Goal: Answer question/provide support

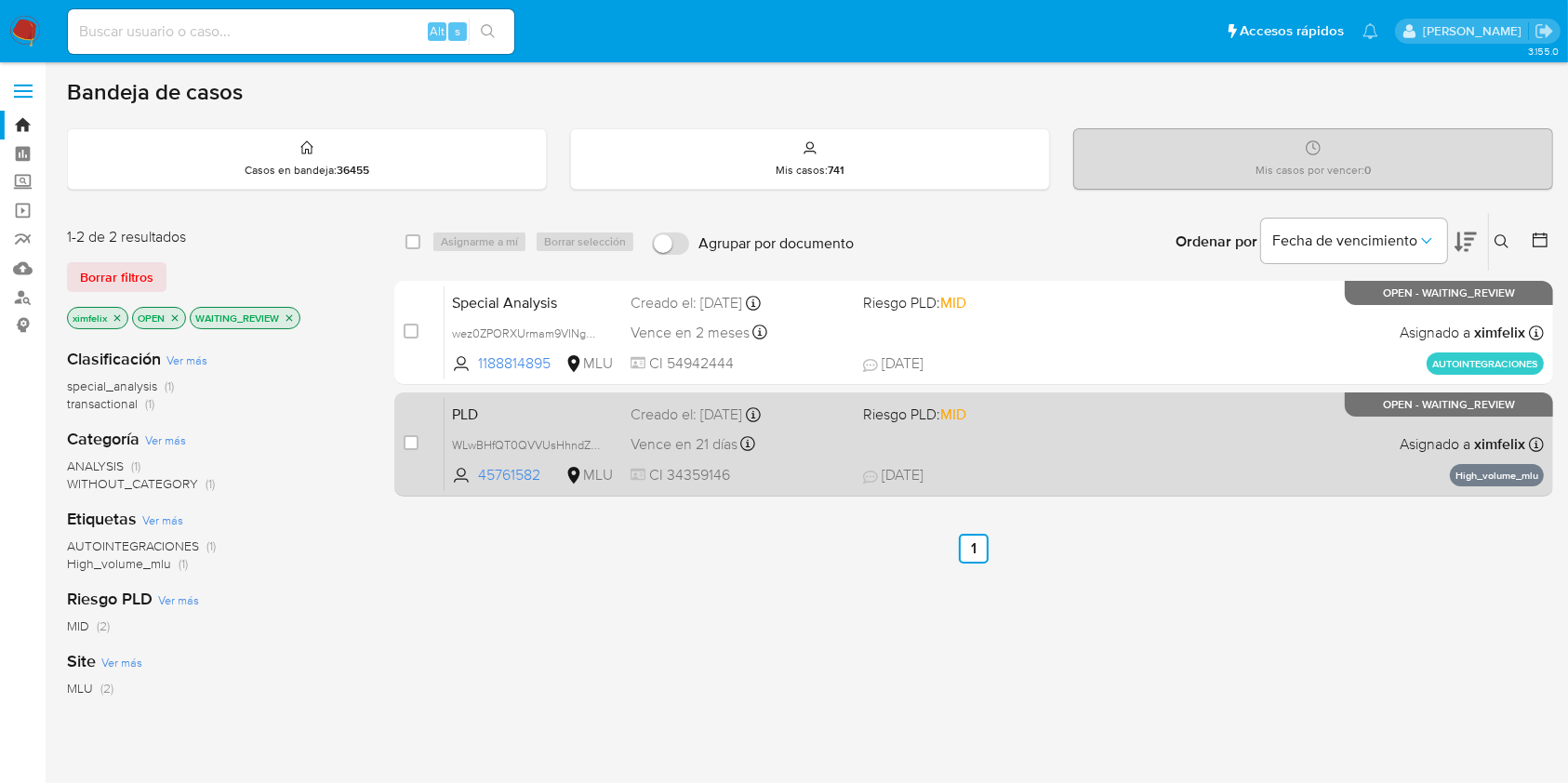
click at [1116, 472] on span "19/08/2025 19/08/2025 21:27" at bounding box center [1087, 475] width 449 height 21
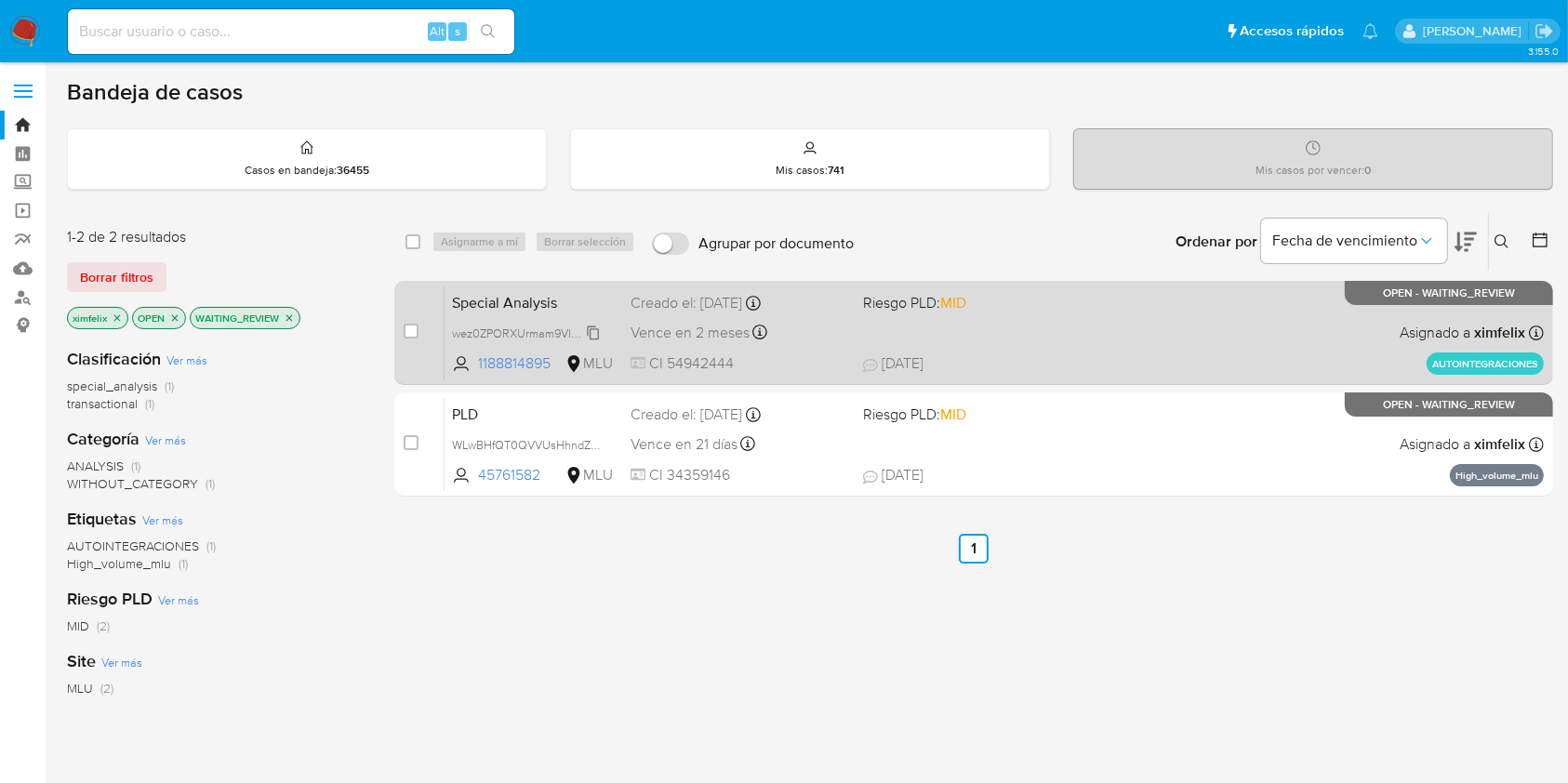
drag, startPoint x: 409, startPoint y: 443, endPoint x: 485, endPoint y: 331, distance: 135.4
click at [413, 440] on input "checkbox" at bounding box center [410, 442] width 15 height 15
checkbox input "true"
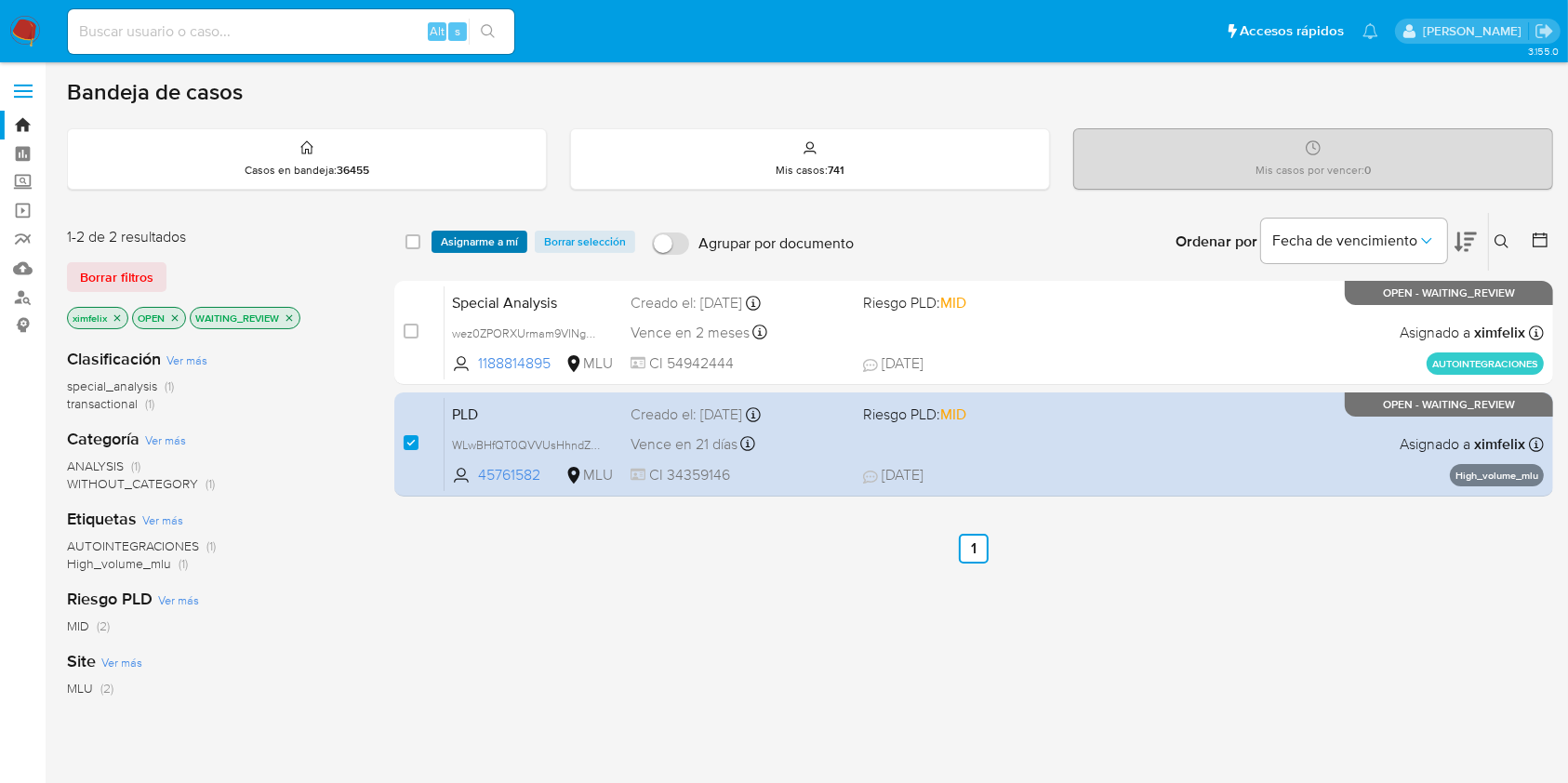
click at [498, 239] on span "Asignarme a mí" at bounding box center [480, 242] width 77 height 19
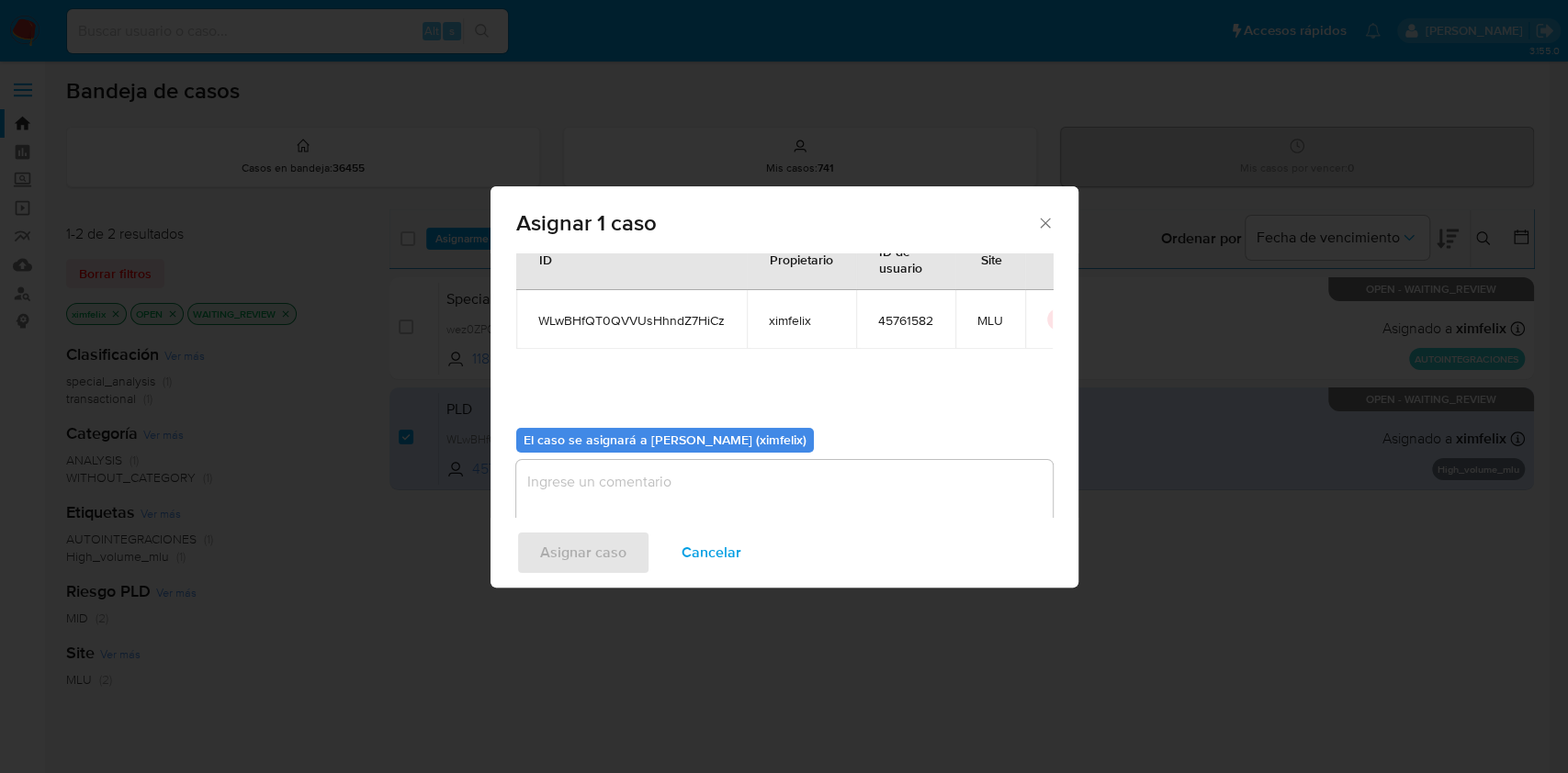
scroll to position [94, 0]
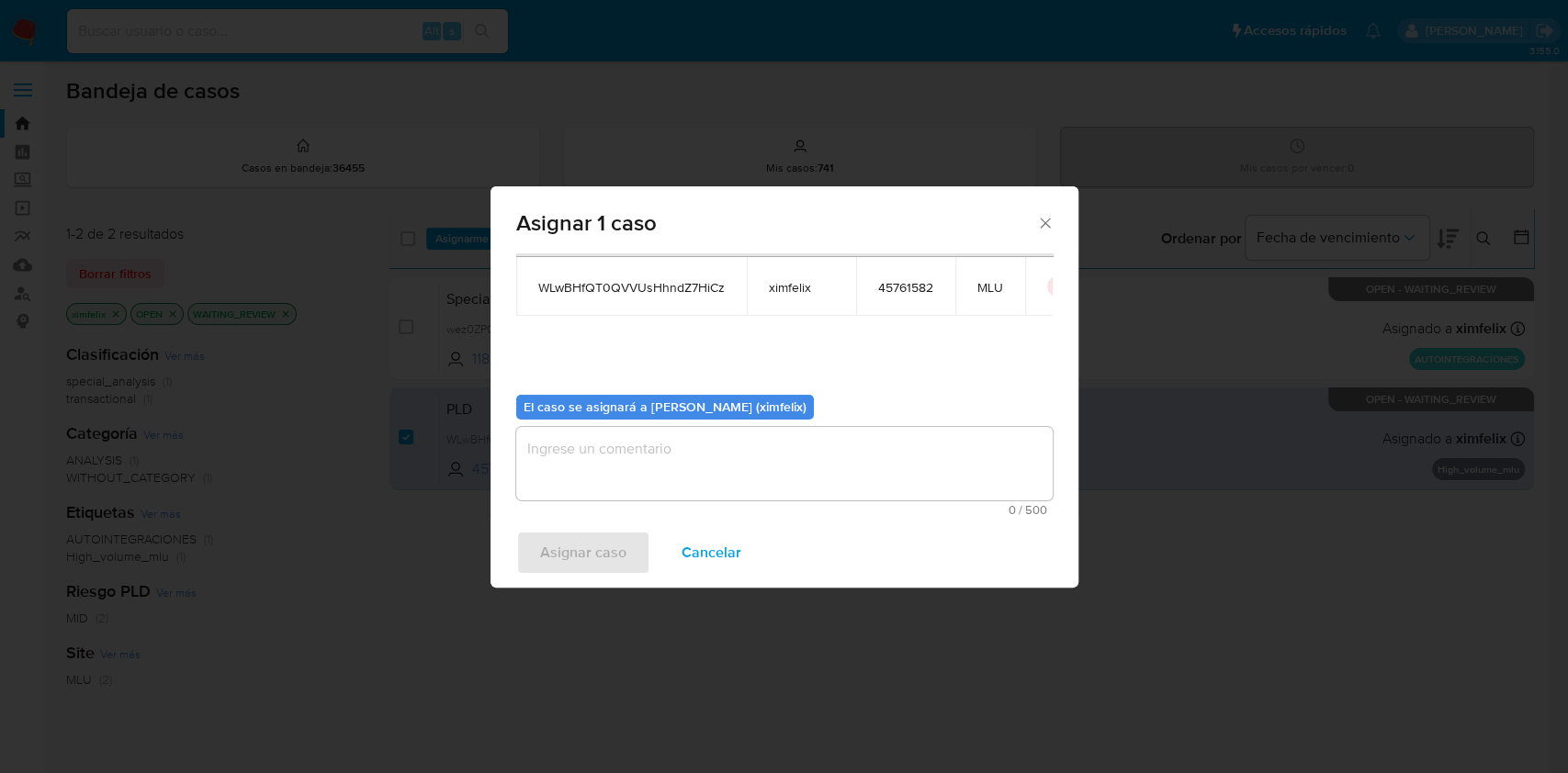
click at [677, 468] on textarea "assign-modal" at bounding box center [784, 463] width 536 height 73
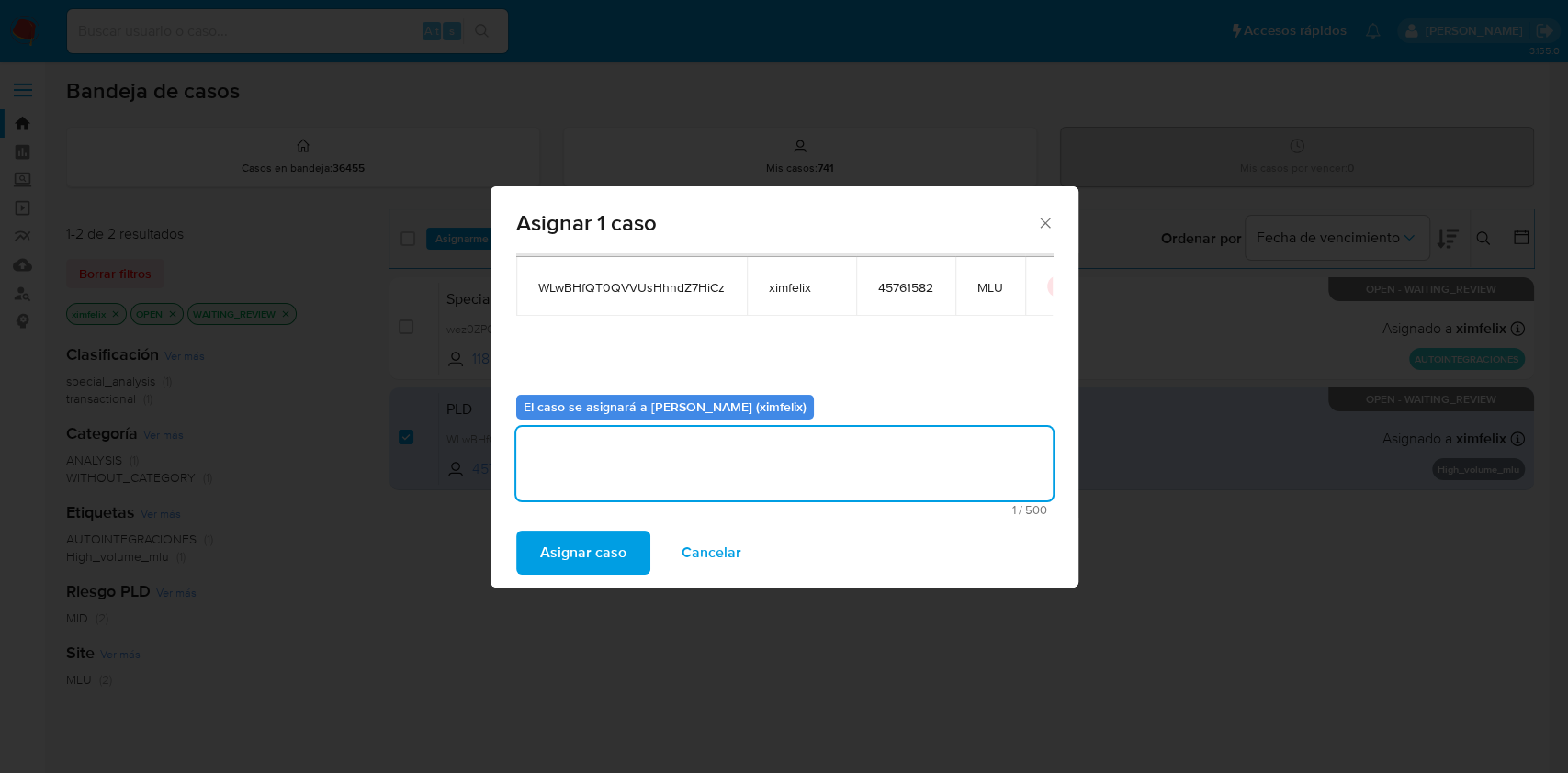
click at [569, 562] on span "Asignar caso" at bounding box center [583, 552] width 86 height 40
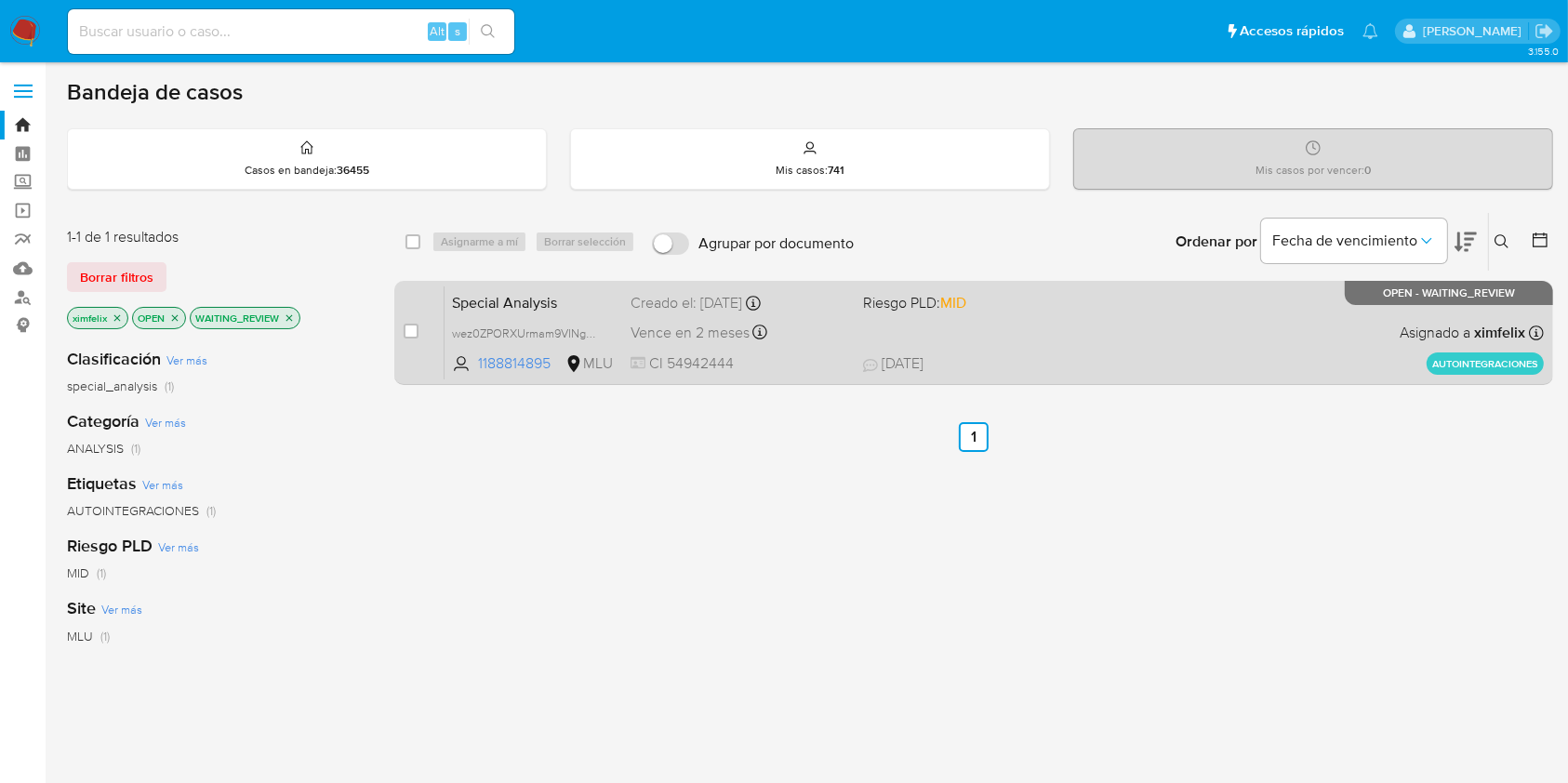
click at [1161, 339] on div "Special Analysis wez0ZPORXUrmam9VINg0mrKh 1188814895 MLU Riesgo PLD: MID Creado…" at bounding box center [993, 332] width 1099 height 94
click at [409, 326] on input "checkbox" at bounding box center [410, 330] width 15 height 15
checkbox input "true"
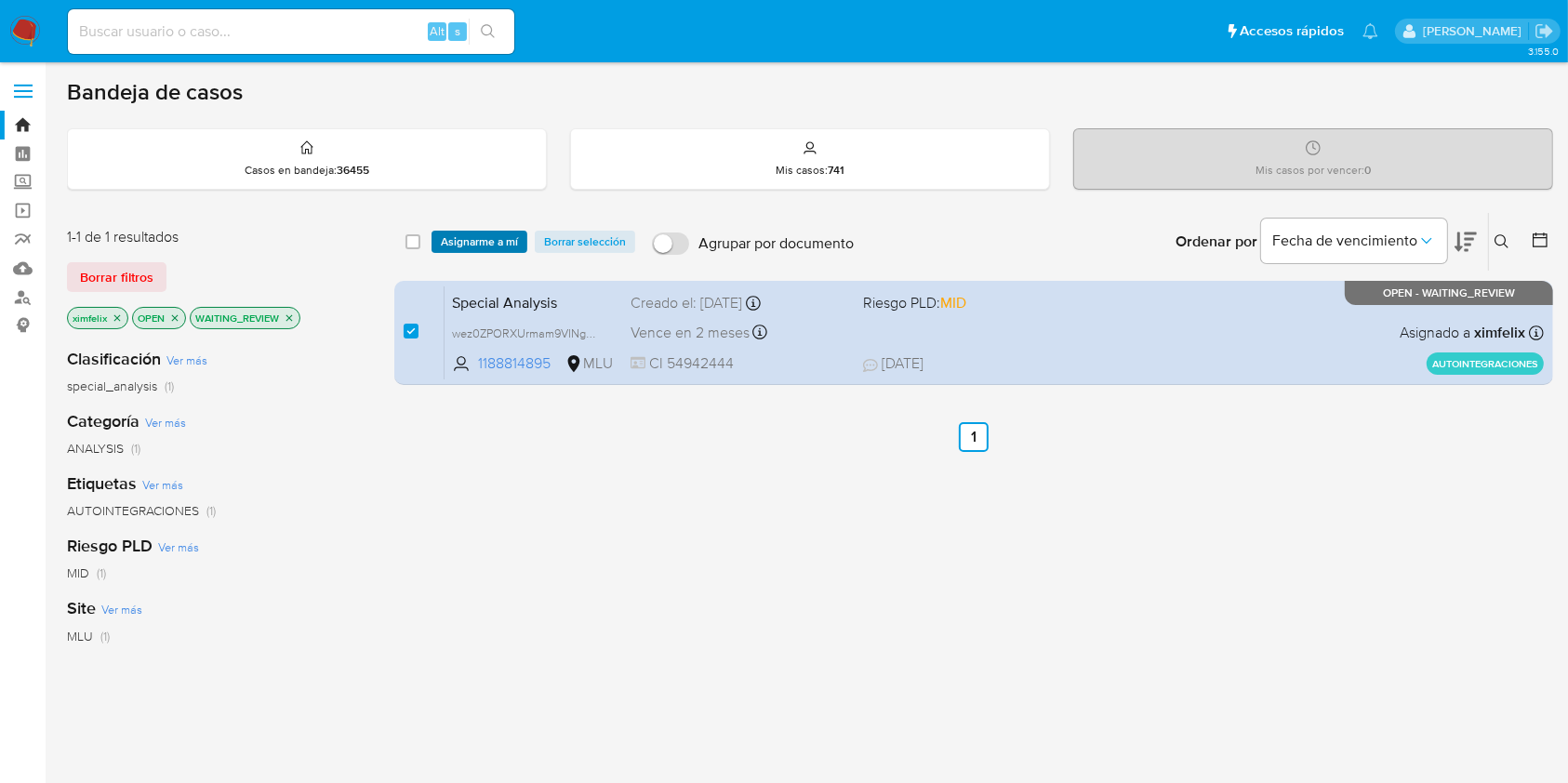
click at [483, 233] on span "Asignarme a mí" at bounding box center [480, 242] width 77 height 19
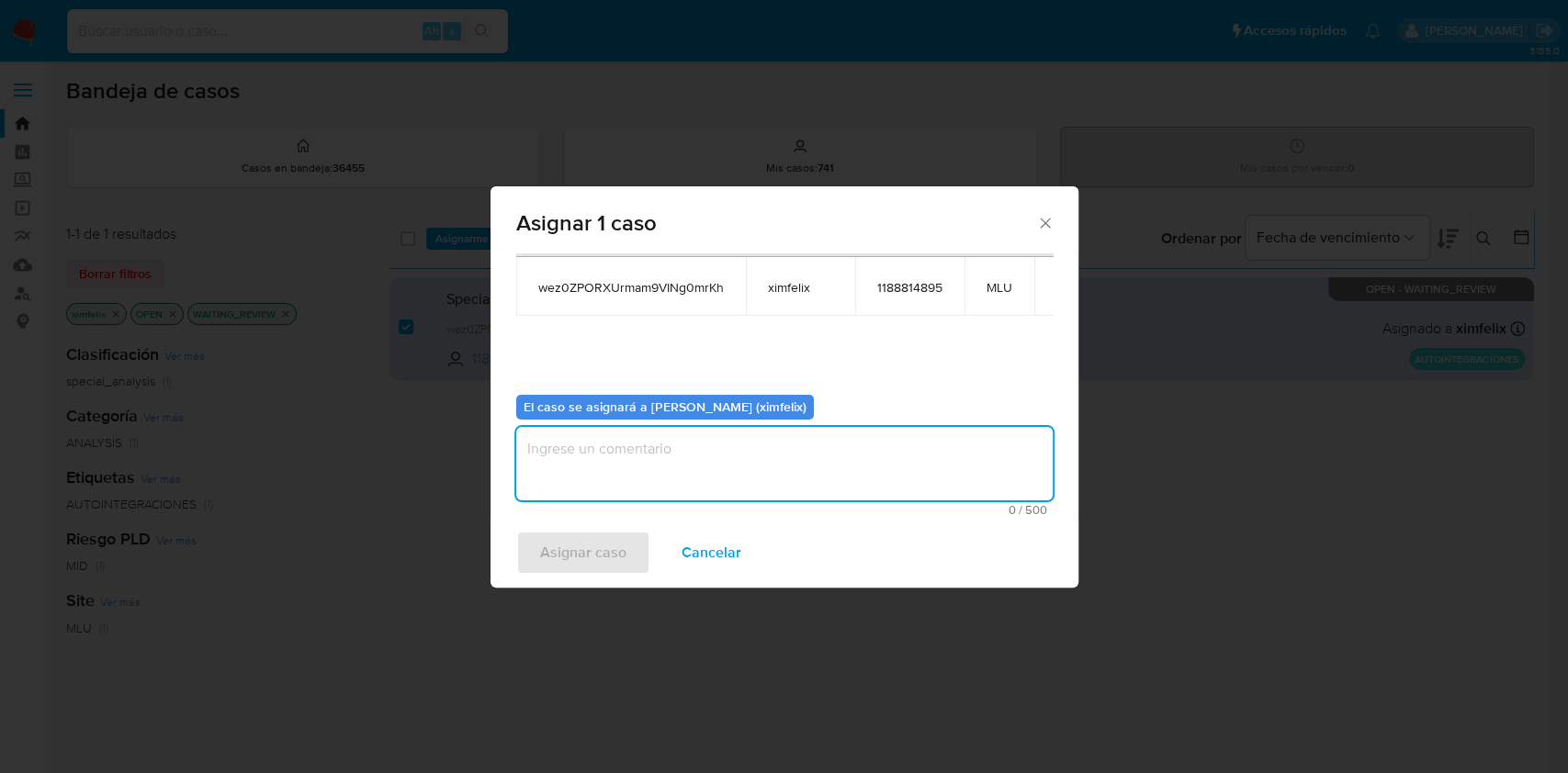
drag, startPoint x: 691, startPoint y: 468, endPoint x: 641, endPoint y: 476, distance: 50.6
click at [691, 465] on textarea "assign-modal" at bounding box center [784, 463] width 536 height 73
click at [573, 549] on span "Asignar caso" at bounding box center [583, 552] width 86 height 40
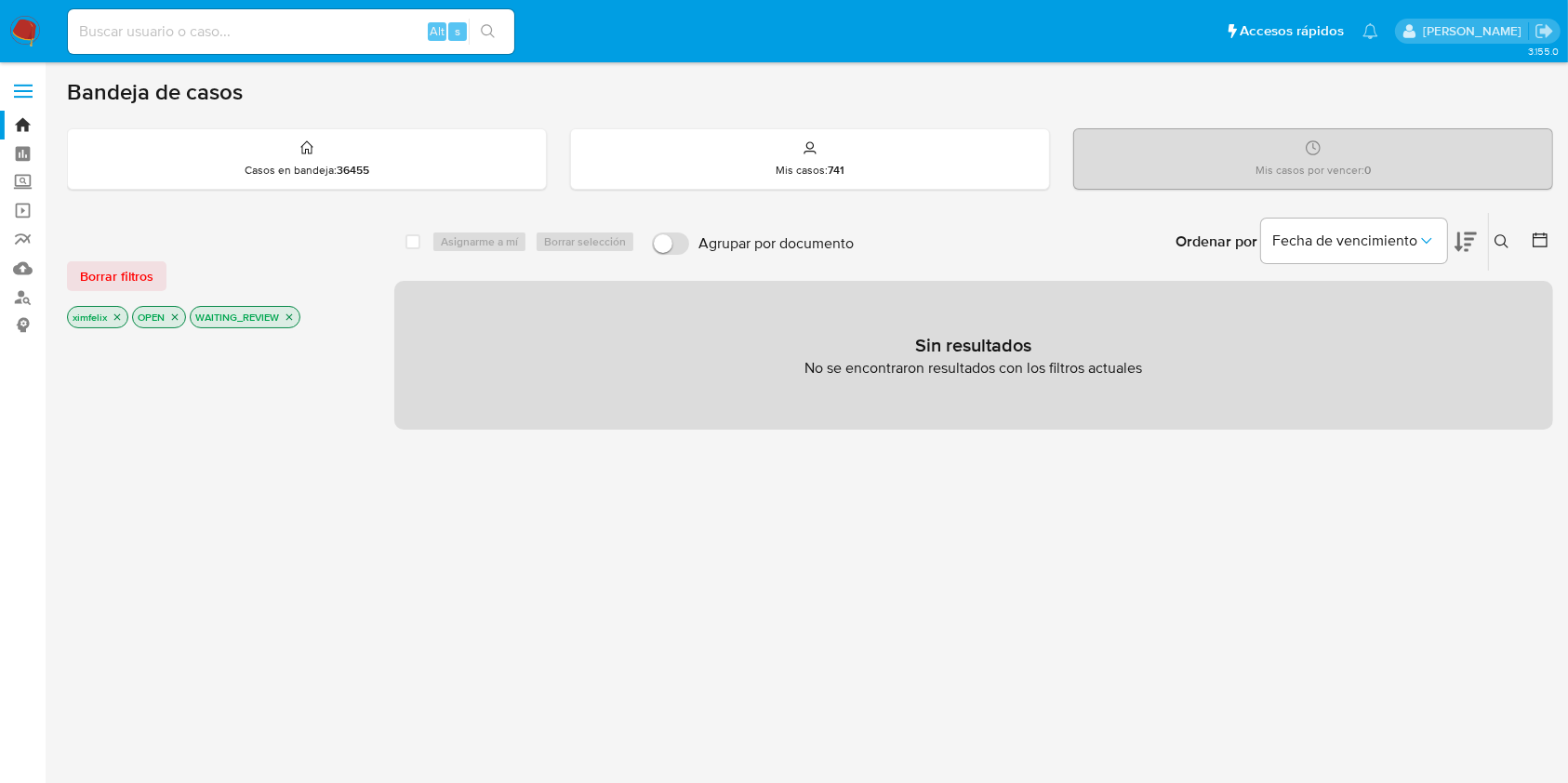
click at [34, 23] on img at bounding box center [25, 32] width 32 height 32
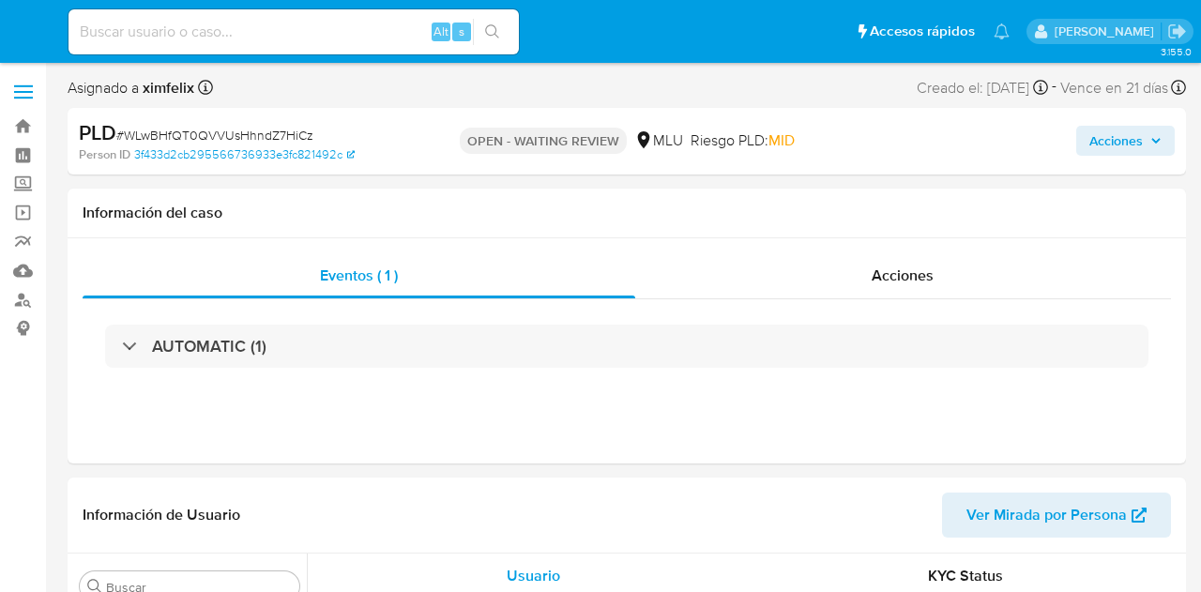
select select "10"
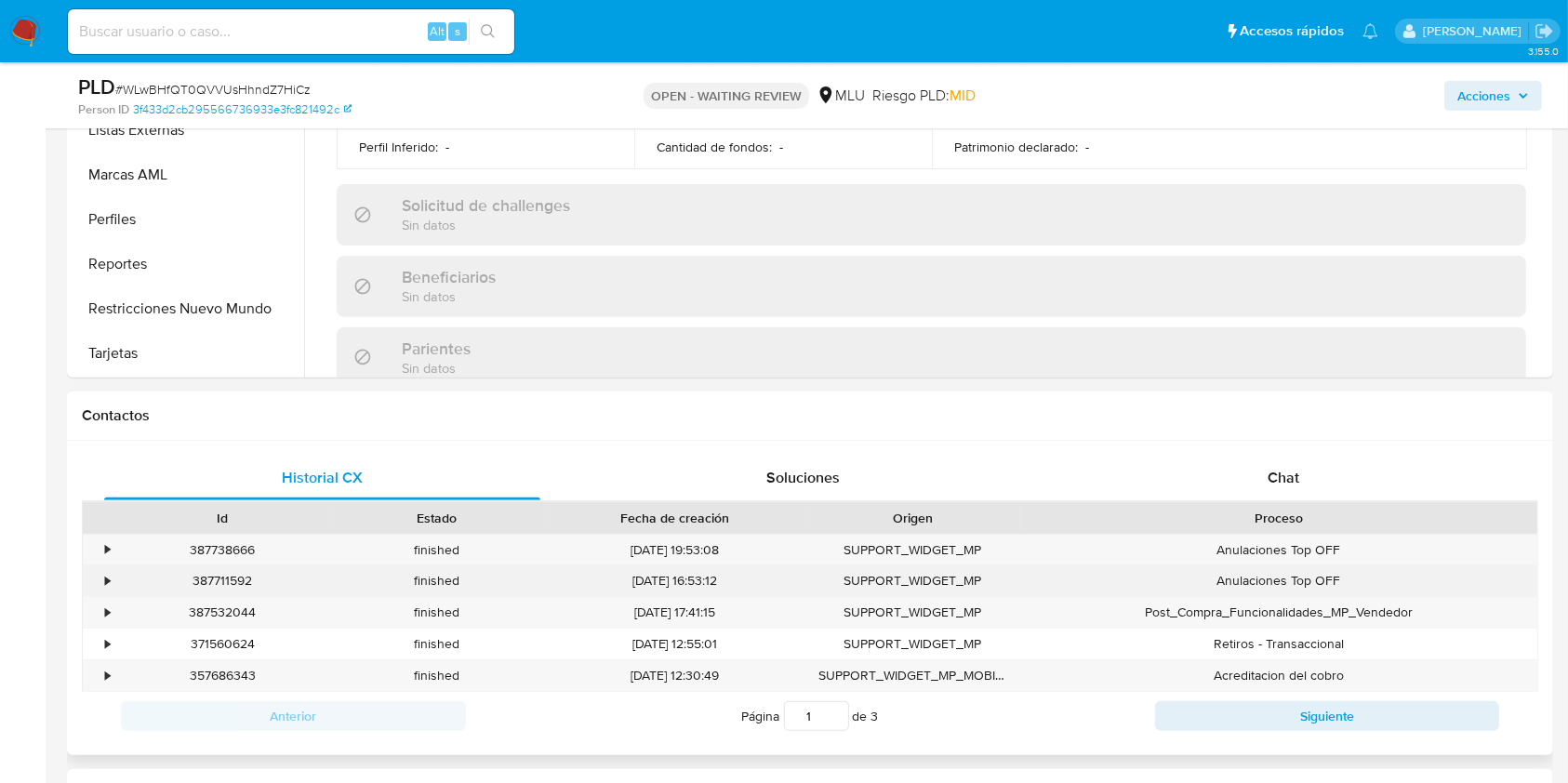
scroll to position [619, 0]
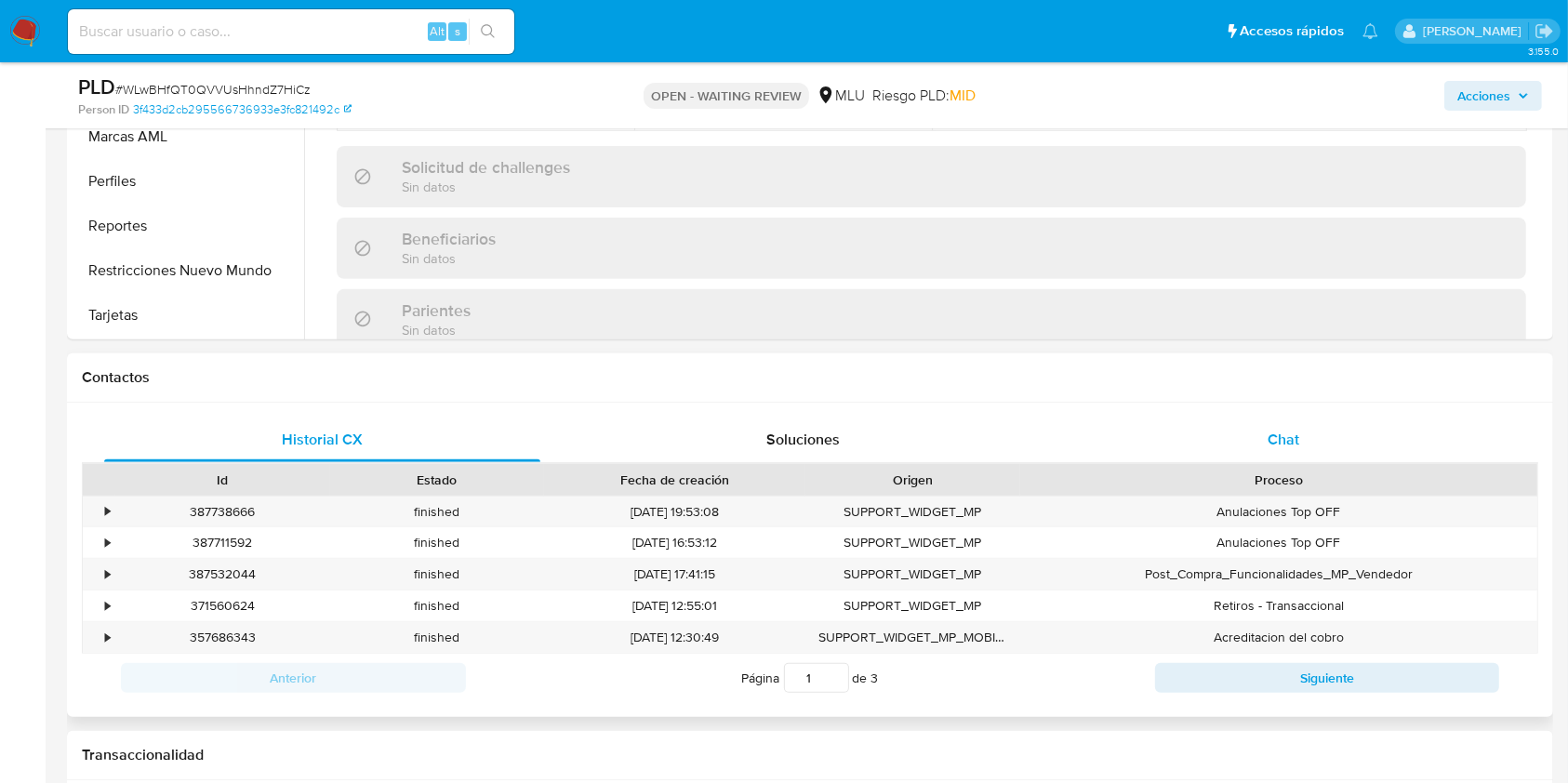
click at [1189, 441] on div "Chat" at bounding box center [1284, 439] width 436 height 45
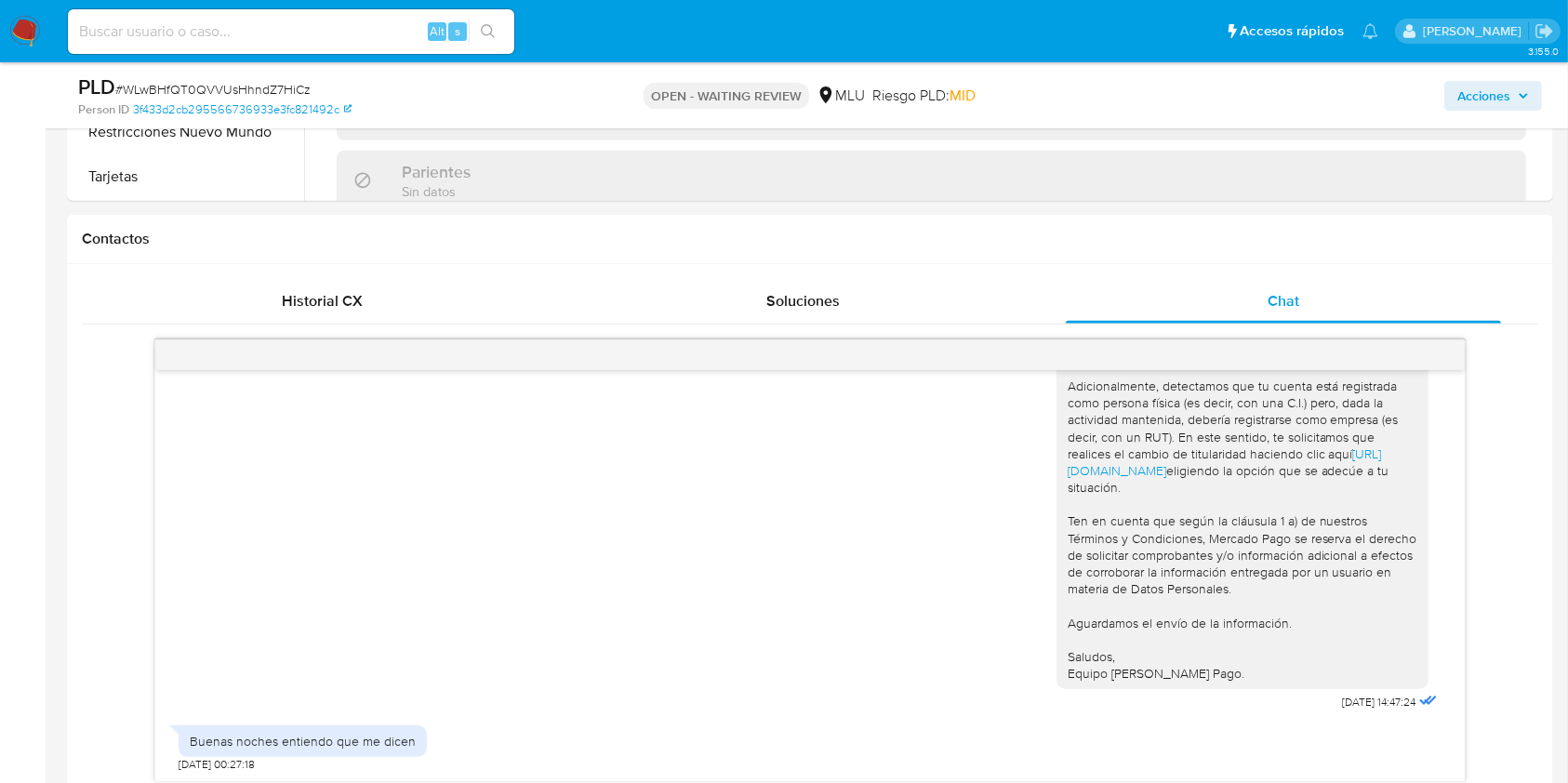
scroll to position [1130, 0]
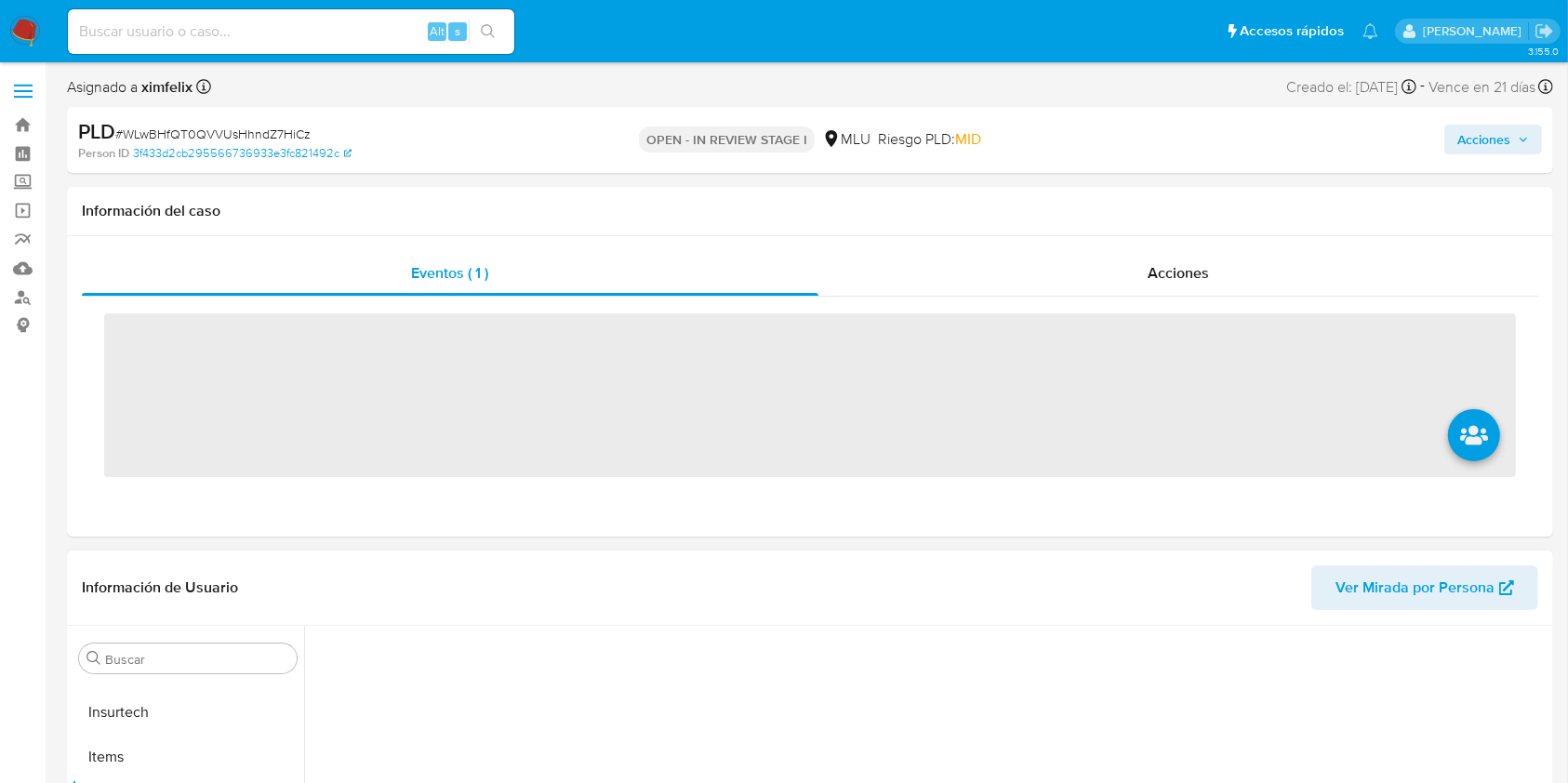
scroll to position [831, 0]
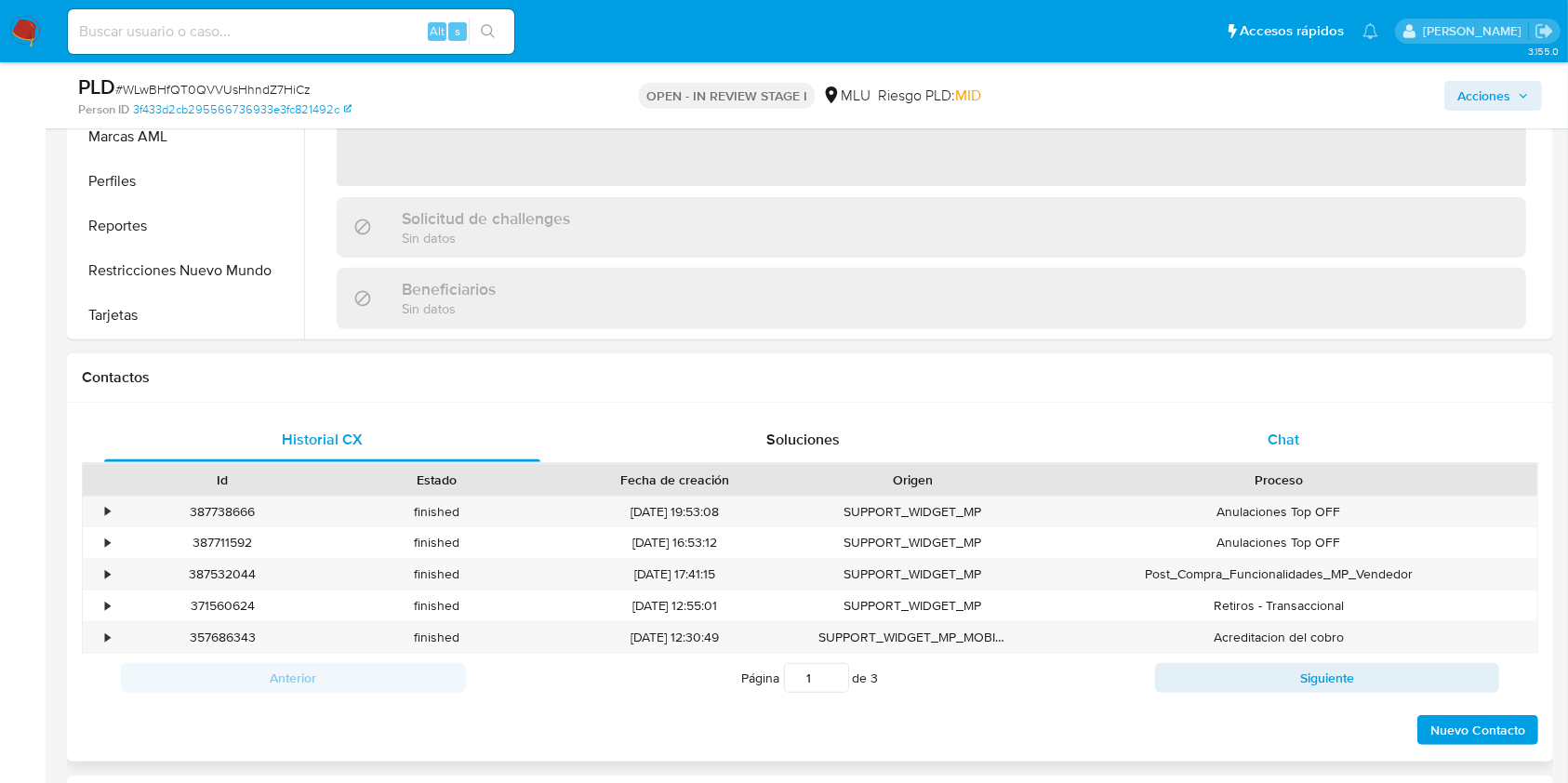
click at [1239, 442] on div "Chat" at bounding box center [1284, 439] width 436 height 45
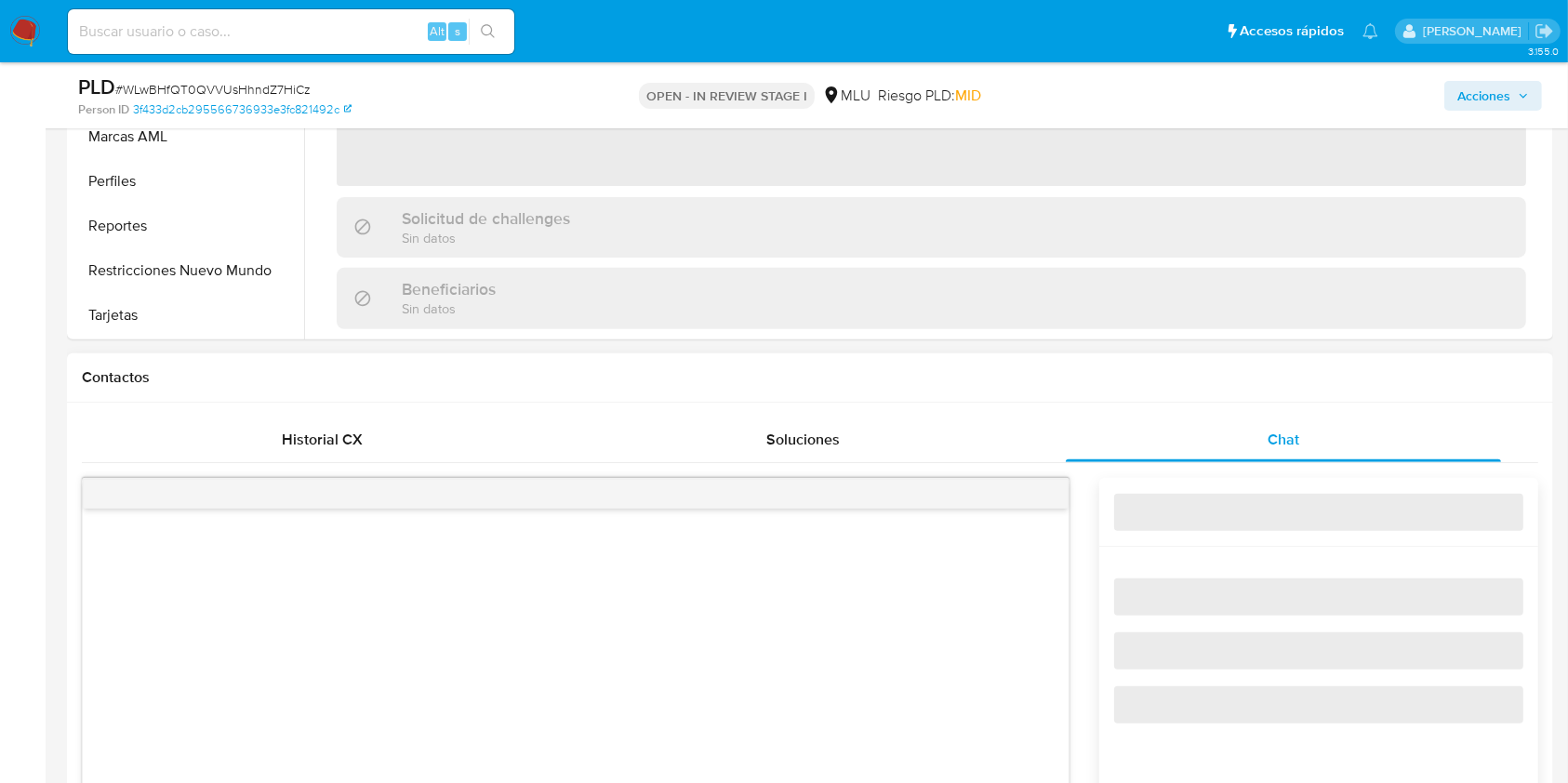
scroll to position [991, 0]
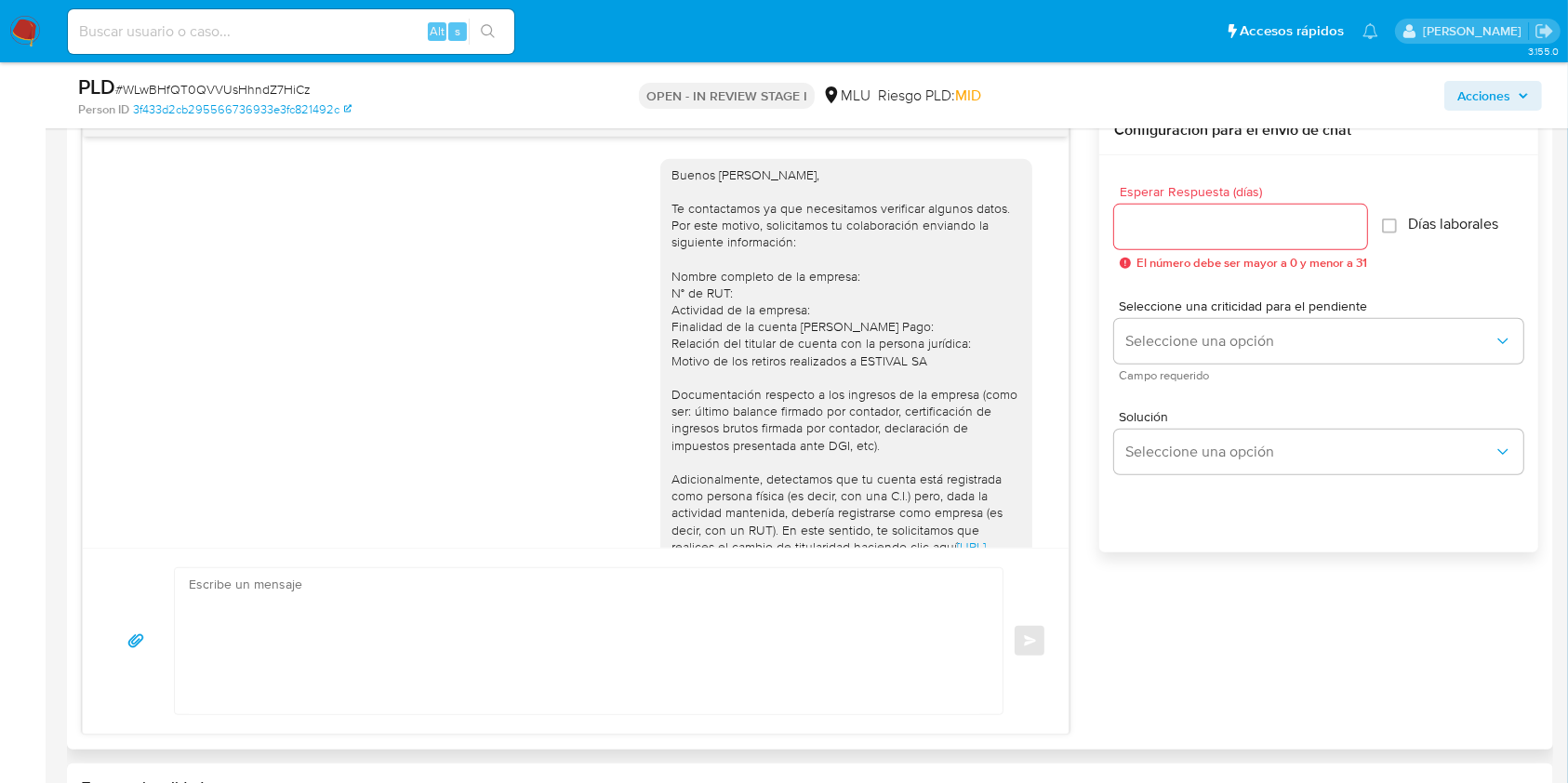
select select "10"
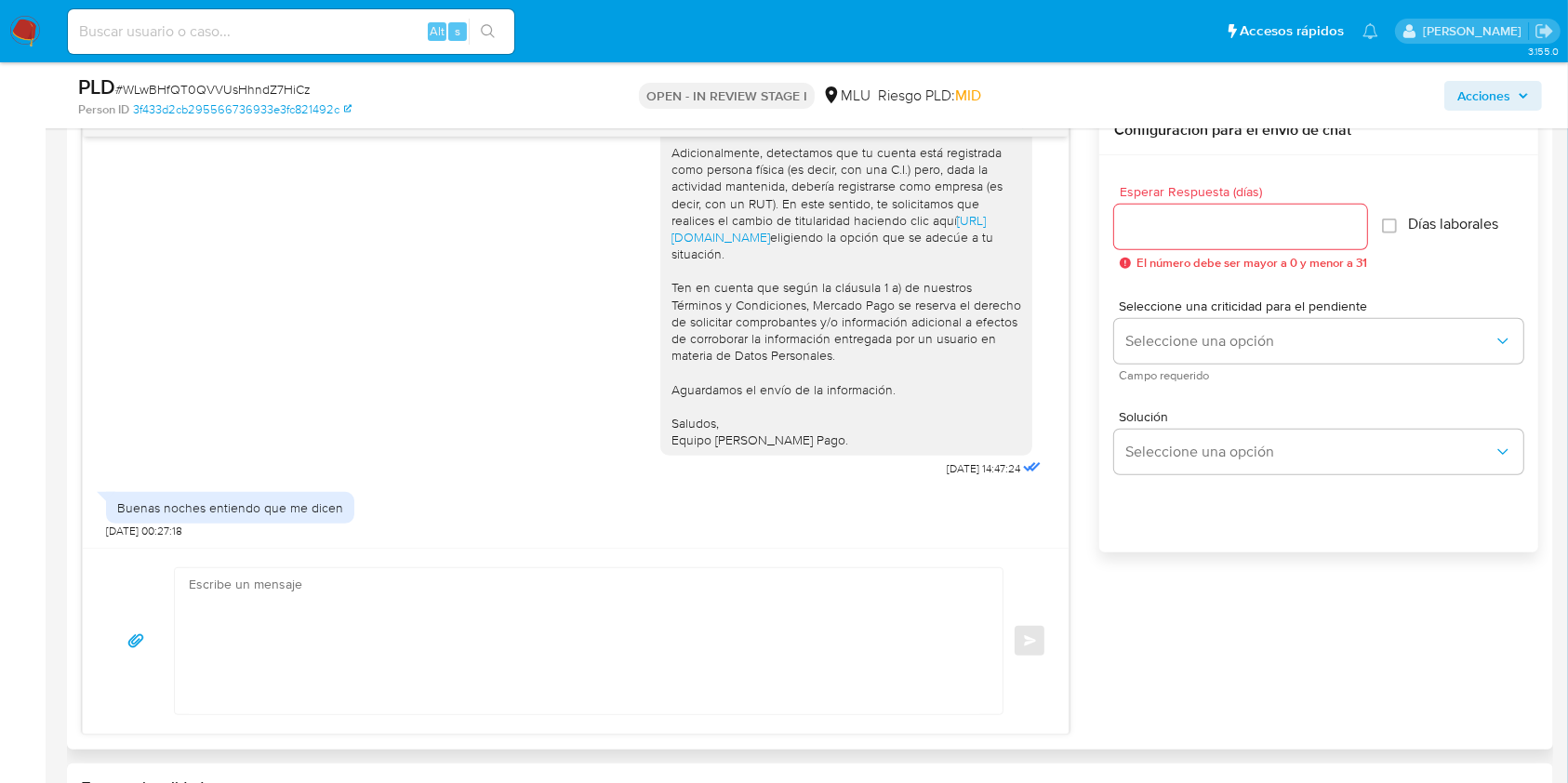
click at [766, 609] on textarea at bounding box center [583, 640] width 790 height 146
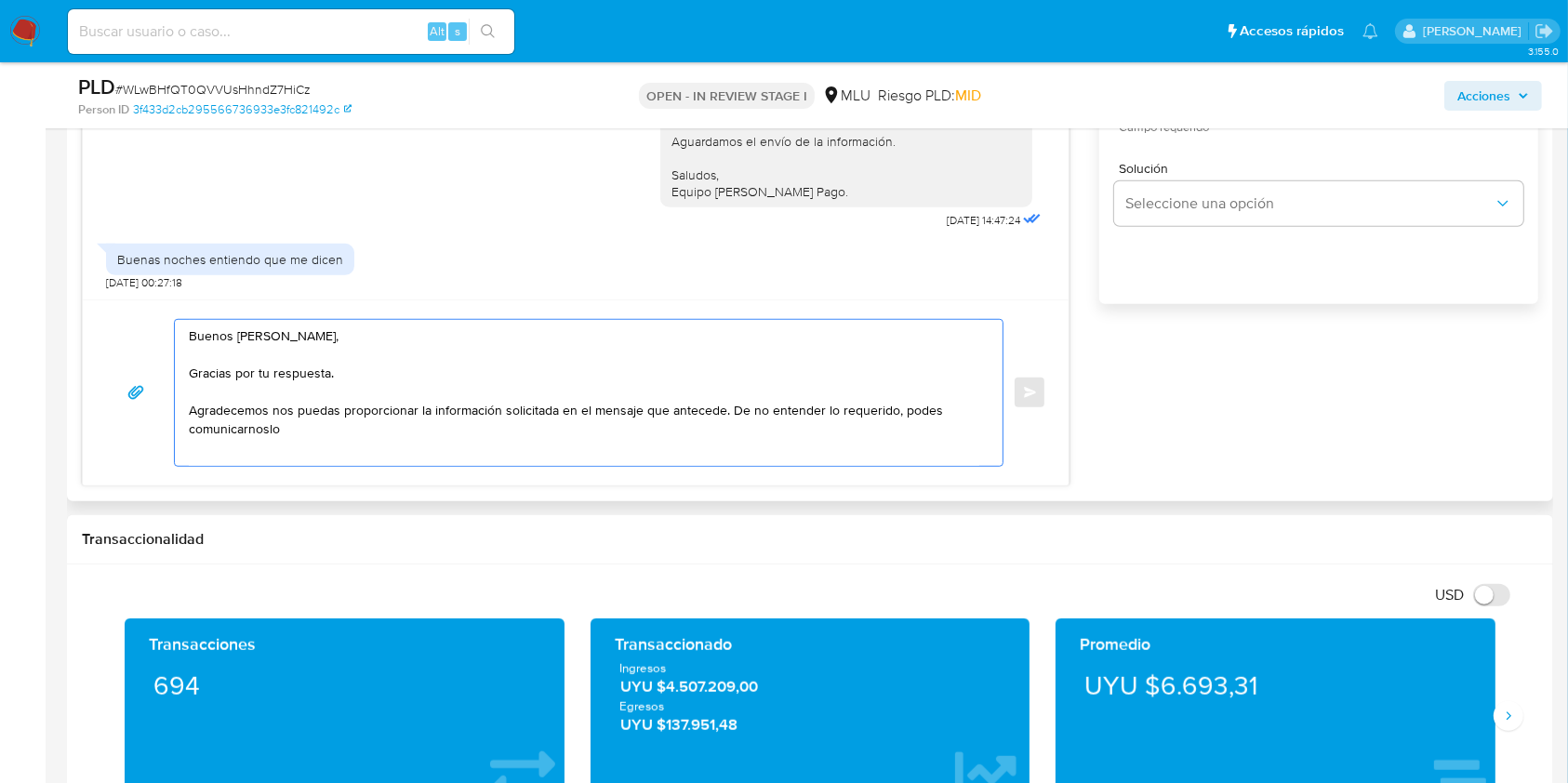
drag, startPoint x: 292, startPoint y: 434, endPoint x: 747, endPoint y: 413, distance: 455.5
click at [747, 413] on textarea "Buenos días Luis, Gracias por tu respuesta. Agradecemos nos puedas proporcionar…" at bounding box center [583, 392] width 790 height 146
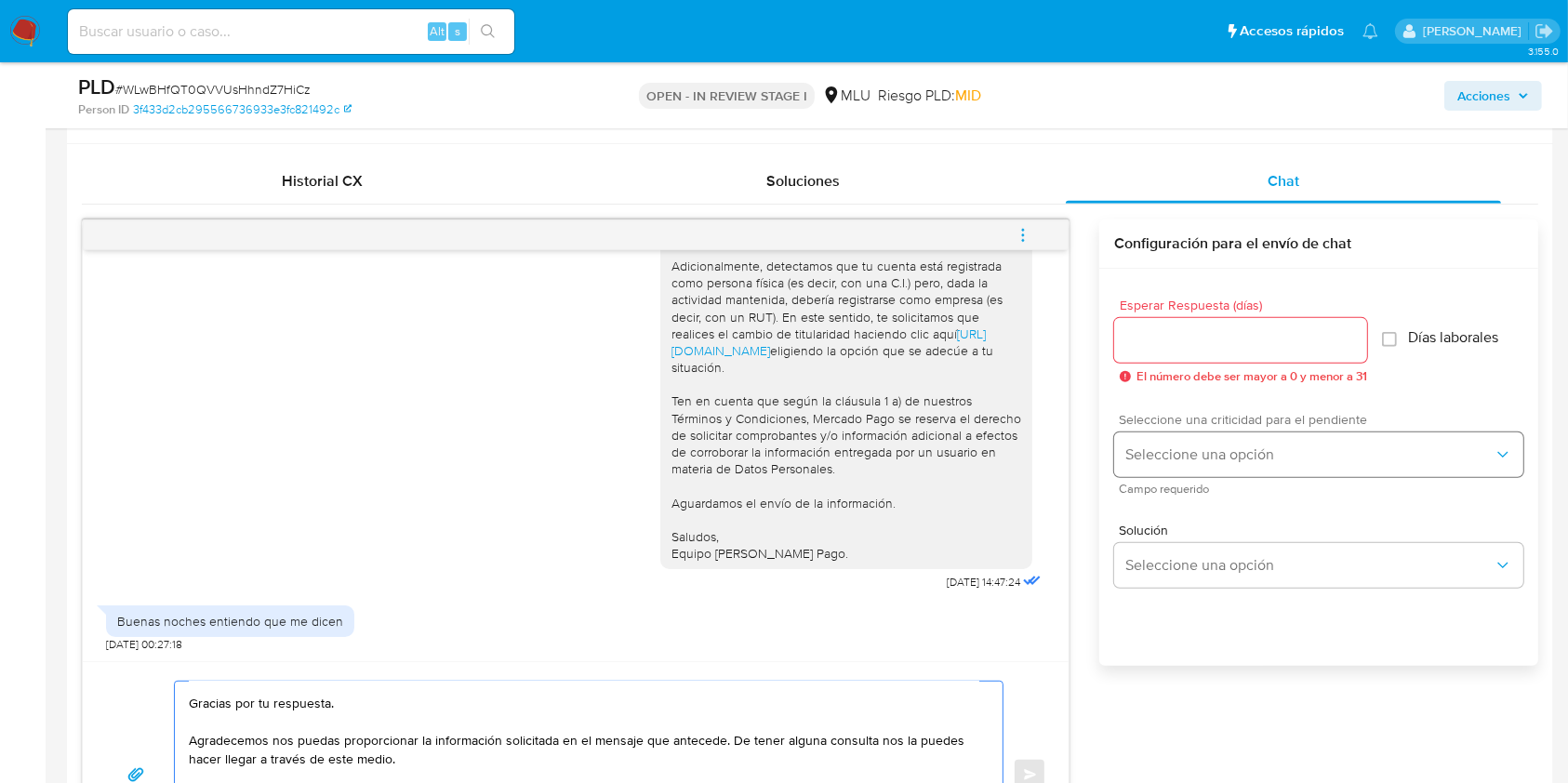
scroll to position [867, 0]
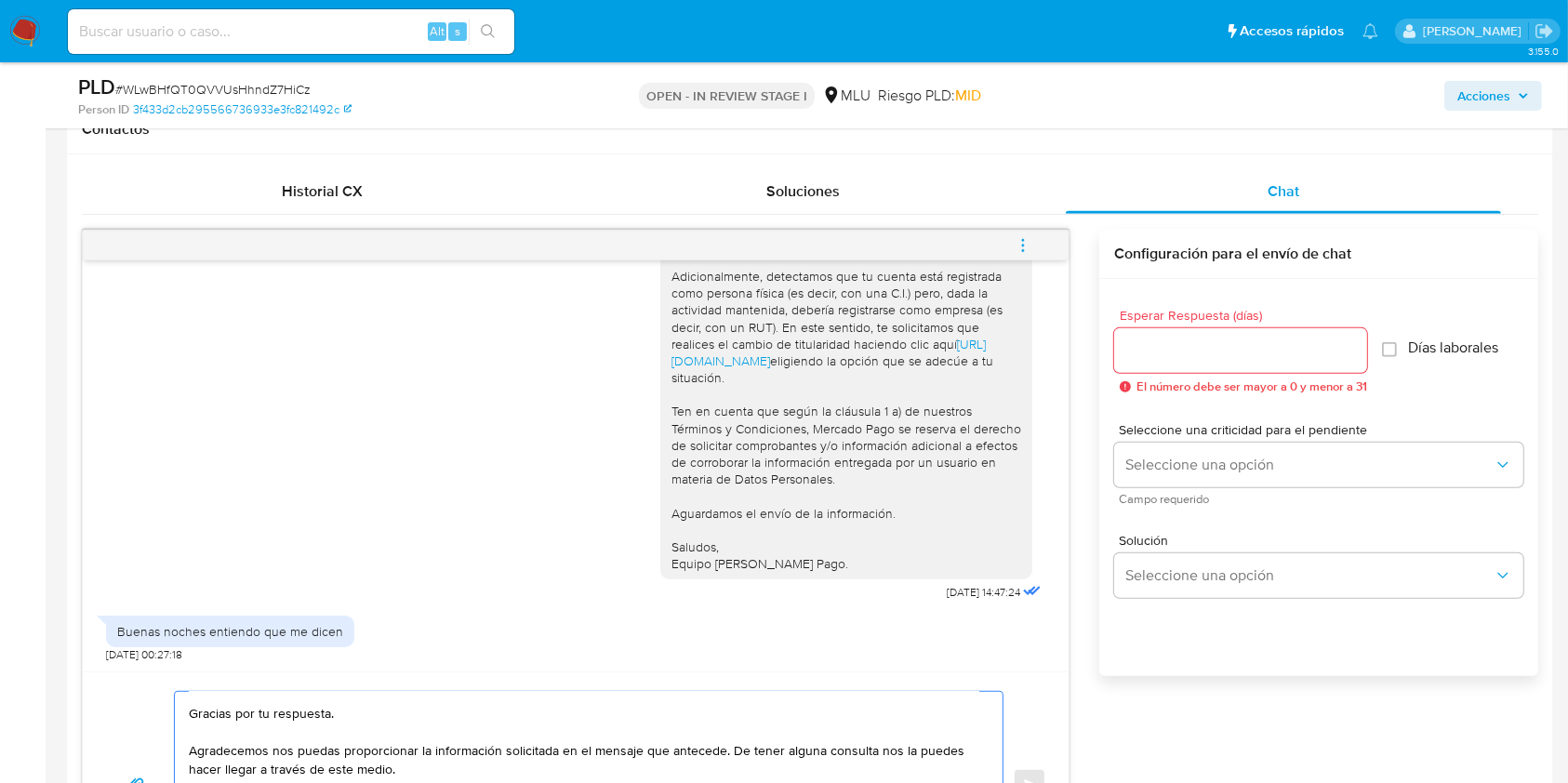
type textarea "Buenos días Luis, Gracias por tu respuesta. Agradecemos nos puedas proporcionar…"
click at [1181, 352] on input "Esperar Respuesta (días)" at bounding box center [1240, 351] width 253 height 24
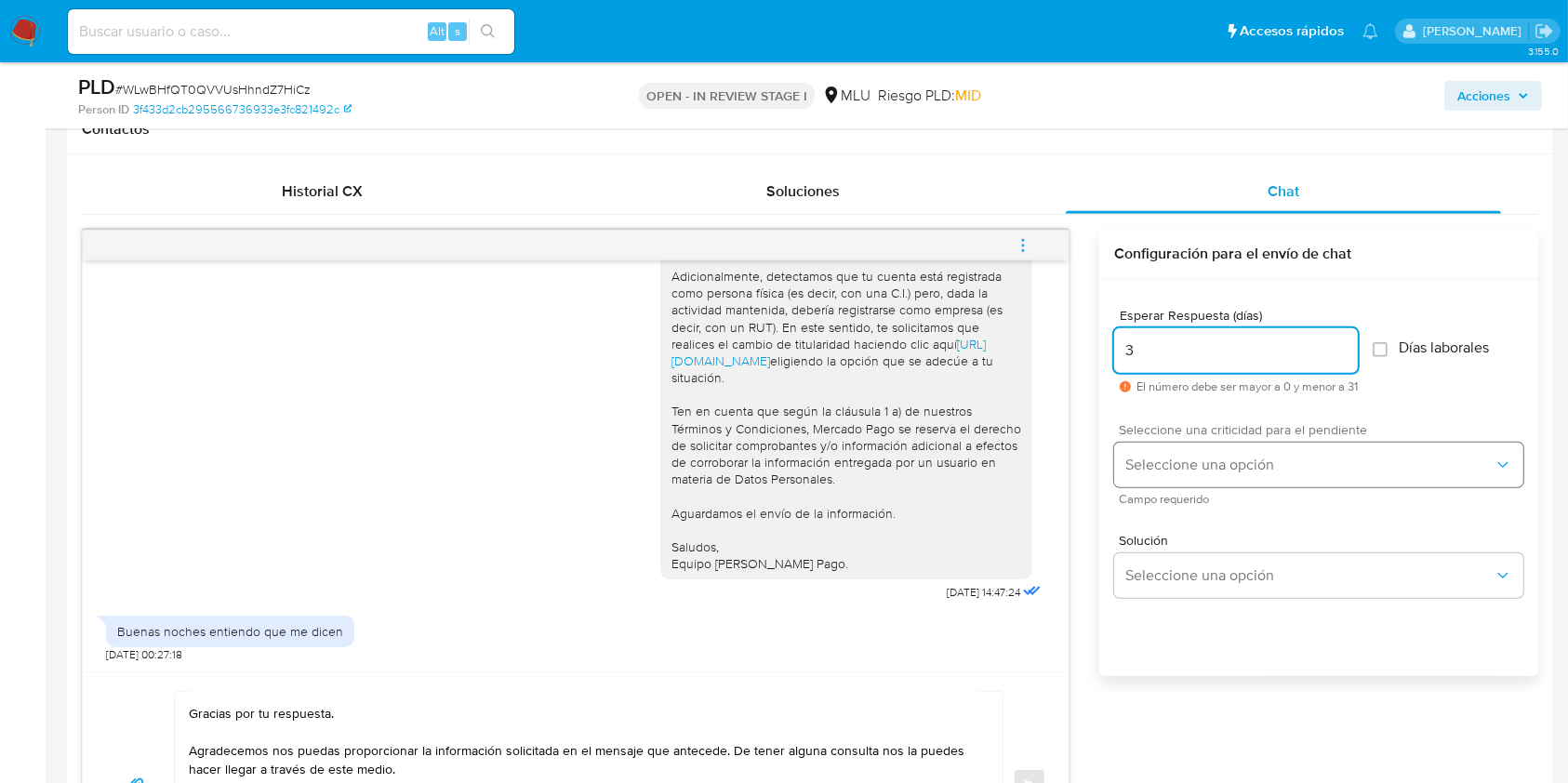
type input "3"
click at [1191, 456] on span "Seleccione una opción" at bounding box center [1309, 465] width 369 height 19
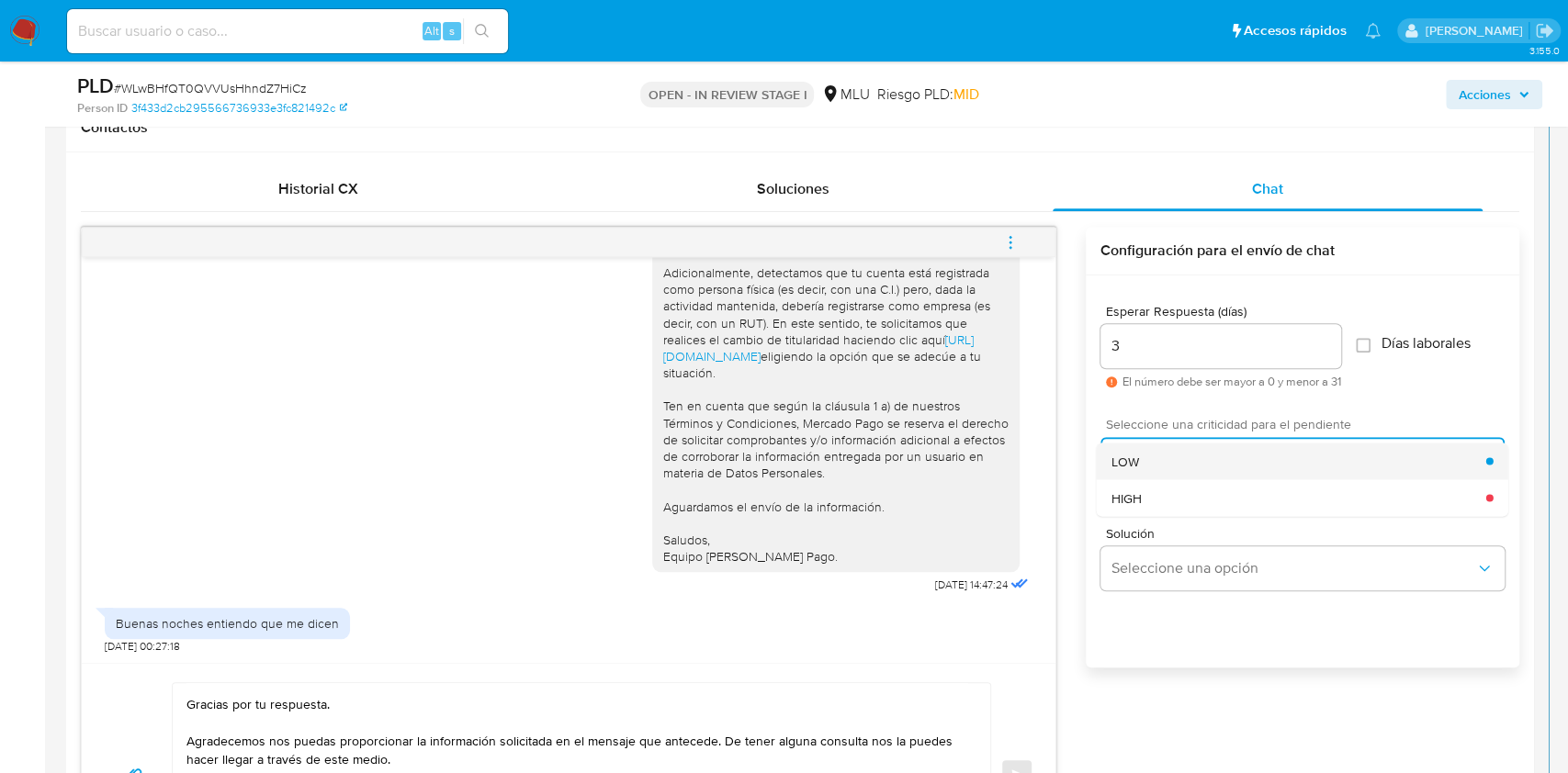
click at [1146, 452] on div "LOW" at bounding box center [1298, 461] width 375 height 37
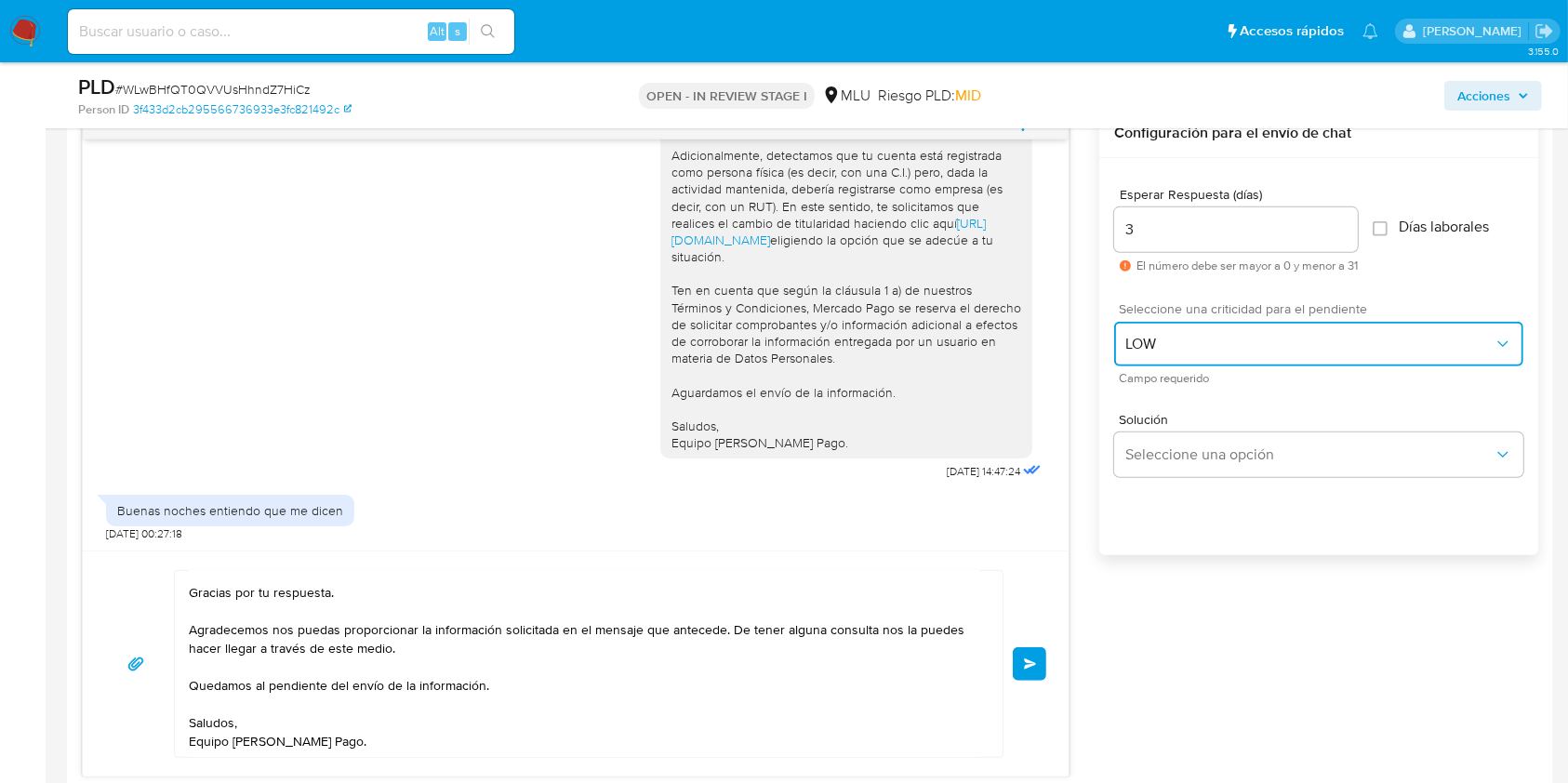
scroll to position [991, 0]
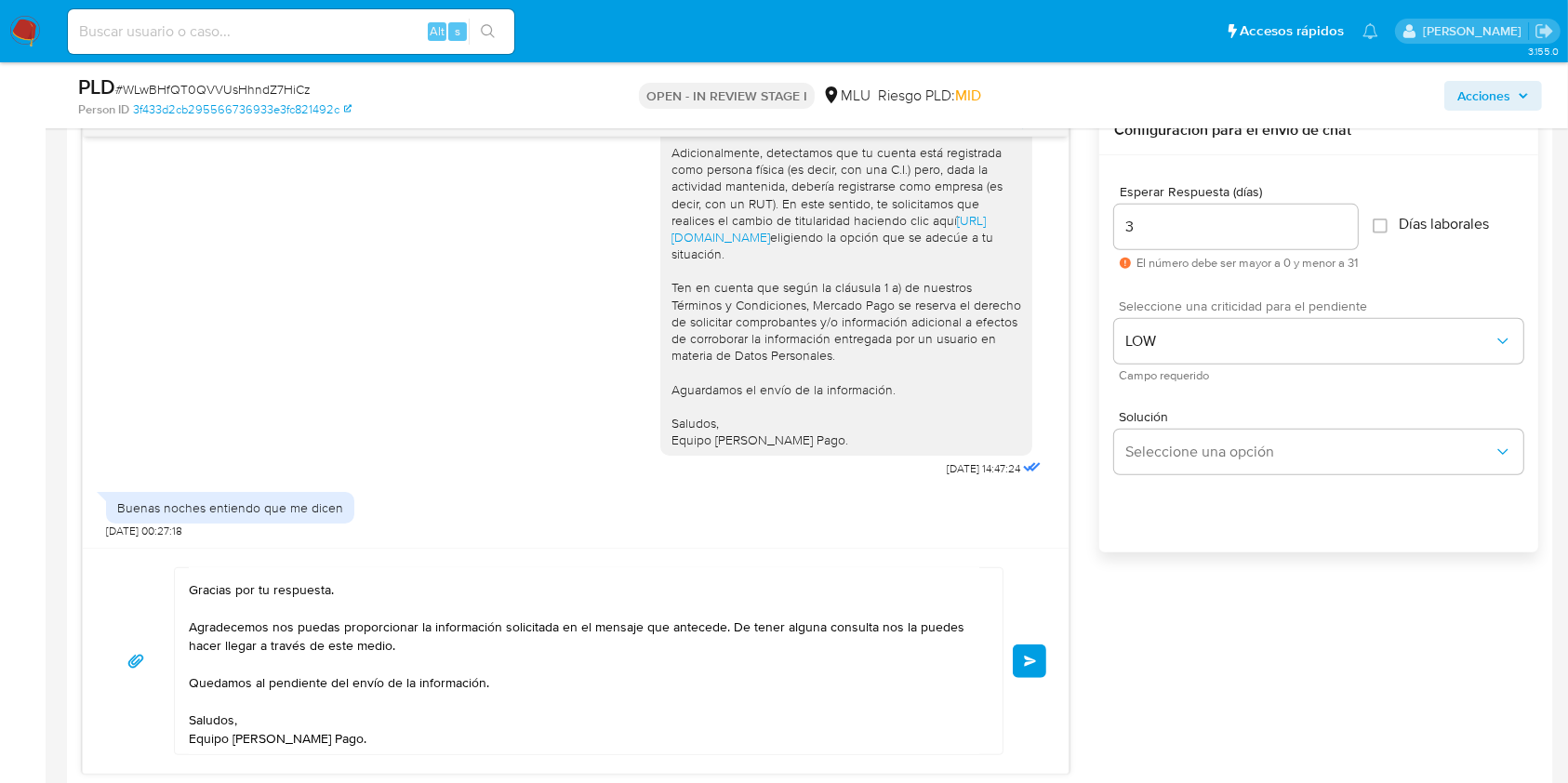
click at [1043, 659] on button "Enviar" at bounding box center [1030, 661] width 34 height 34
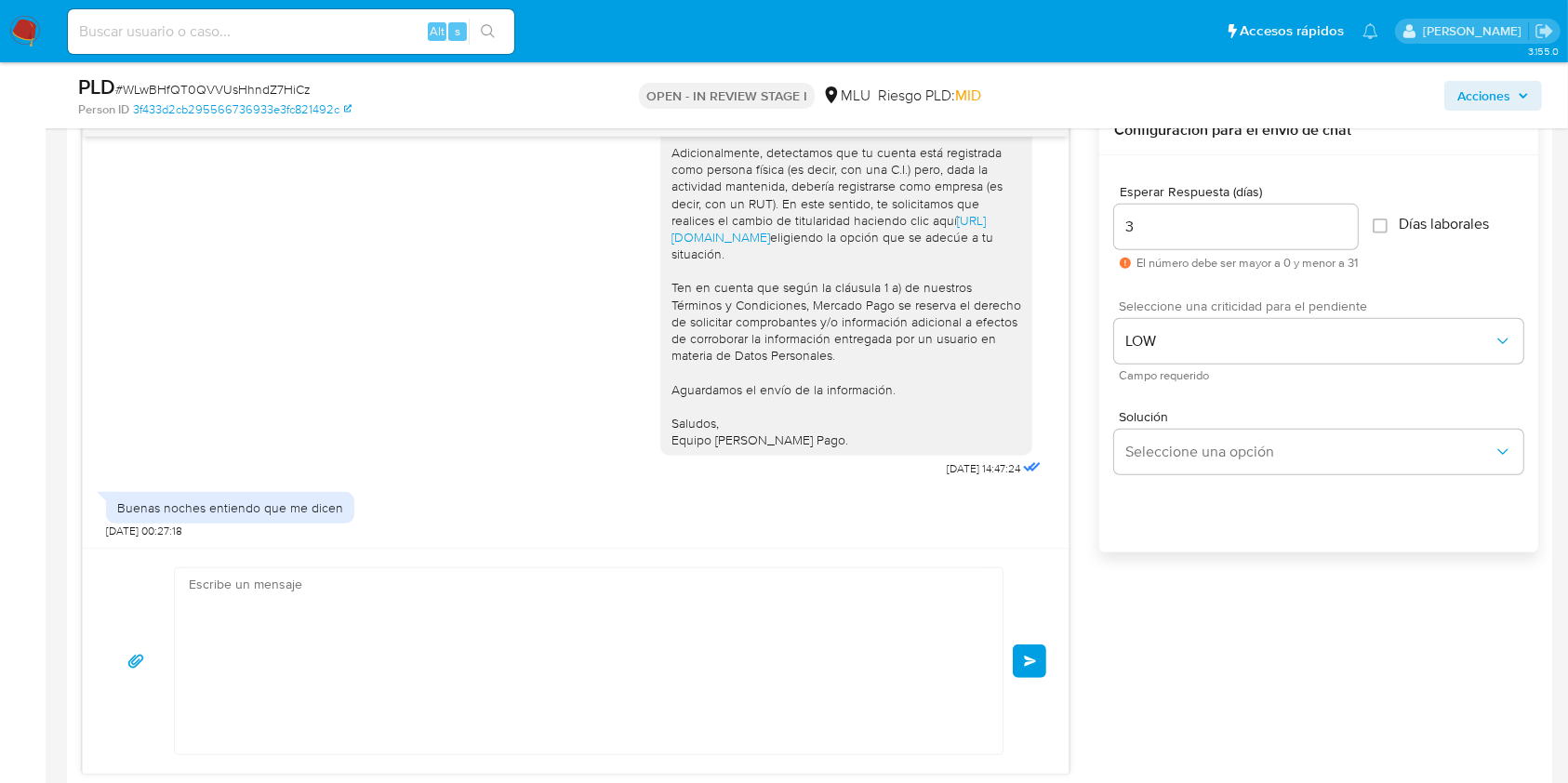
scroll to position [600, 0]
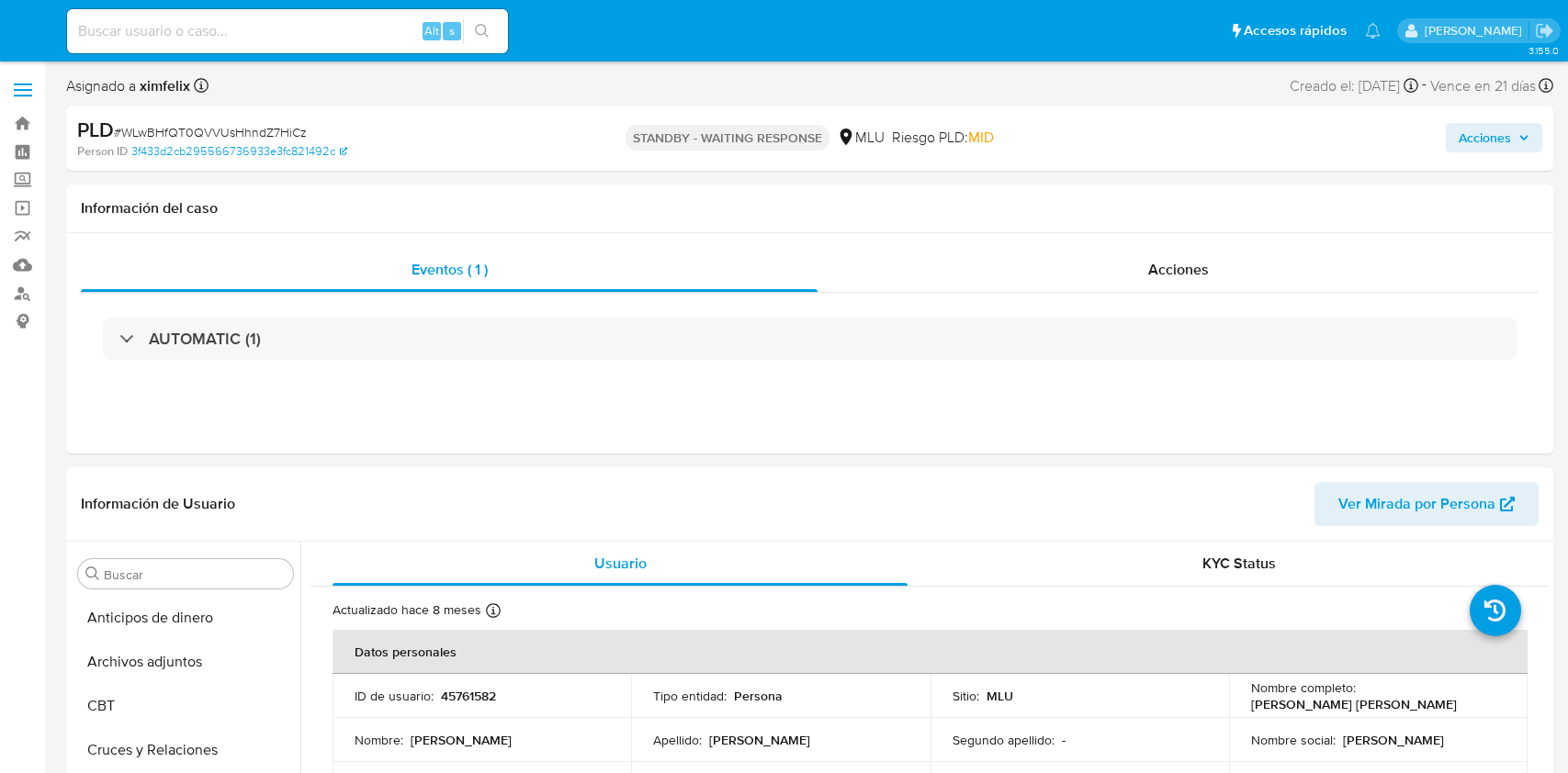
select select "10"
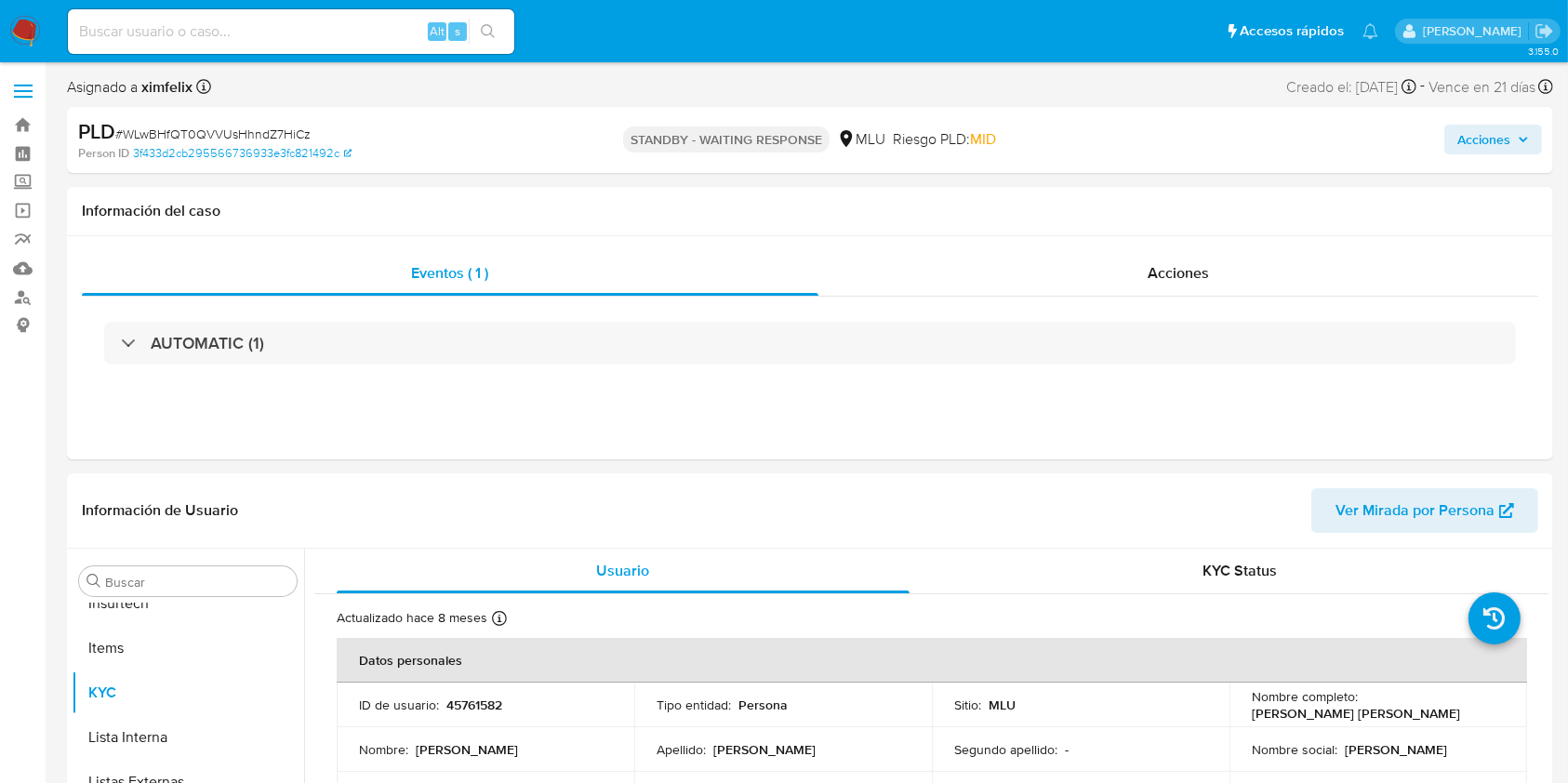
scroll to position [831, 0]
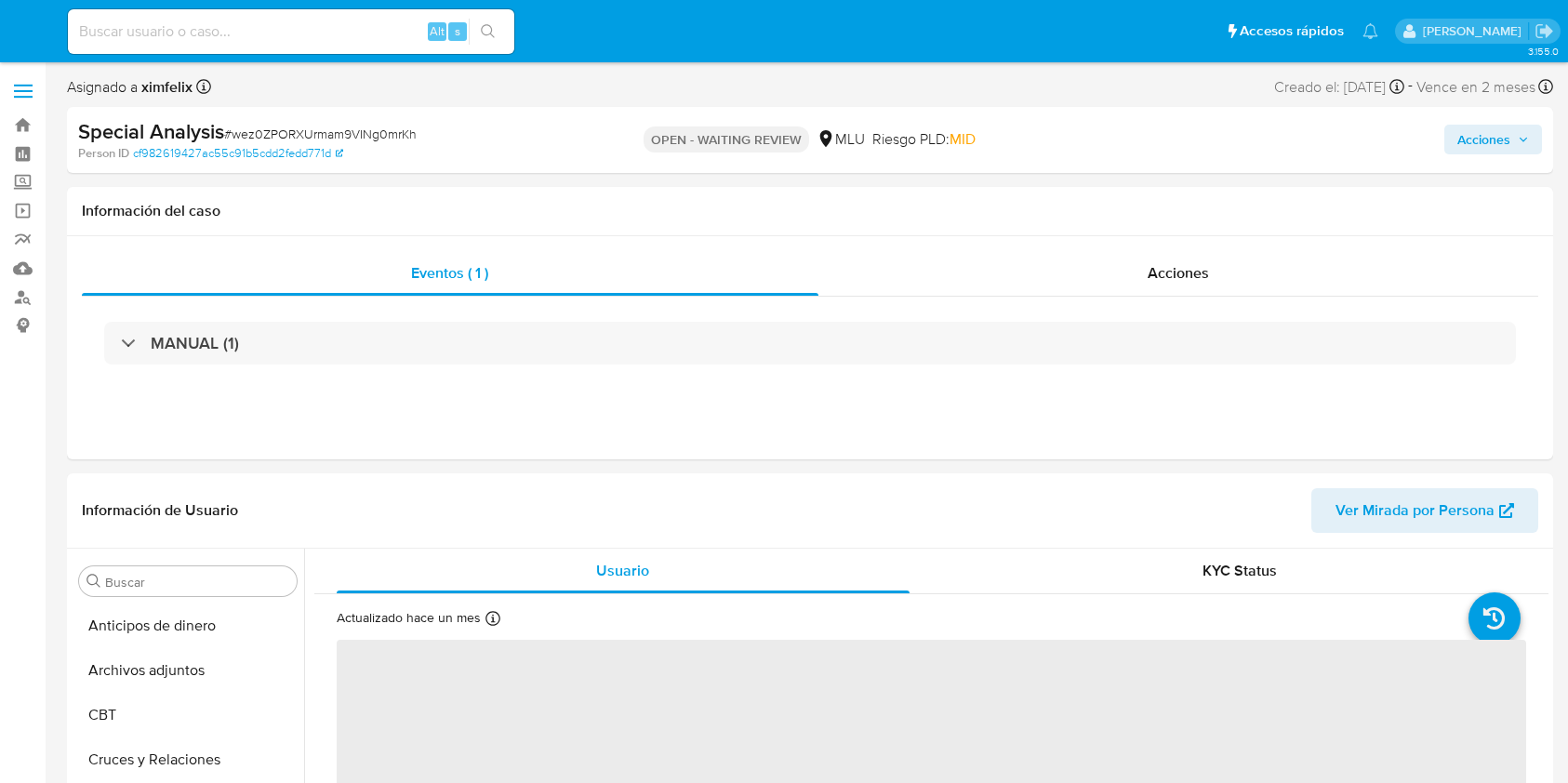
select select "10"
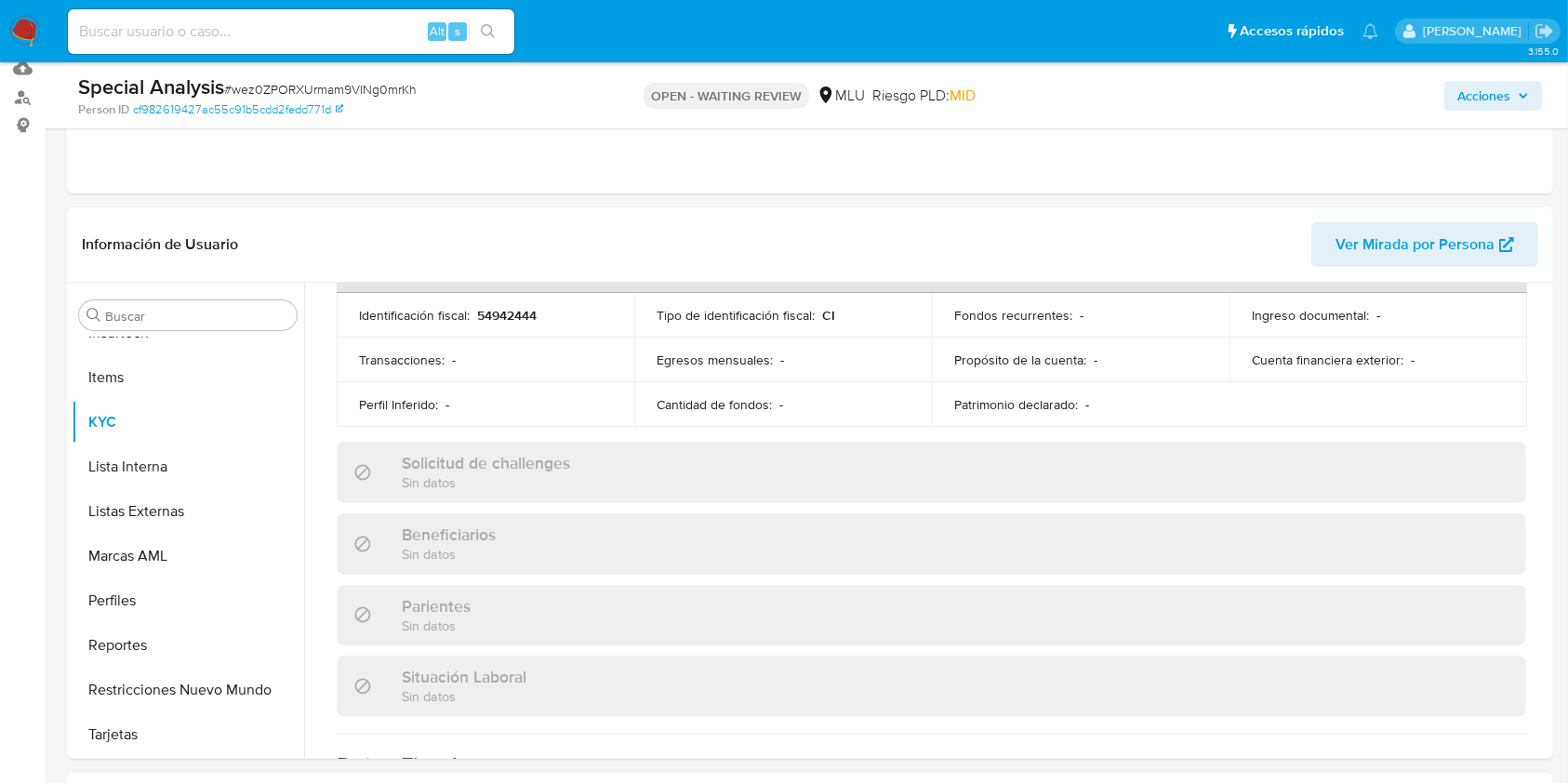
scroll to position [372, 0]
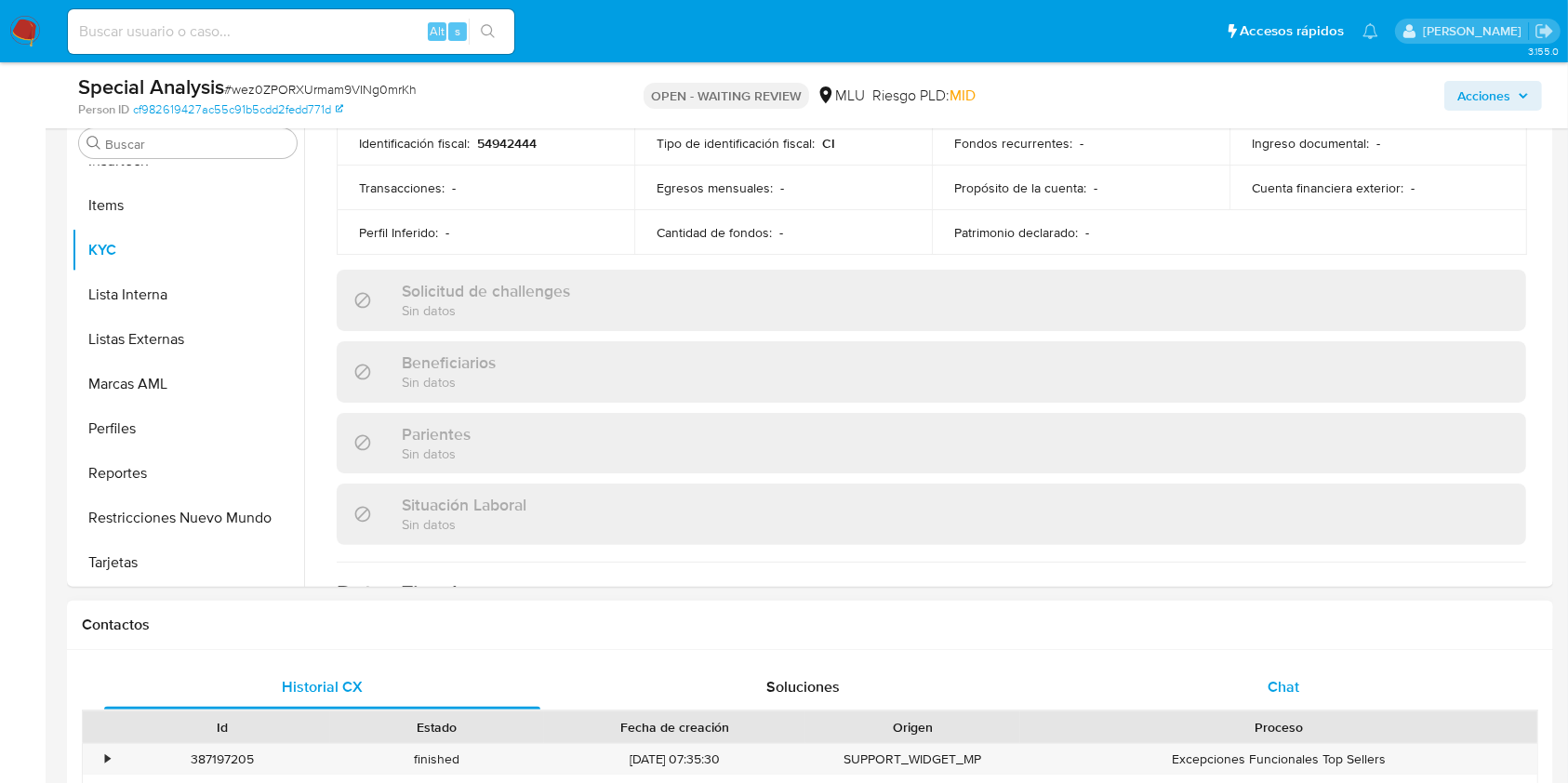
click at [1288, 699] on div "Chat" at bounding box center [1284, 687] width 436 height 45
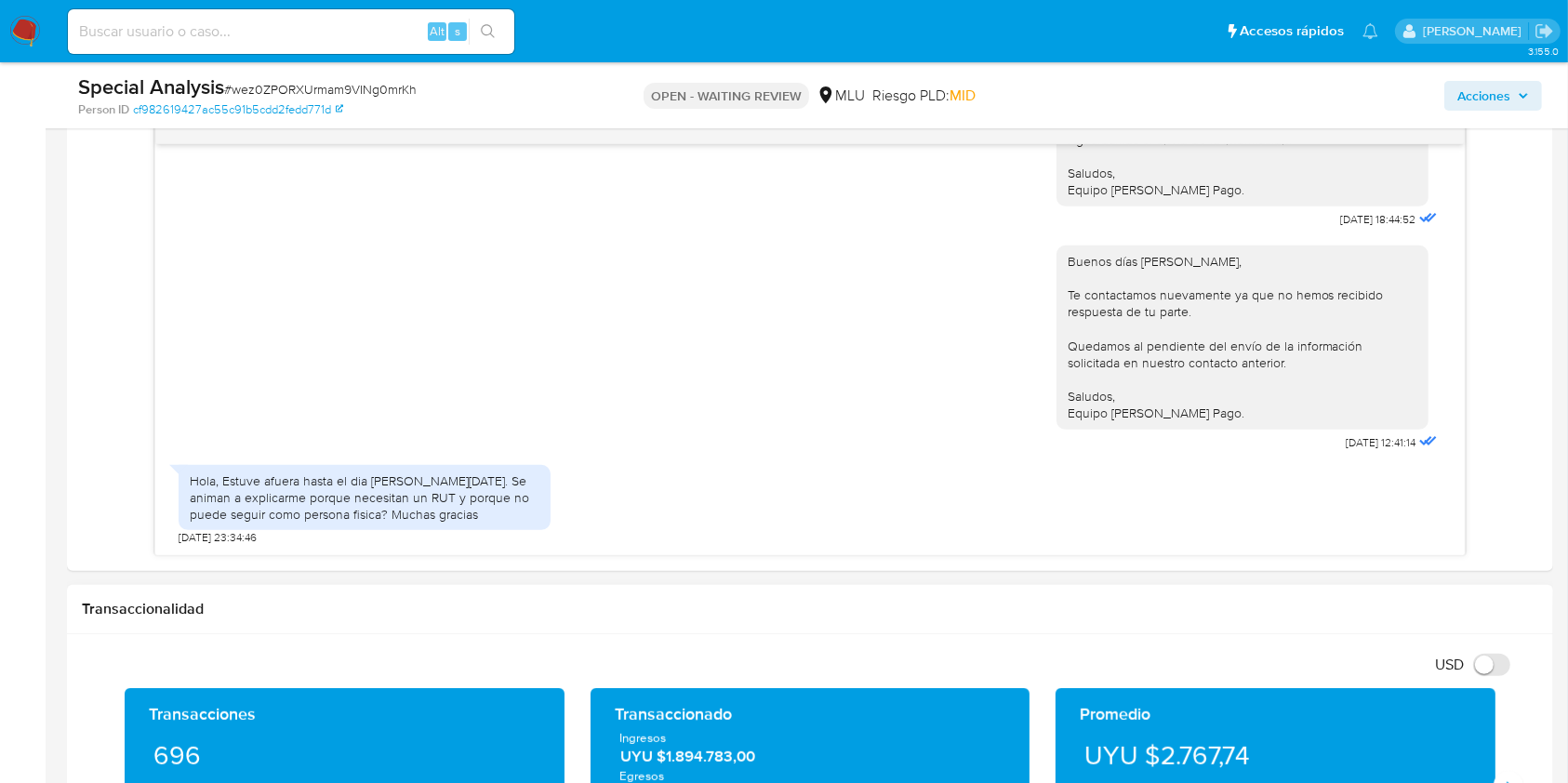
scroll to position [1024, 0]
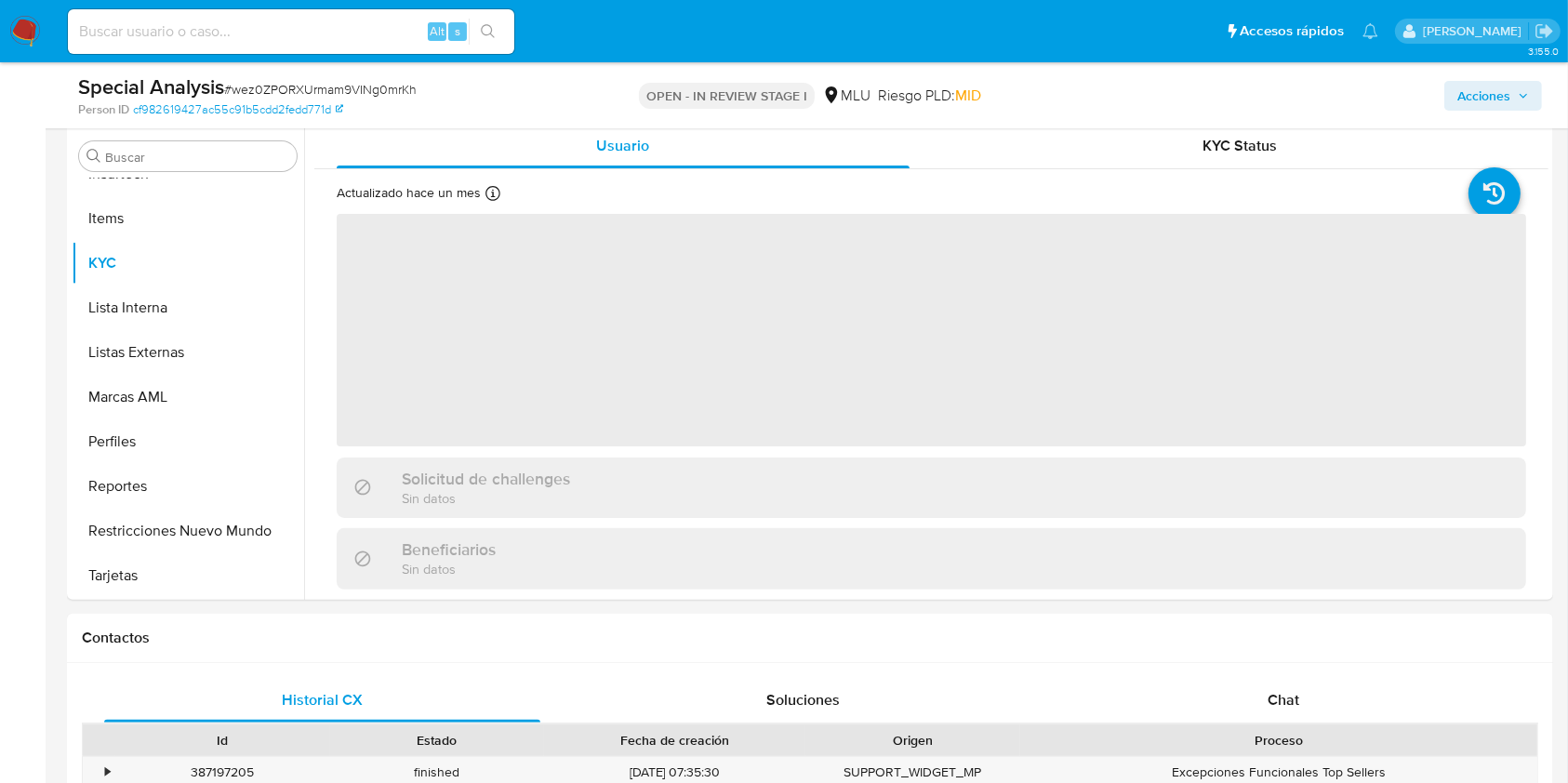
scroll to position [372, 0]
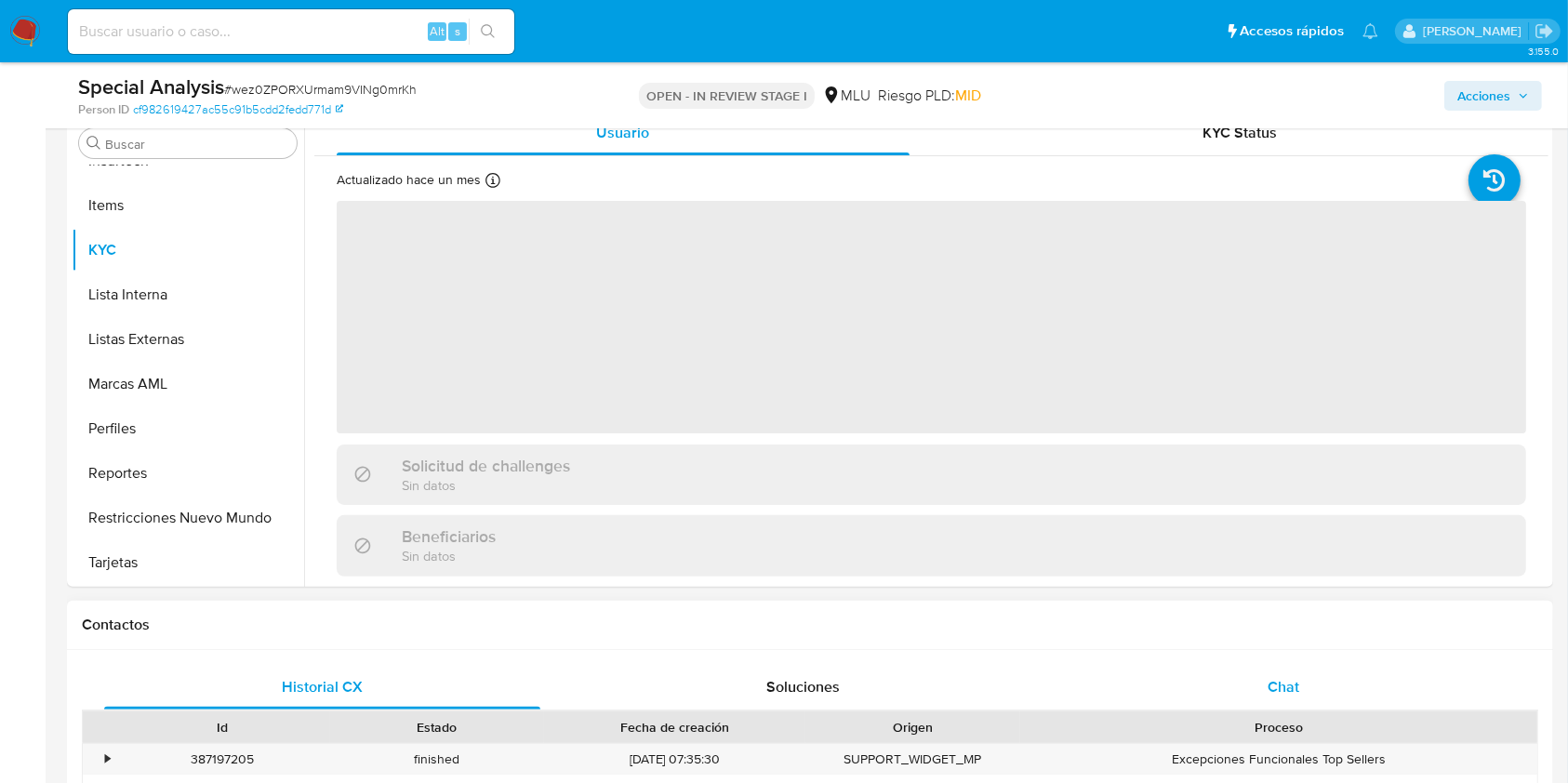
click at [1323, 681] on div "Chat" at bounding box center [1284, 687] width 436 height 45
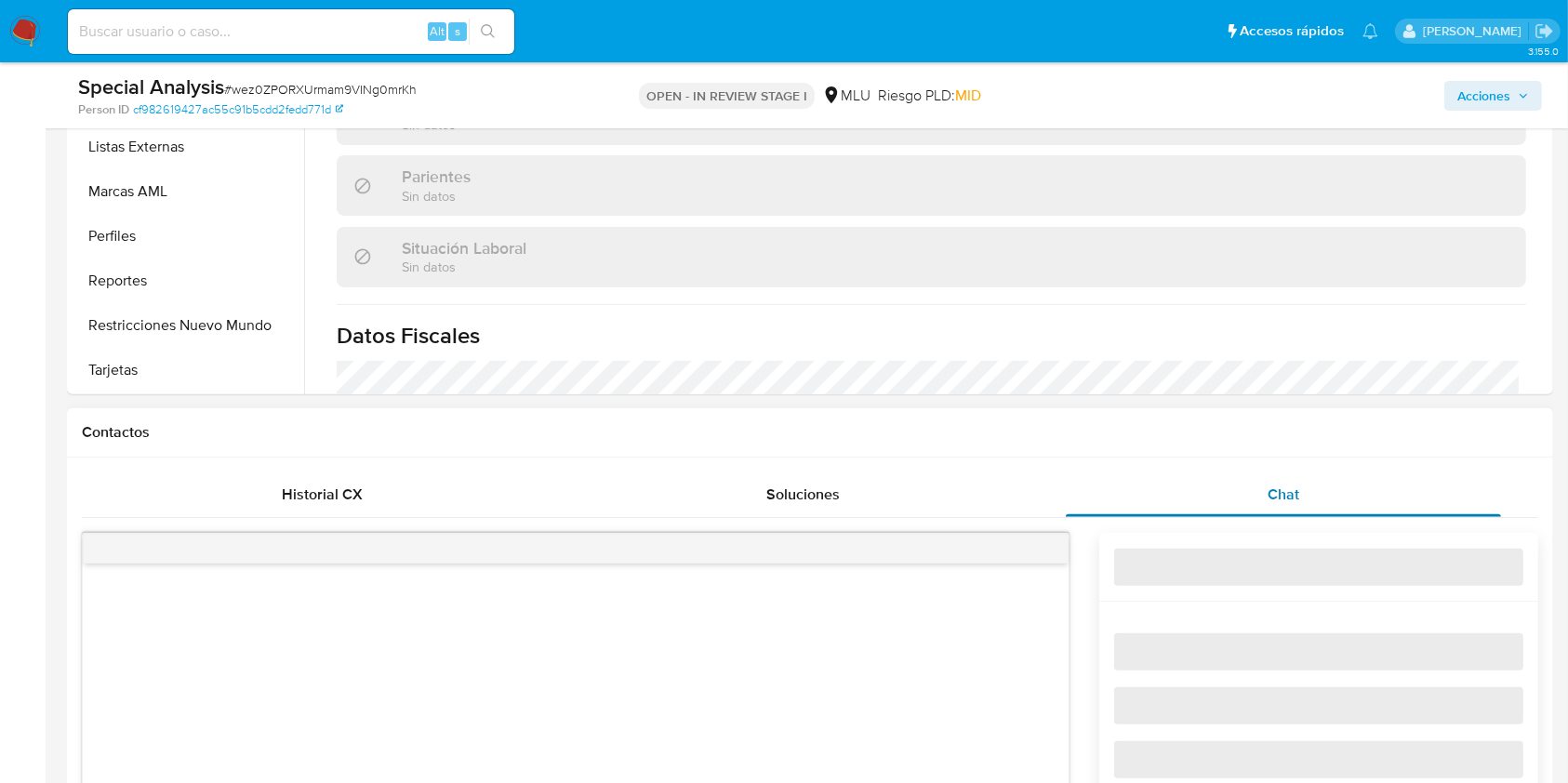
select select "10"
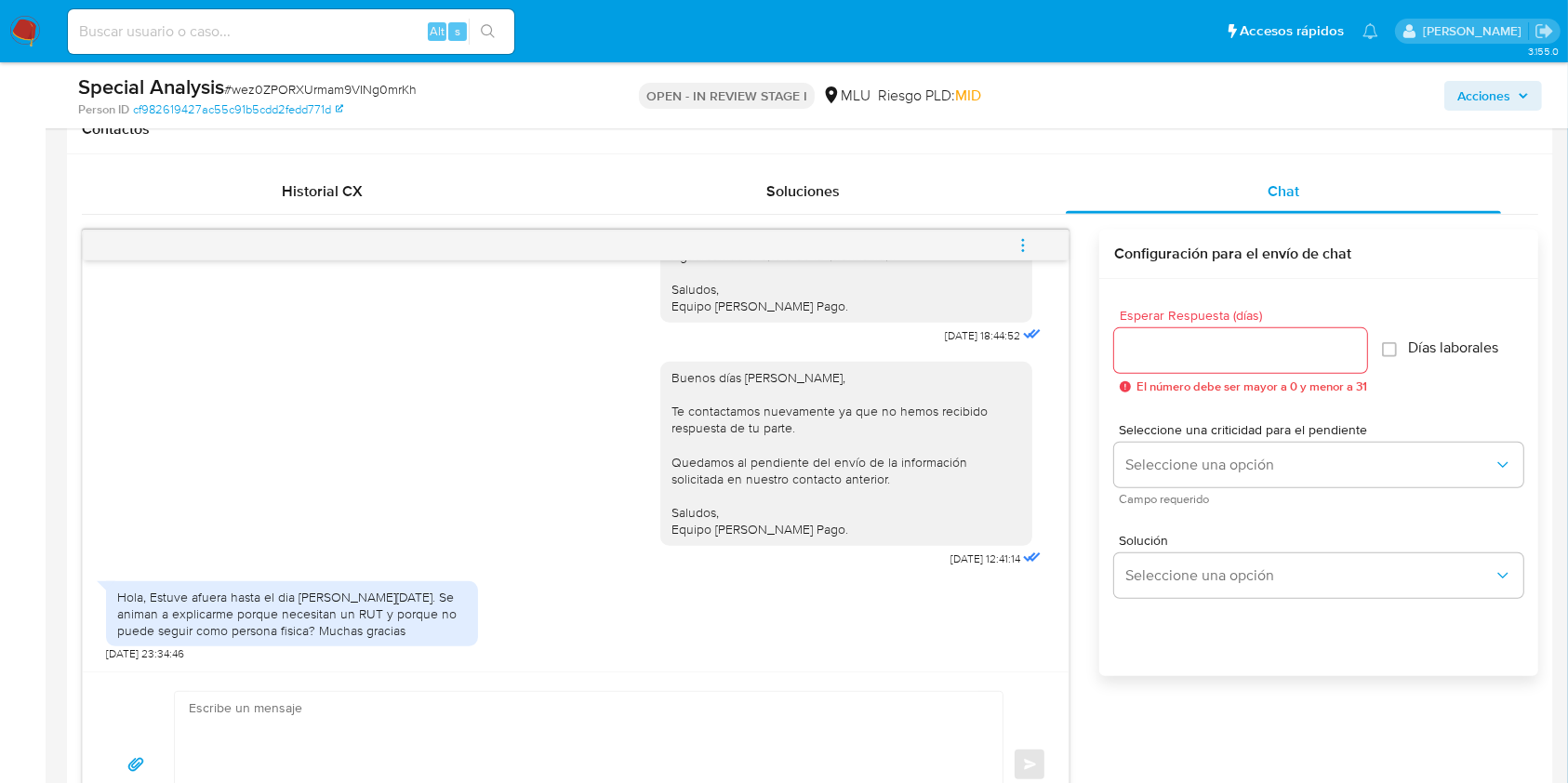
scroll to position [1116, 0]
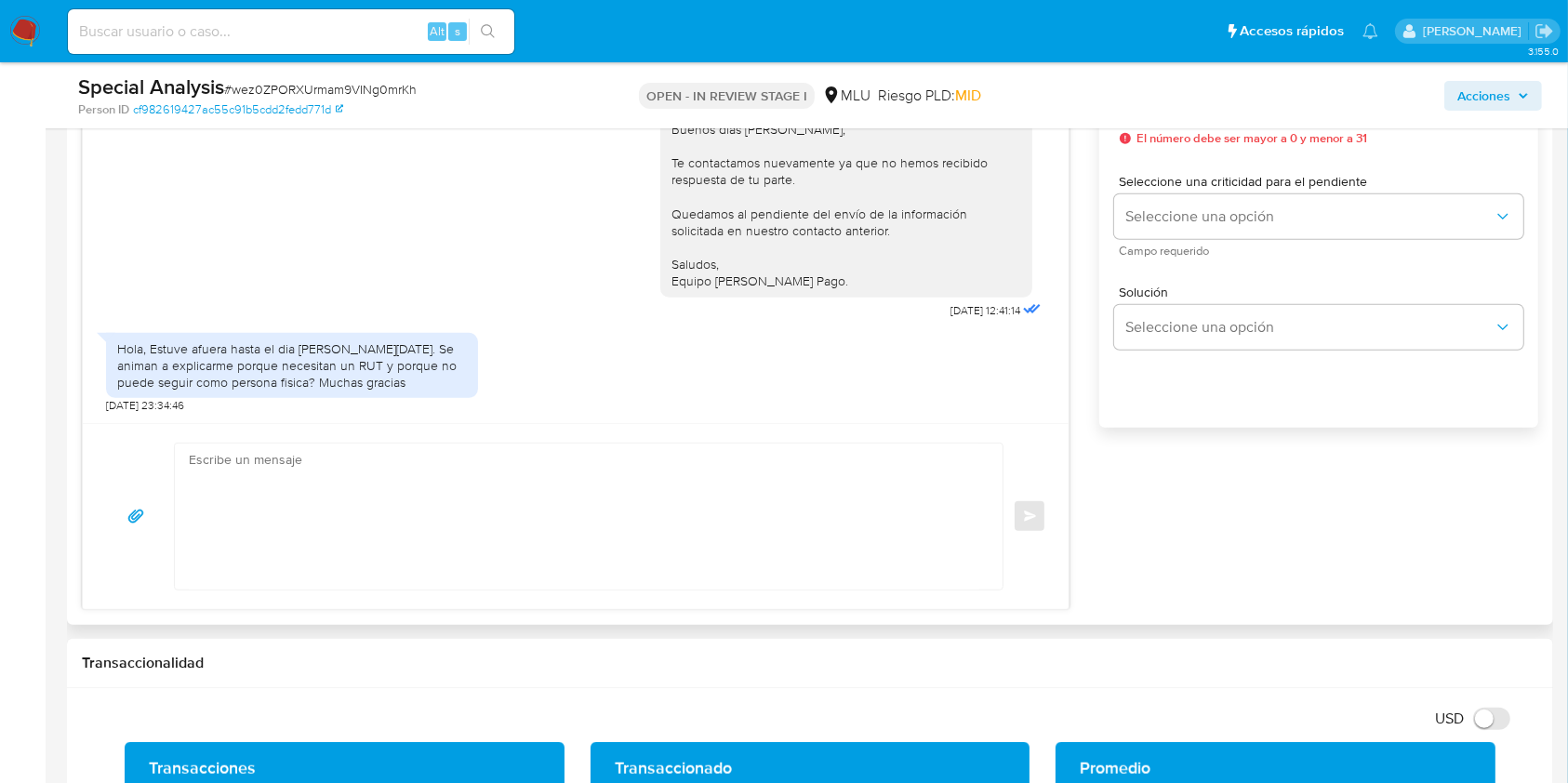
click at [765, 473] on textarea at bounding box center [583, 516] width 790 height 146
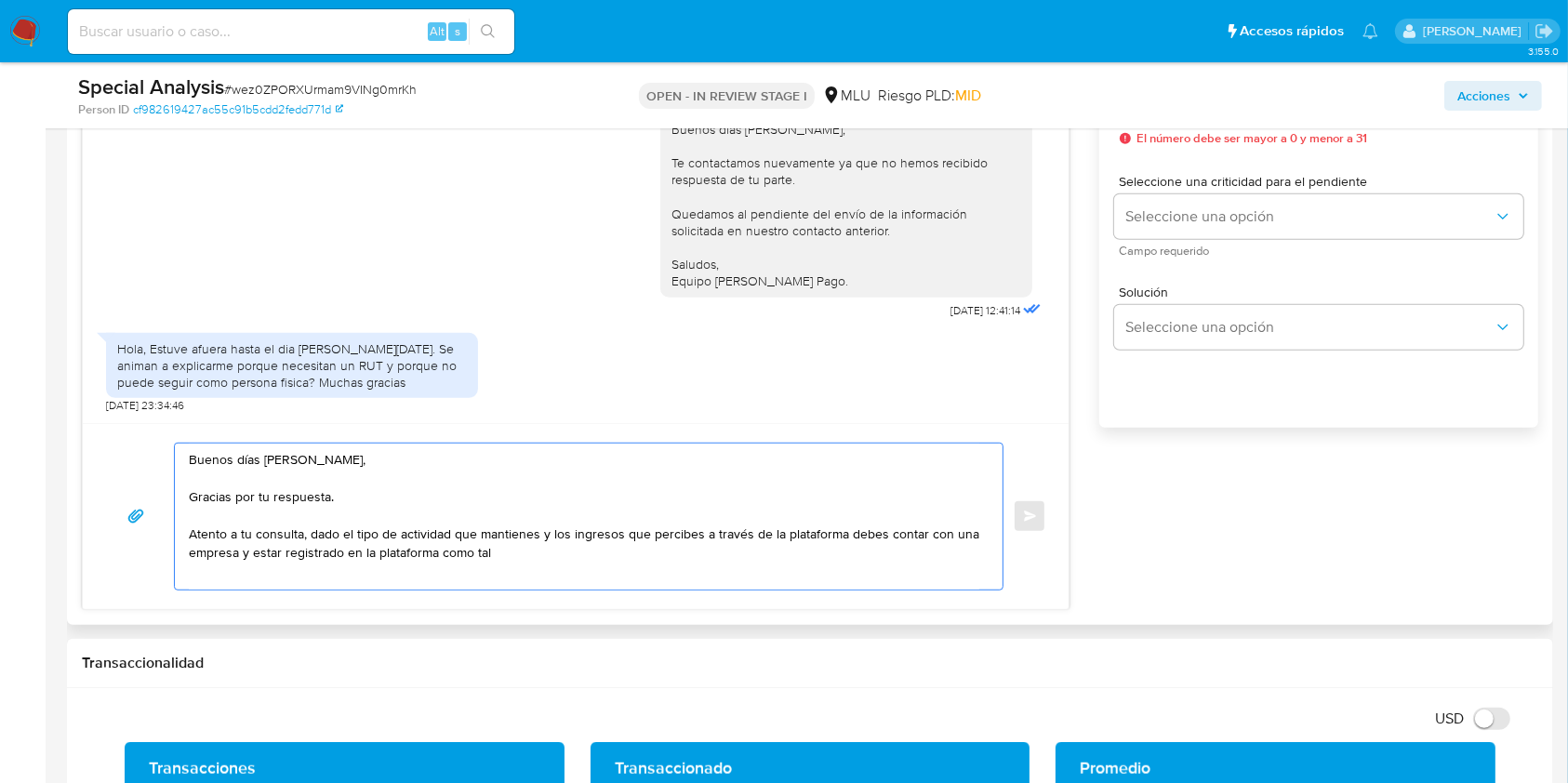
drag, startPoint x: 502, startPoint y: 562, endPoint x: 171, endPoint y: 534, distance: 332.2
click at [171, 534] on div "Buenos días Tomás, Gracias por tu respuesta. Atento a tu consulta, dado el tipo…" at bounding box center [575, 516] width 941 height 148
paste textarea "Respecto a tu consulta, dada la actividad mantenida en la plataforma, deberías …"
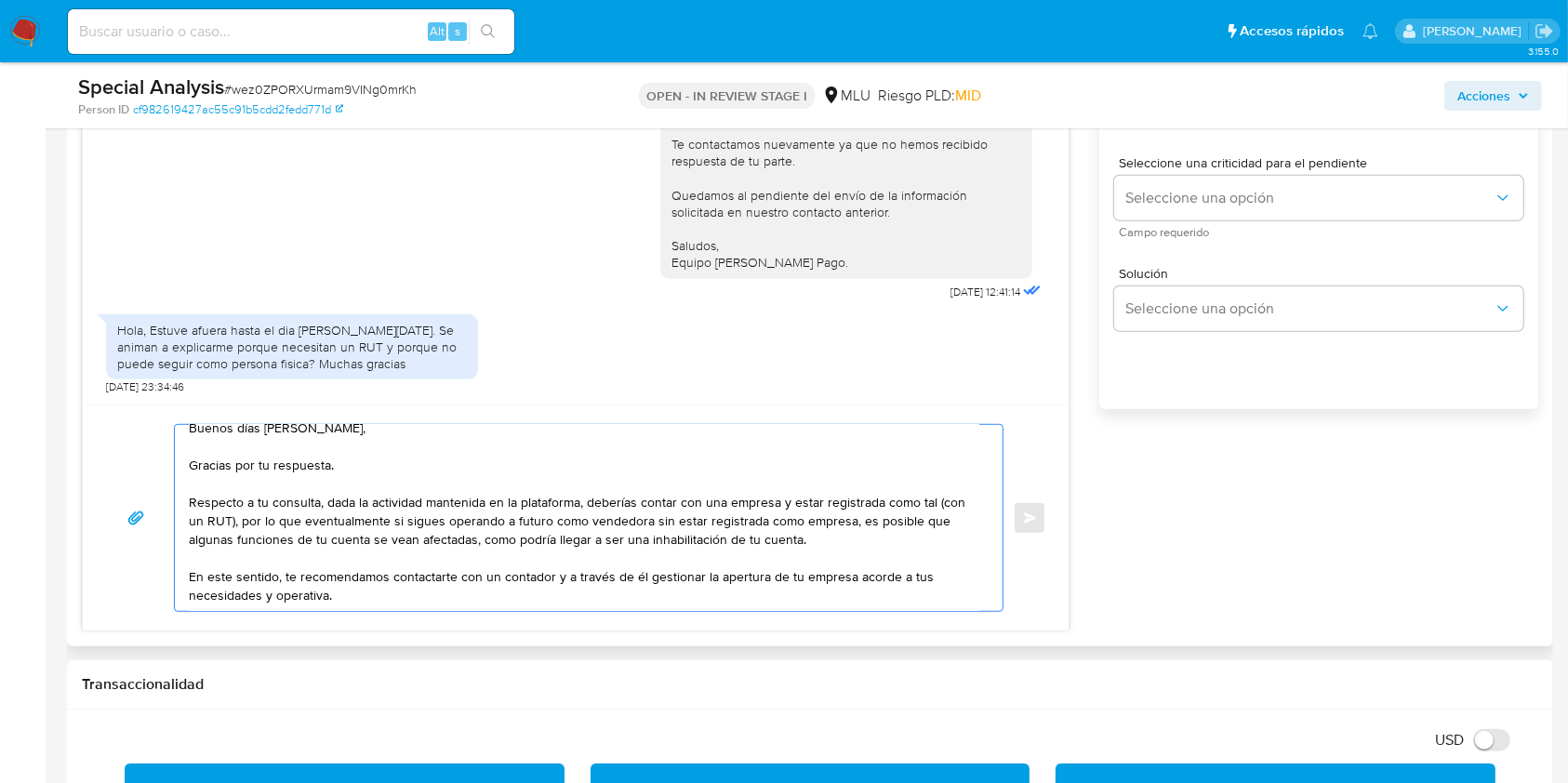
scroll to position [1240, 0]
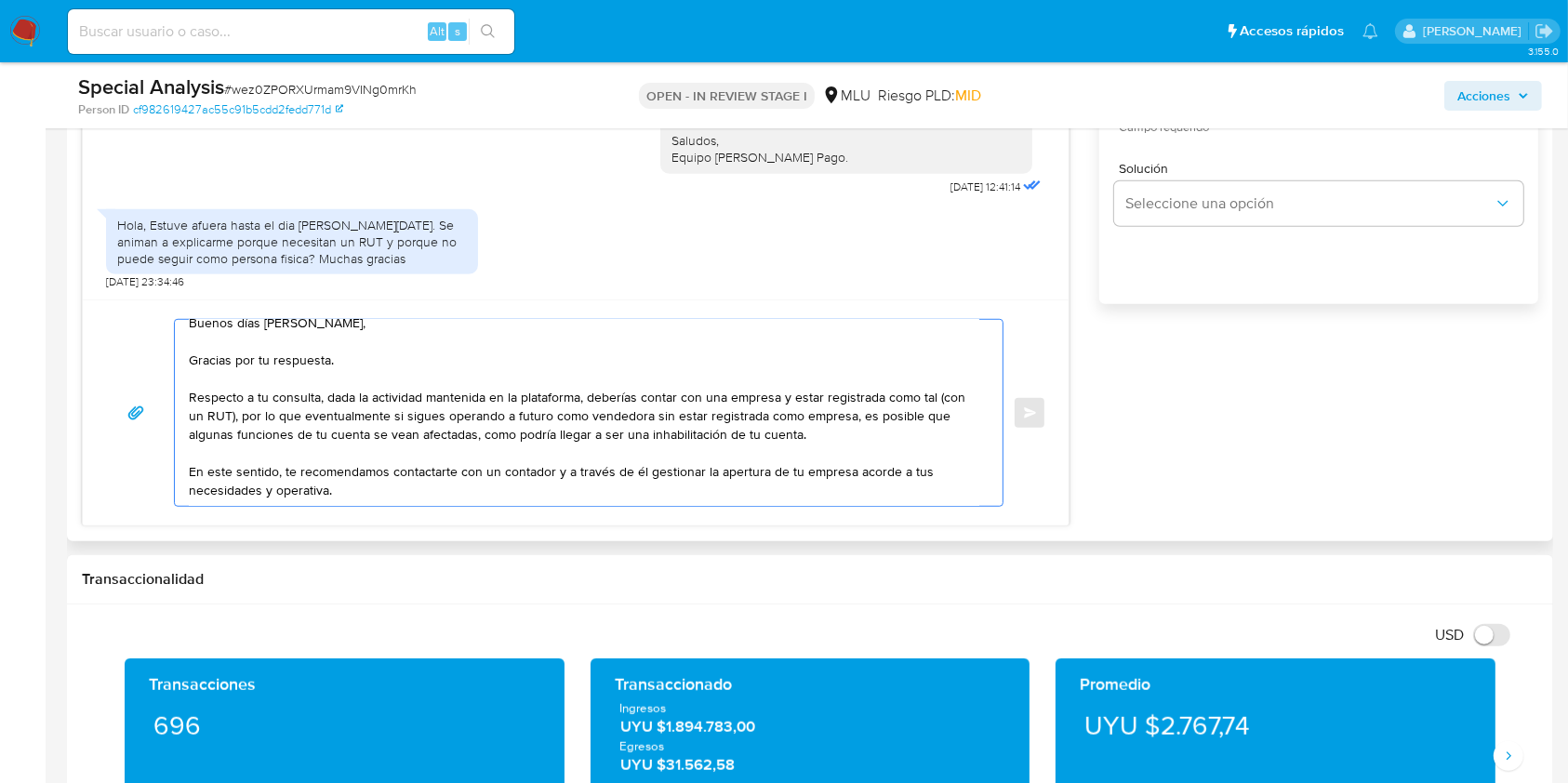
click at [620, 398] on textarea "Buenos días Tomás, Gracias por tu respuesta. Respecto a tu consulta, dada la ac…" at bounding box center [583, 413] width 790 height 186
drag, startPoint x: 549, startPoint y: 398, endPoint x: 646, endPoint y: 397, distance: 97.0
click at [646, 397] on textarea "Buenos días Tomás, Gracias por tu respuesta. Respecto a tu consulta, dada la ac…" at bounding box center [583, 413] width 790 height 186
click at [655, 397] on textarea "Buenos días Tomás, Gracias por tu respuesta. Respecto a tu consulta, dada la ac…" at bounding box center [583, 413] width 790 height 186
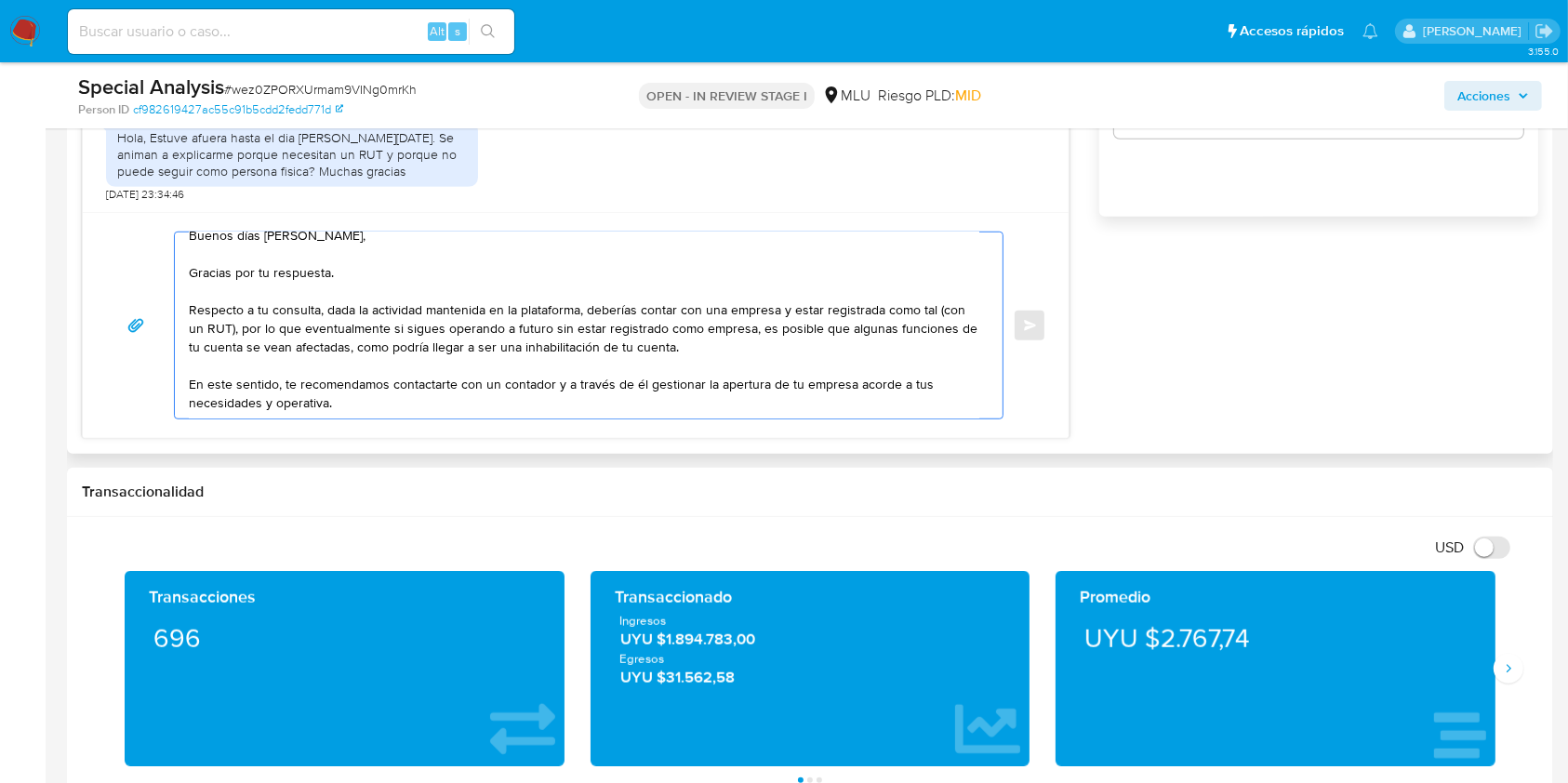
scroll to position [1363, 0]
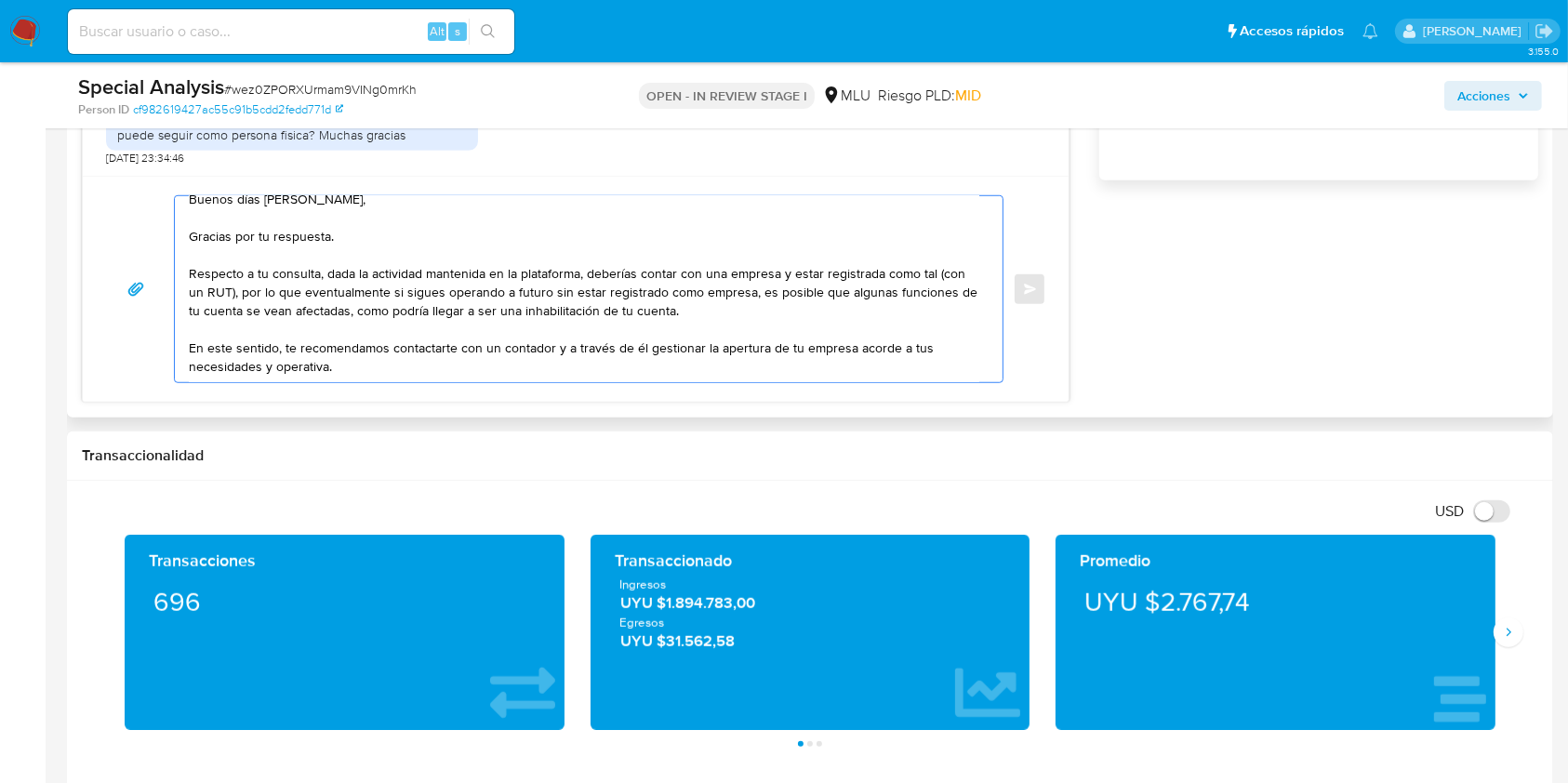
click at [450, 354] on textarea "Buenos días Tomás, Gracias por tu respuesta. Respecto a tu consulta, dada la ac…" at bounding box center [583, 289] width 790 height 186
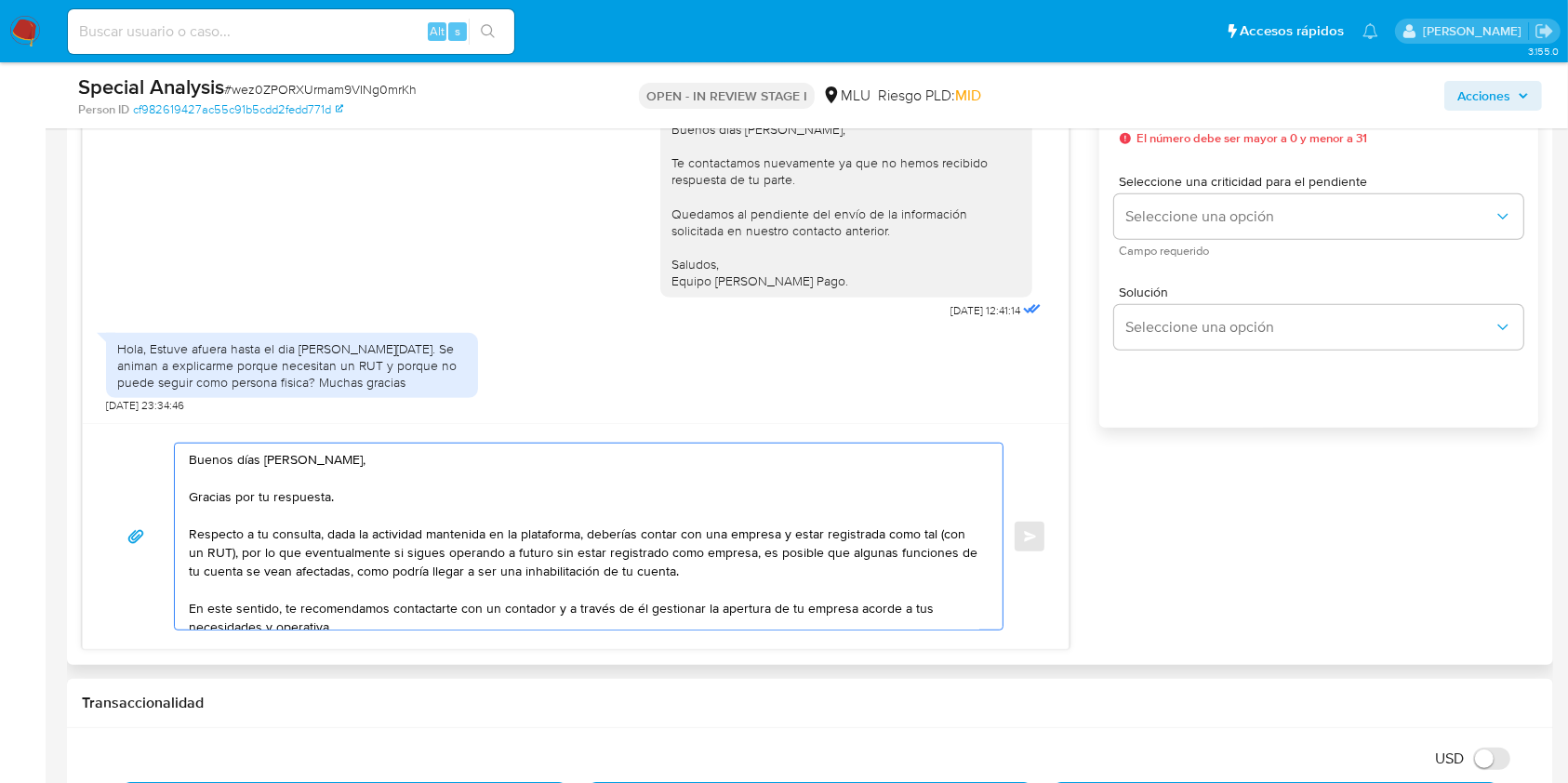
scroll to position [867, 0]
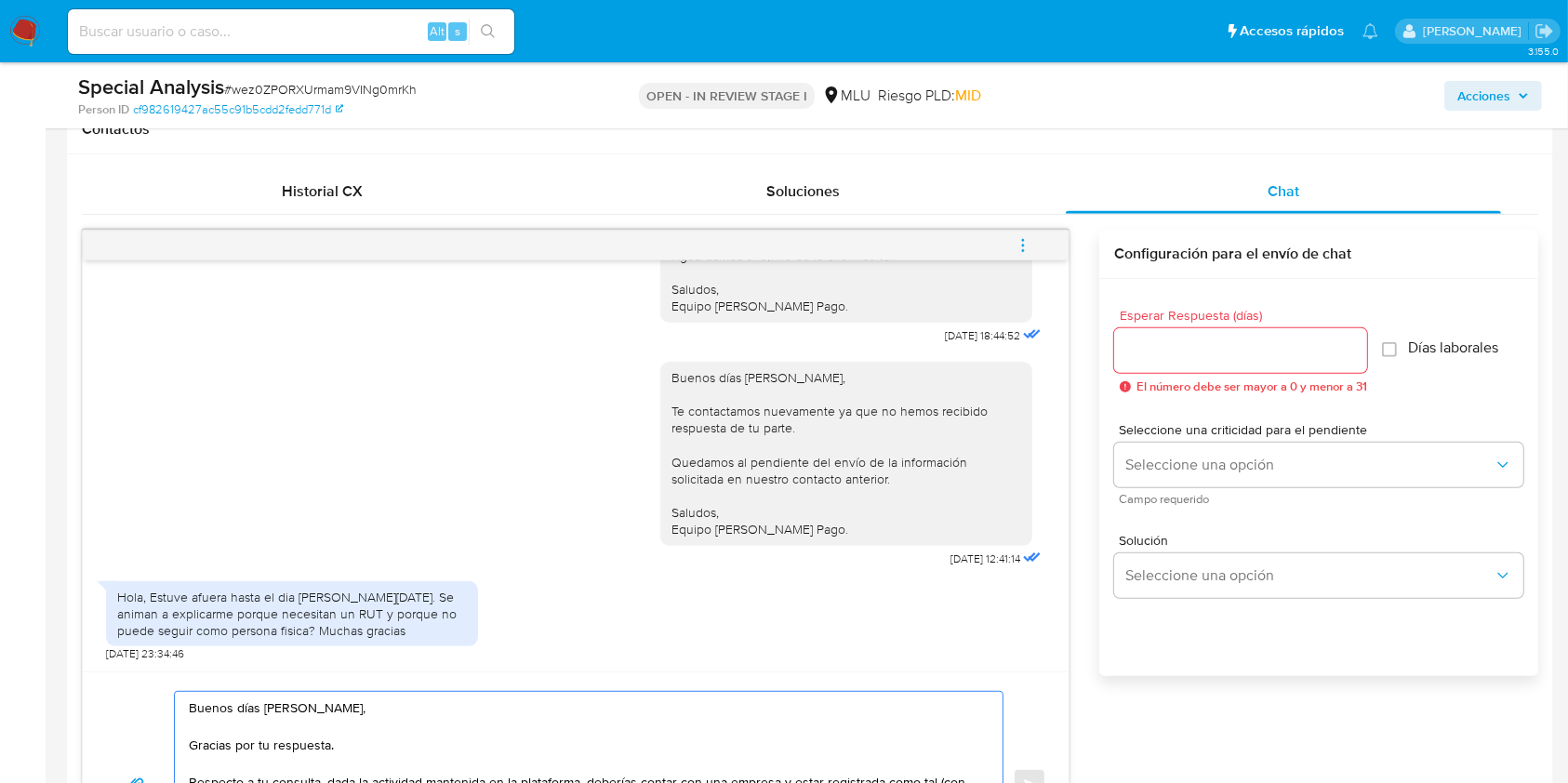
type textarea "Buenos días Tomás, Gracias por tu respuesta. Respecto a tu consulta, dada la ac…"
click at [1245, 364] on div at bounding box center [1240, 350] width 253 height 45
click at [1251, 347] on input "Esperar Respuesta (días)" at bounding box center [1240, 351] width 253 height 24
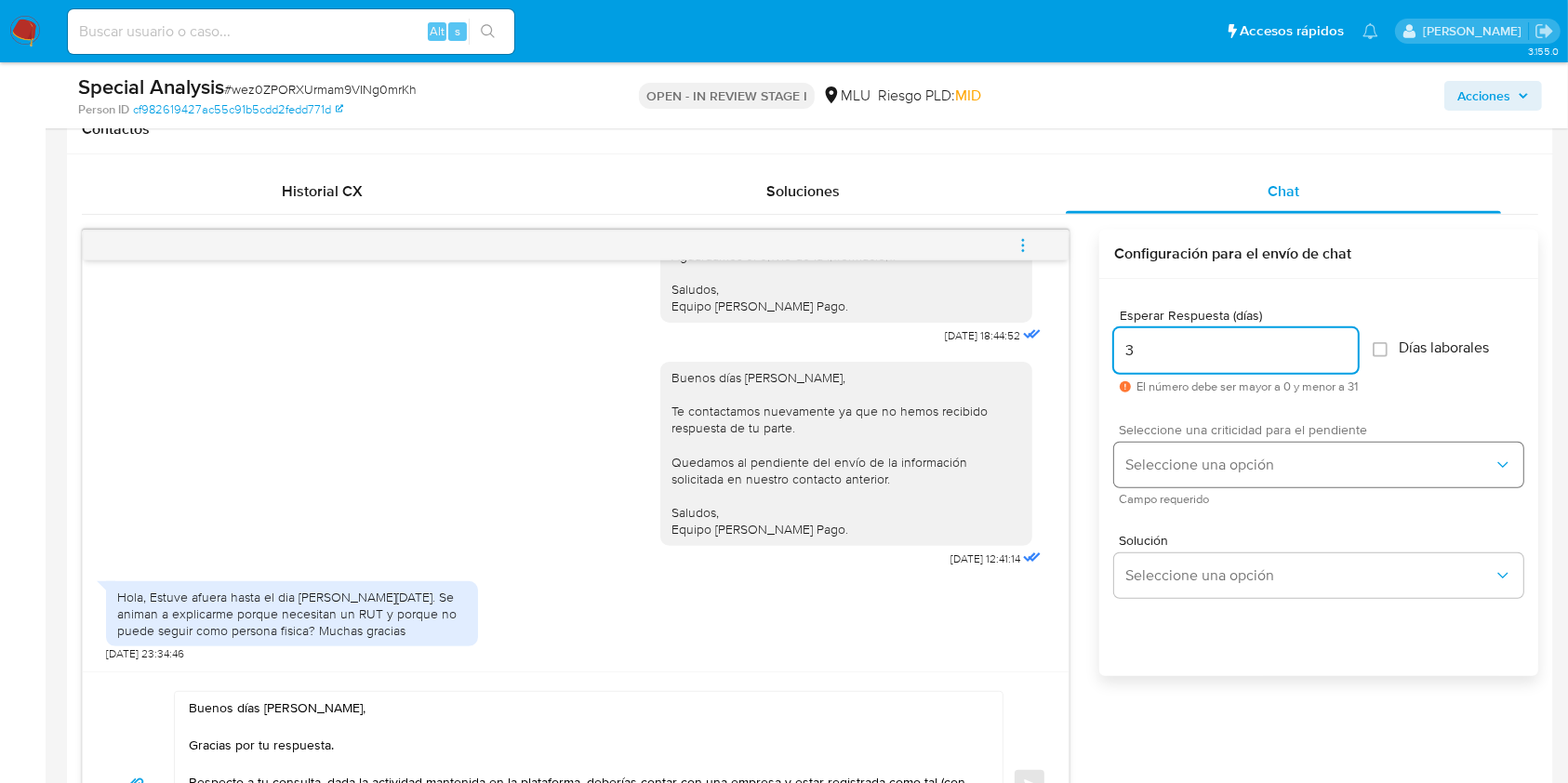
type input "3"
click at [1213, 466] on span "Seleccione una opción" at bounding box center [1309, 465] width 369 height 19
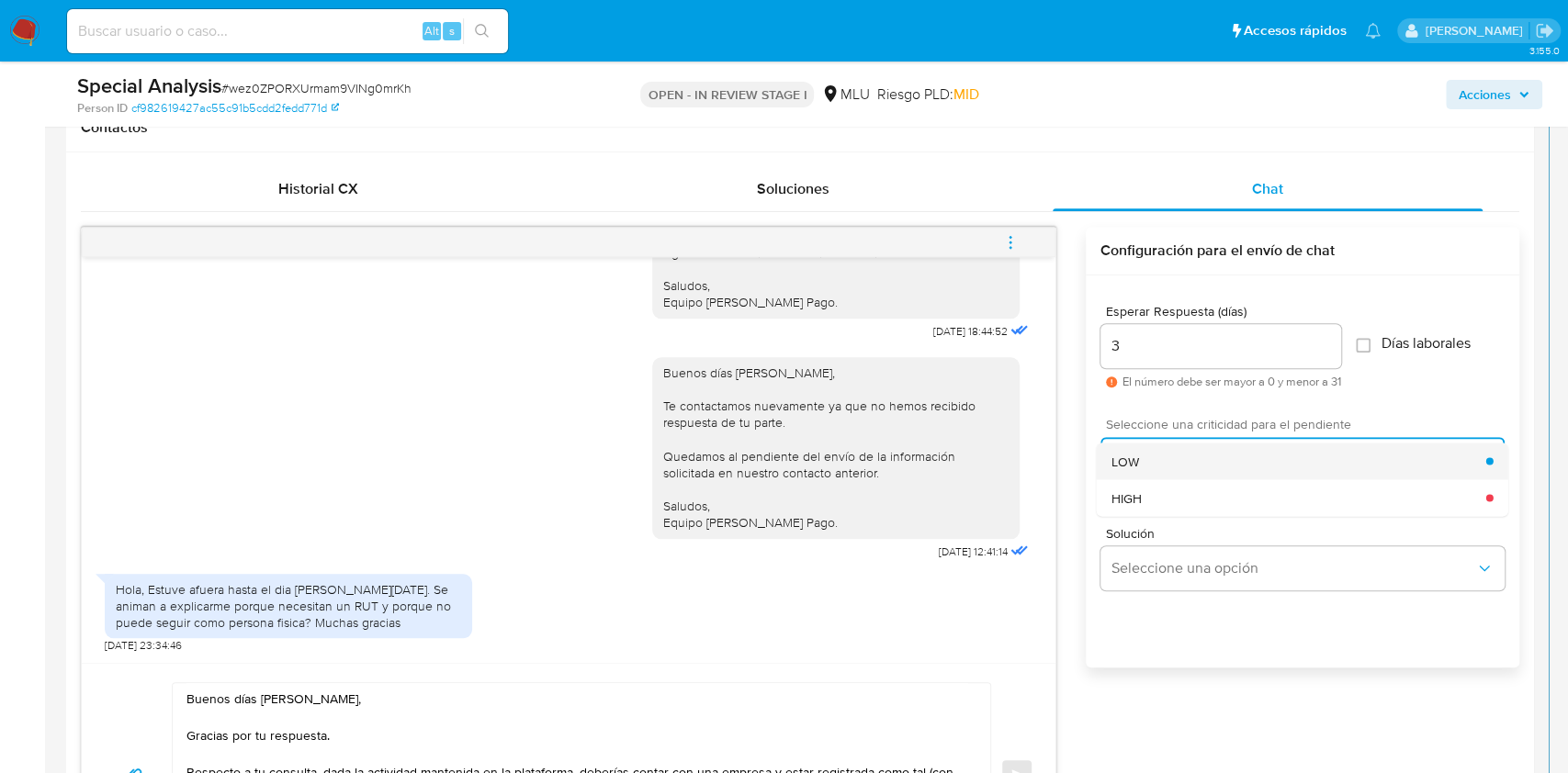
click at [1141, 453] on div "LOW" at bounding box center [1298, 461] width 375 height 37
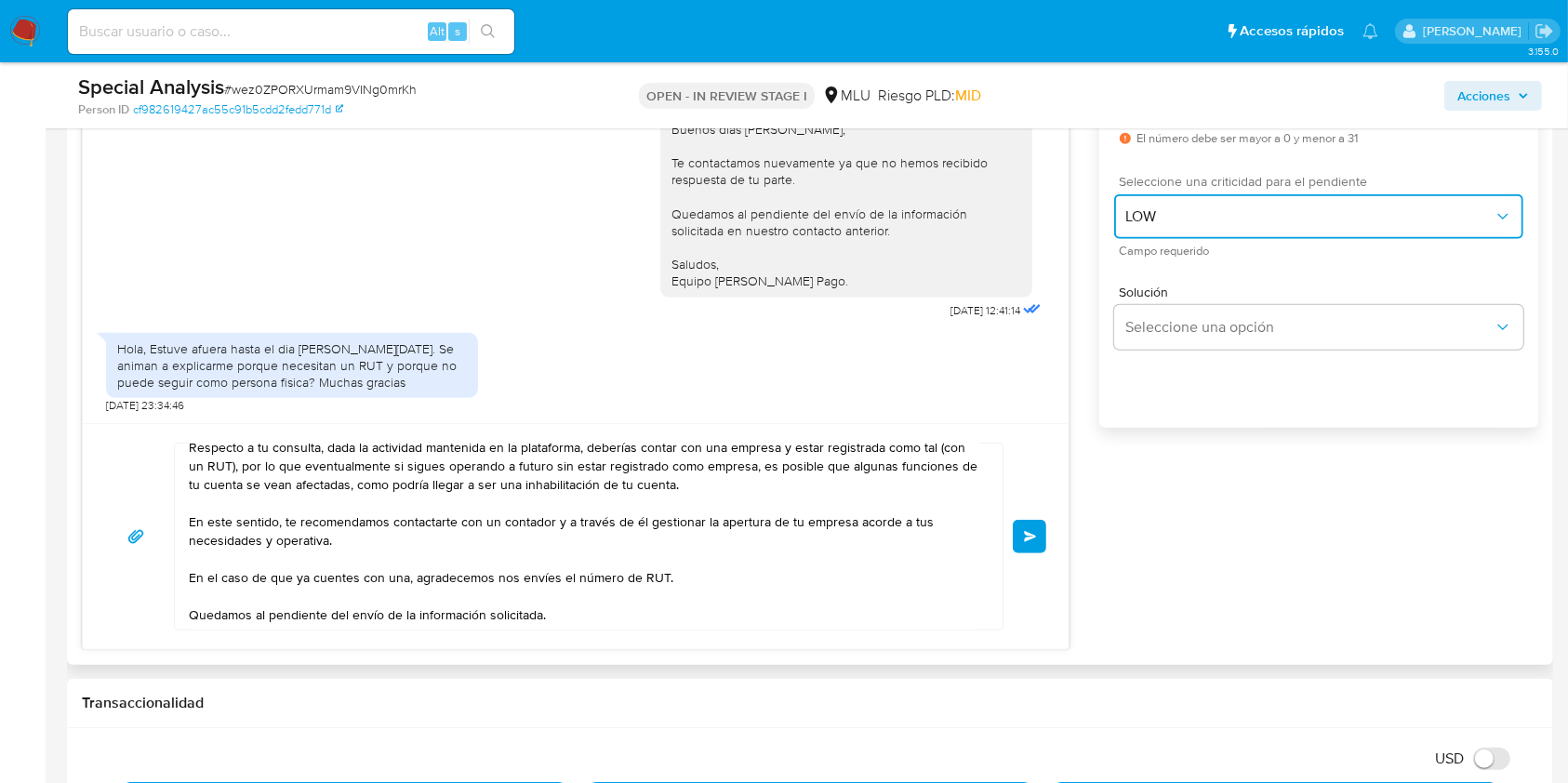
scroll to position [169, 0]
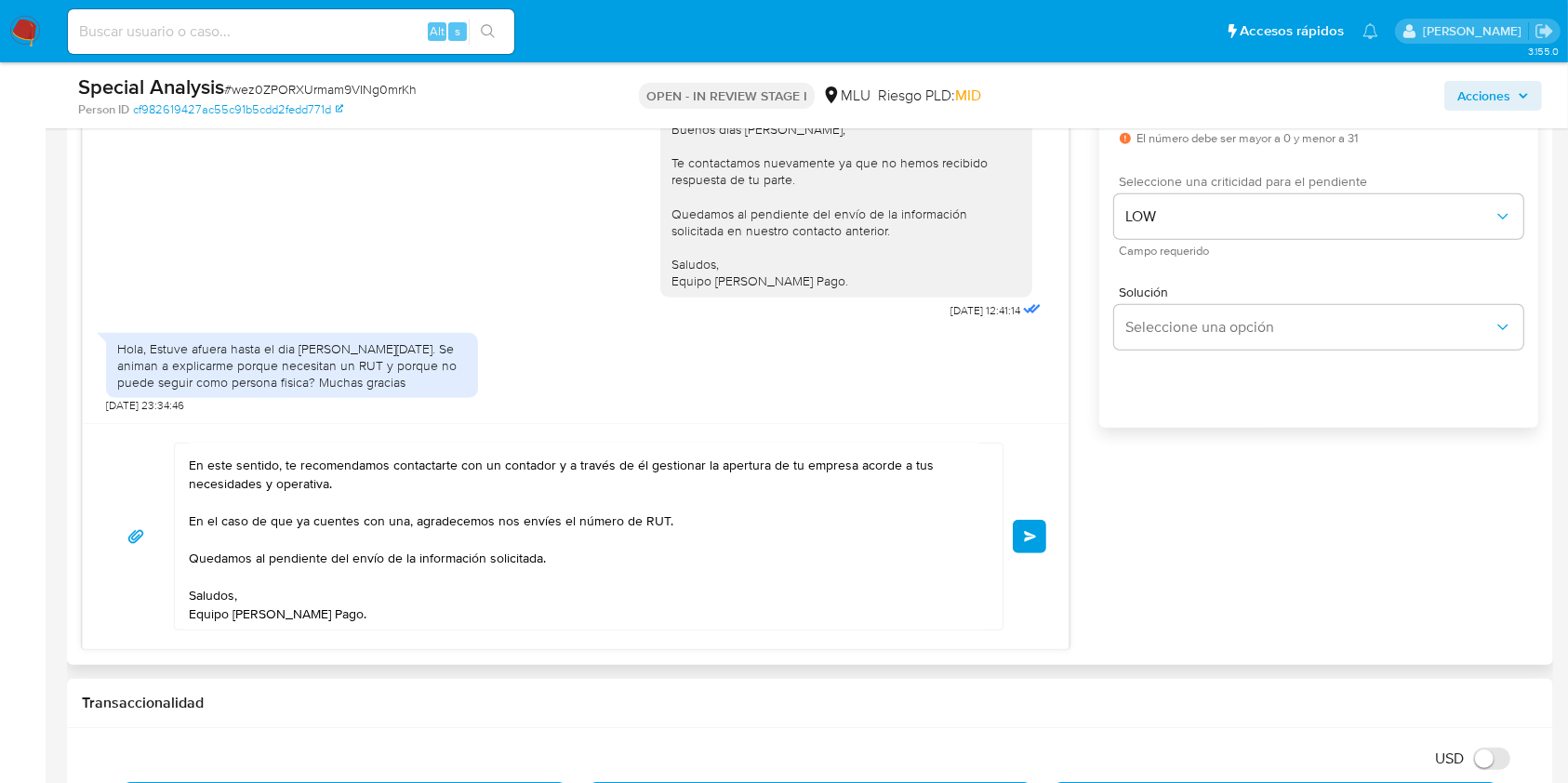
click at [1041, 549] on button "Enviar" at bounding box center [1030, 536] width 34 height 34
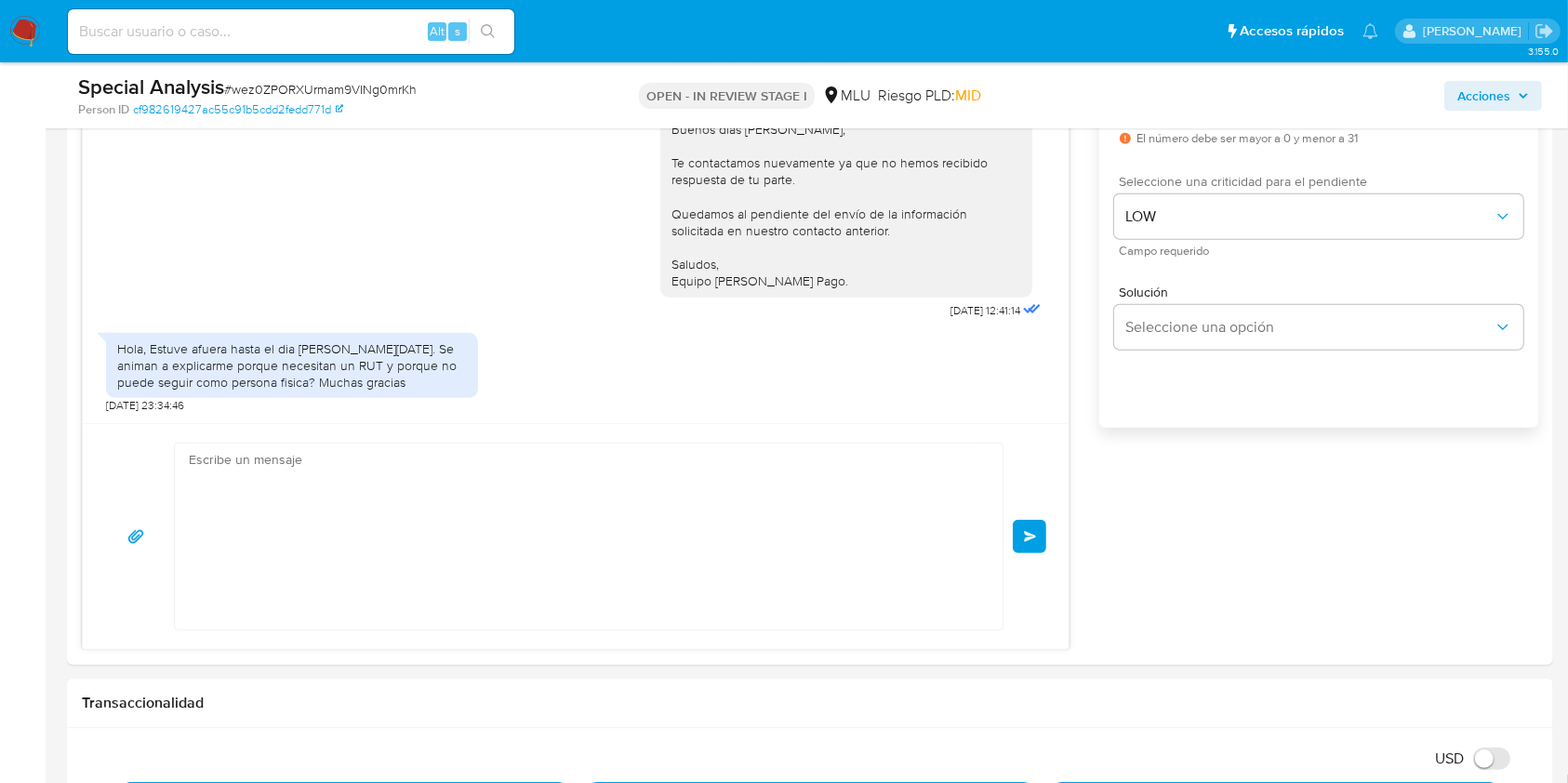
scroll to position [1076, 0]
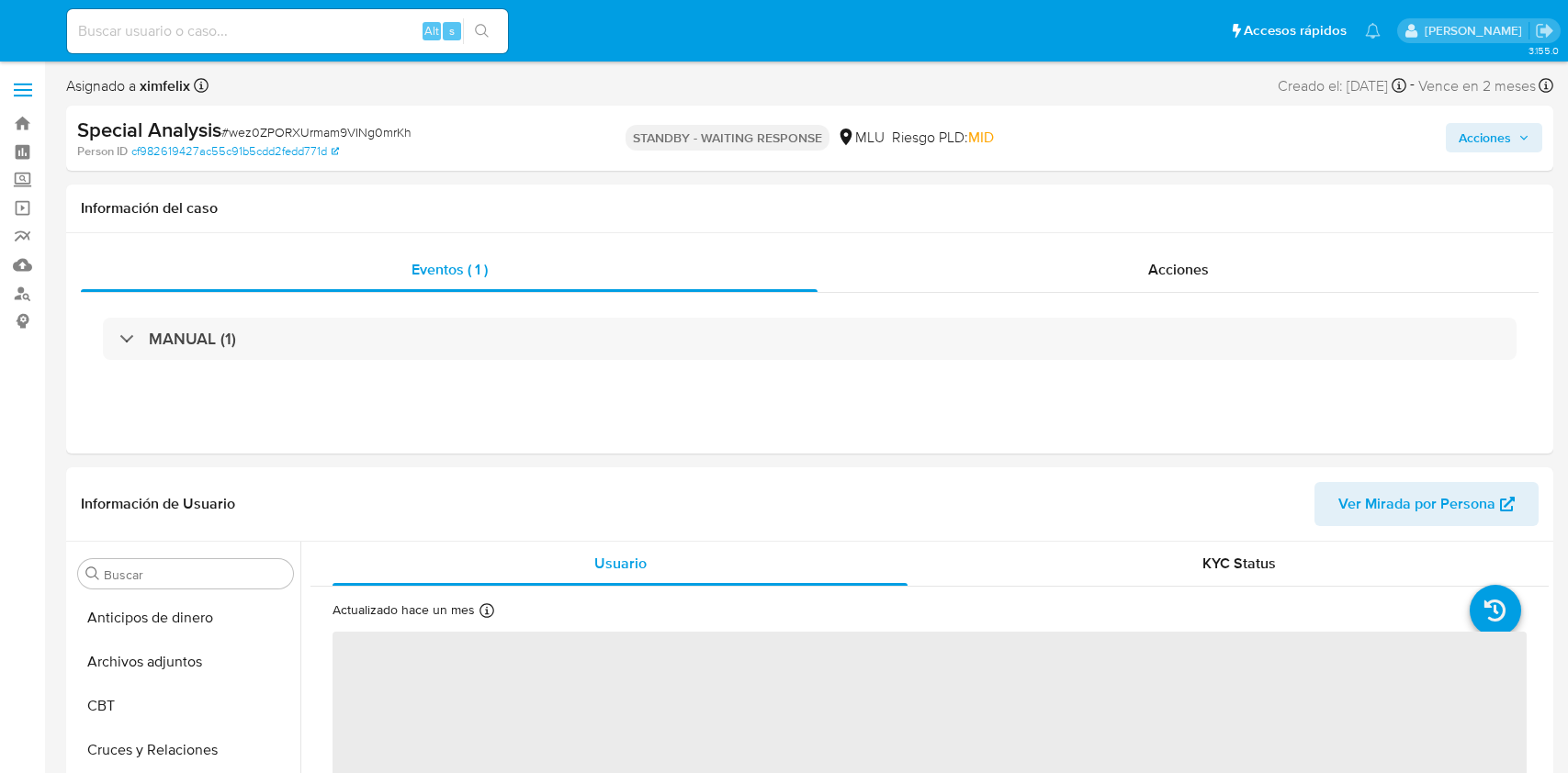
select select "10"
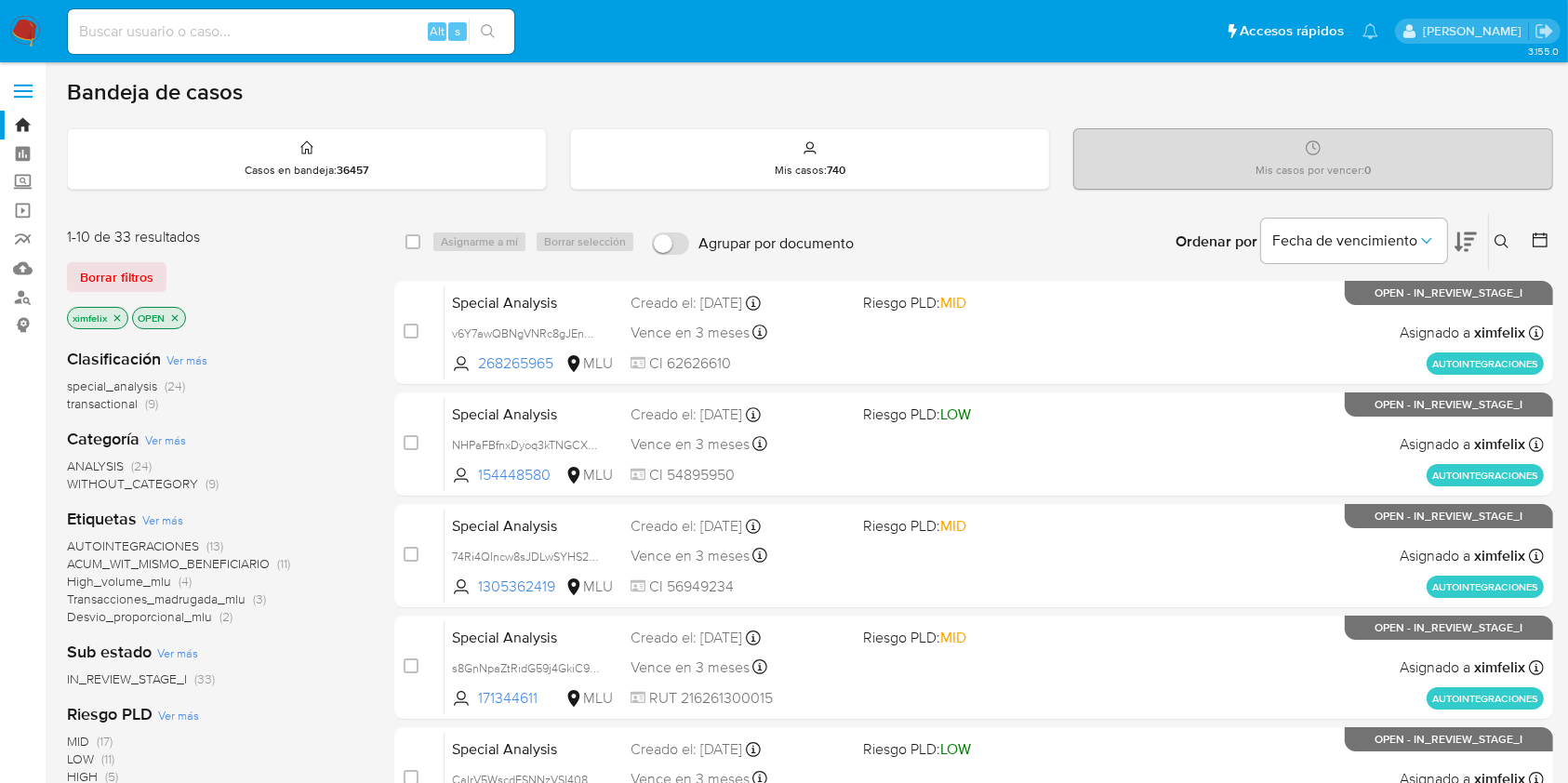
click at [359, 38] on input at bounding box center [290, 32] width 446 height 24
paste input "QXRYGQ2eVBvU8GV2WQsPfZiS"
type input "QXRYGQ2eVBvU8GV2WQsPfZiS"
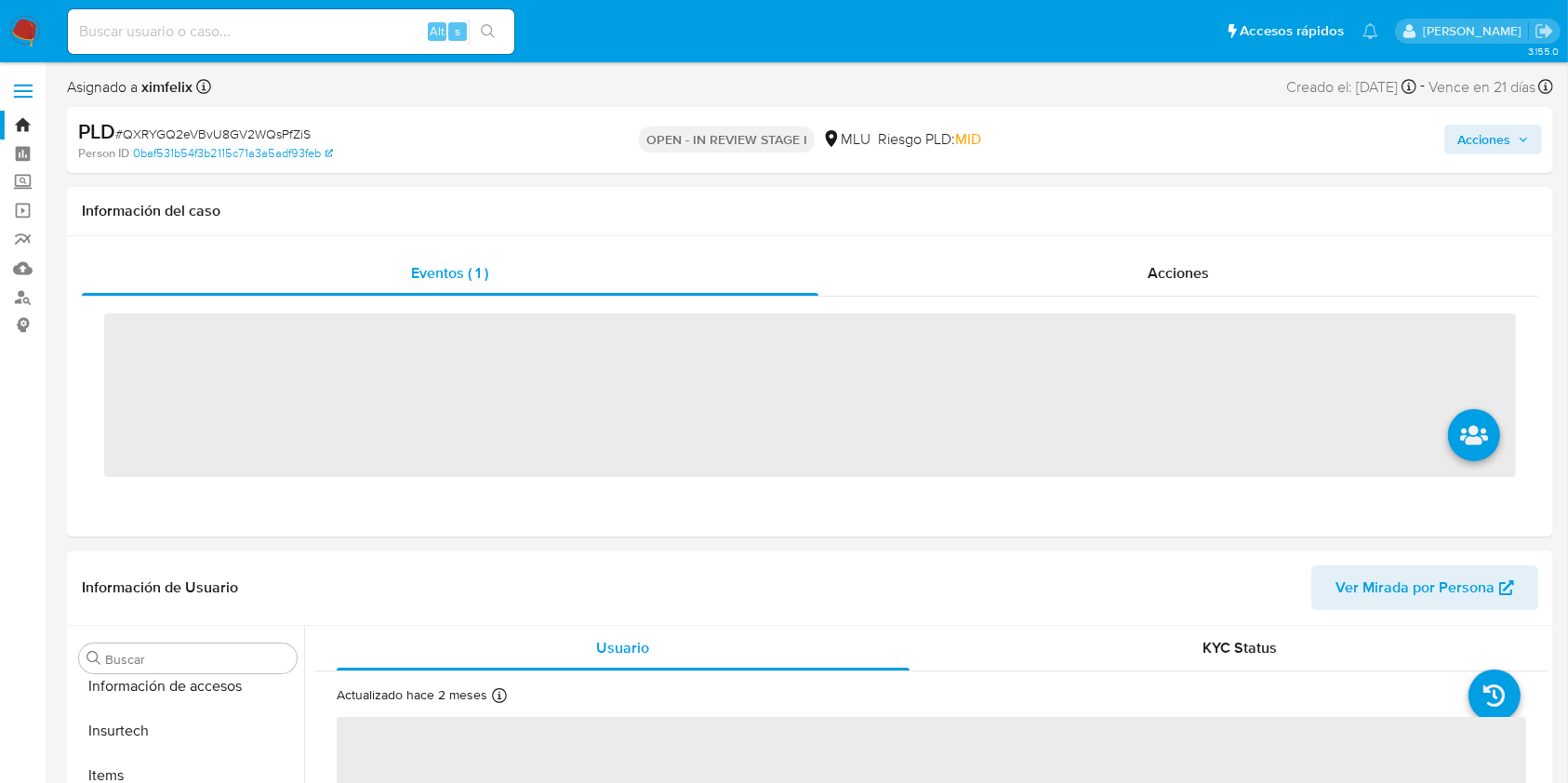
scroll to position [831, 0]
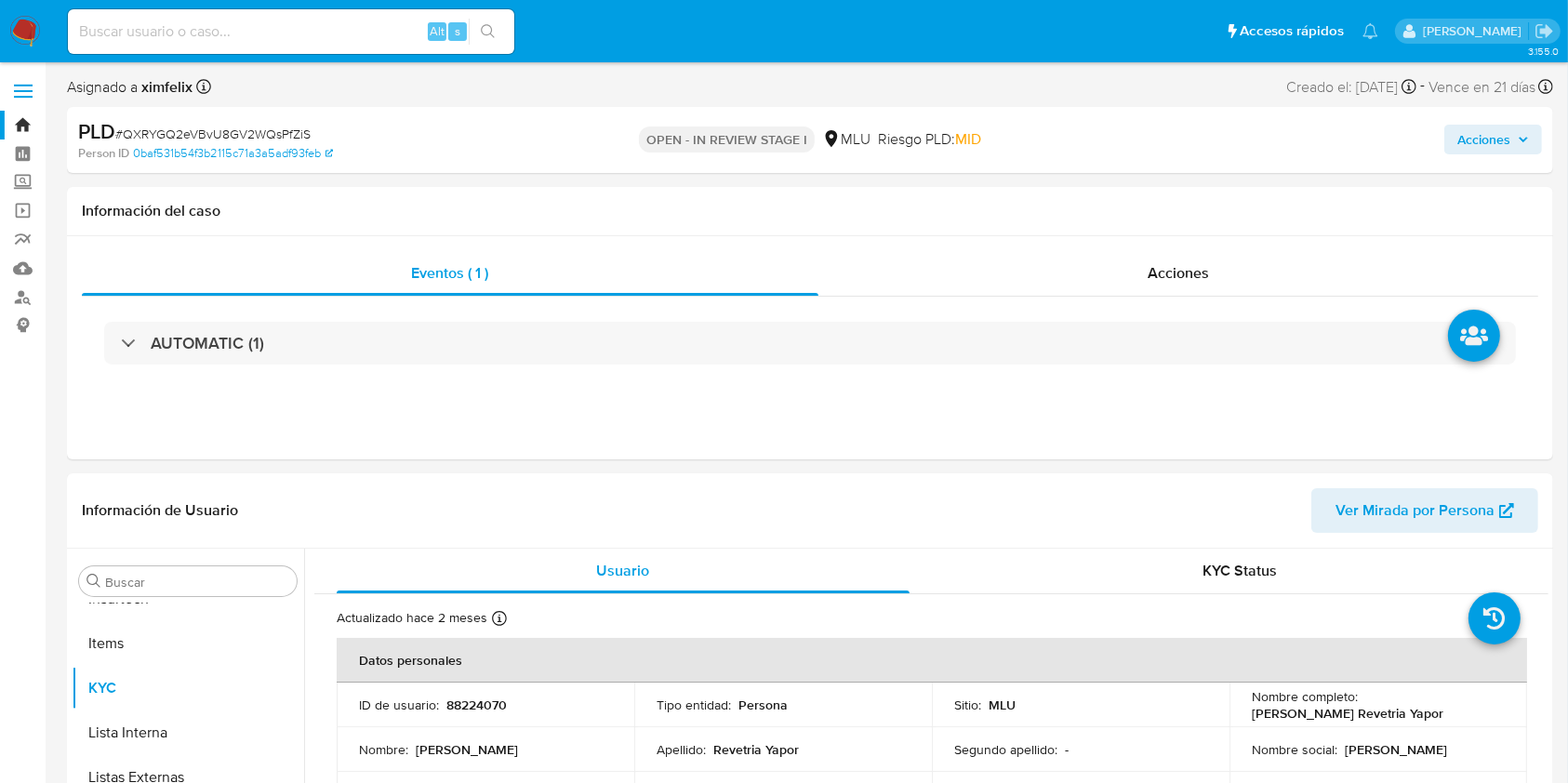
select select "10"
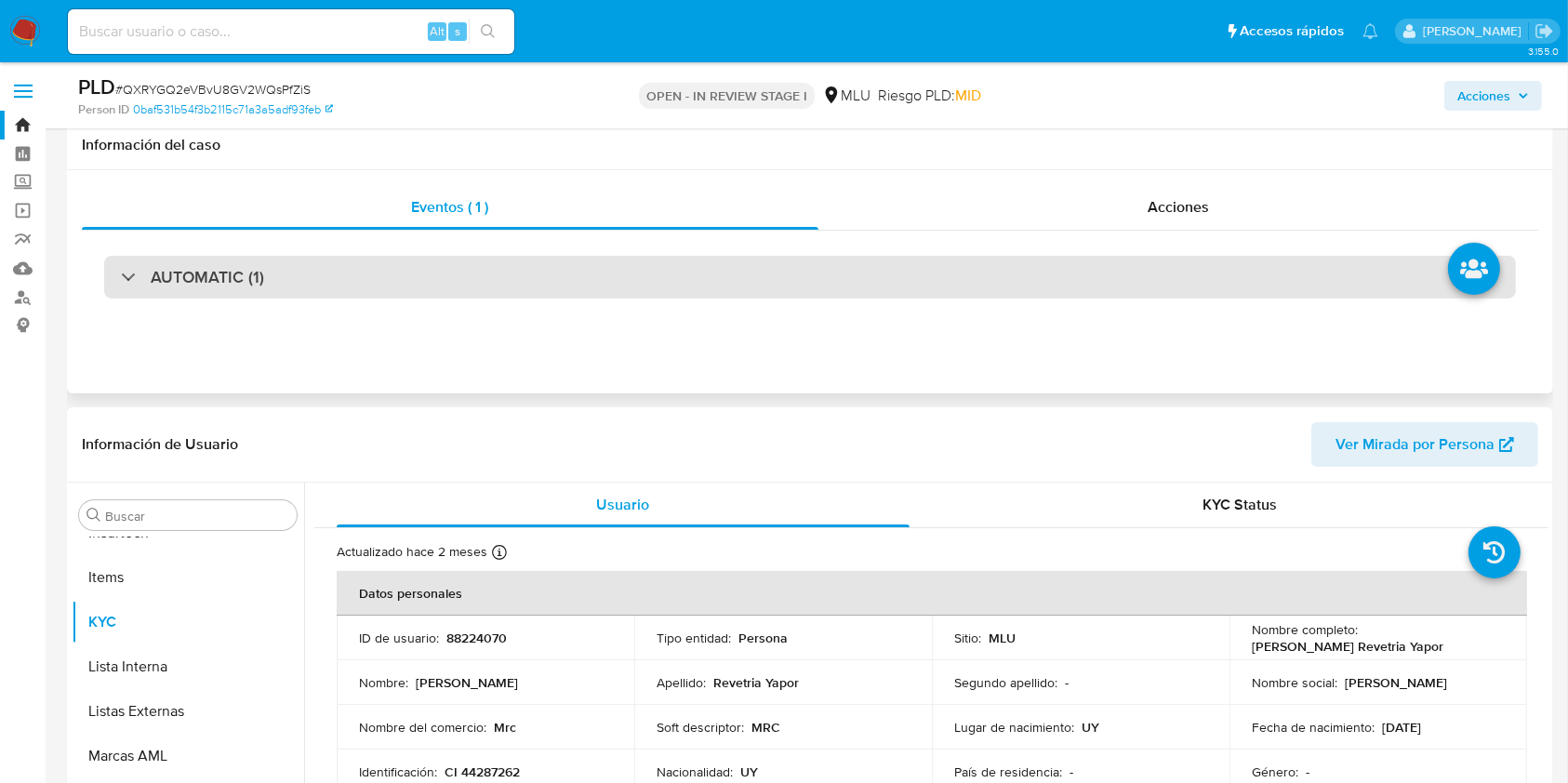
scroll to position [124, 0]
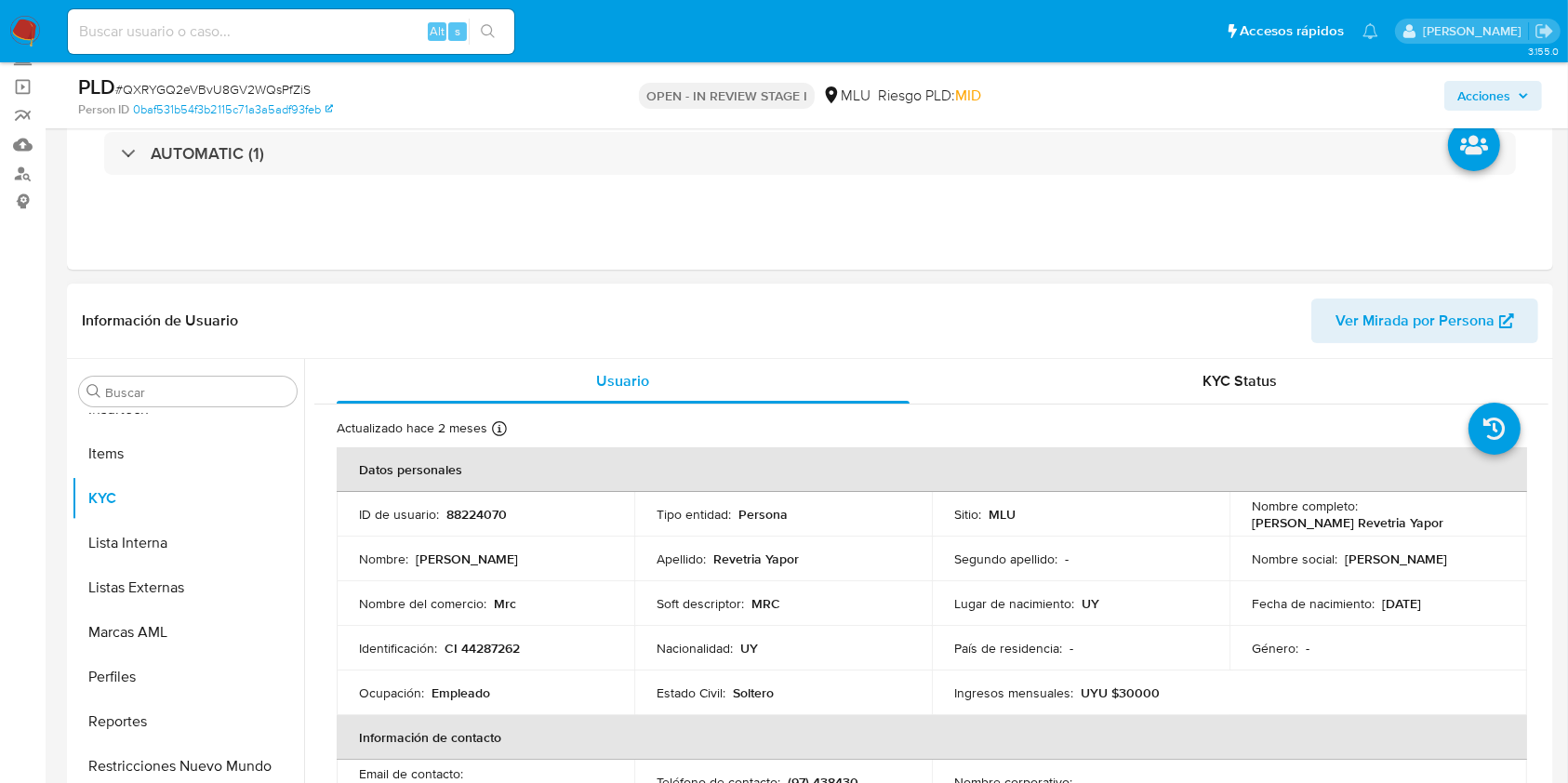
drag, startPoint x: 1445, startPoint y: 522, endPoint x: 1247, endPoint y: 520, distance: 198.0
click at [1252, 520] on div "Nombre completo : [PERSON_NAME]" at bounding box center [1378, 514] width 253 height 34
copy p "[PERSON_NAME] Revetria Yapor"
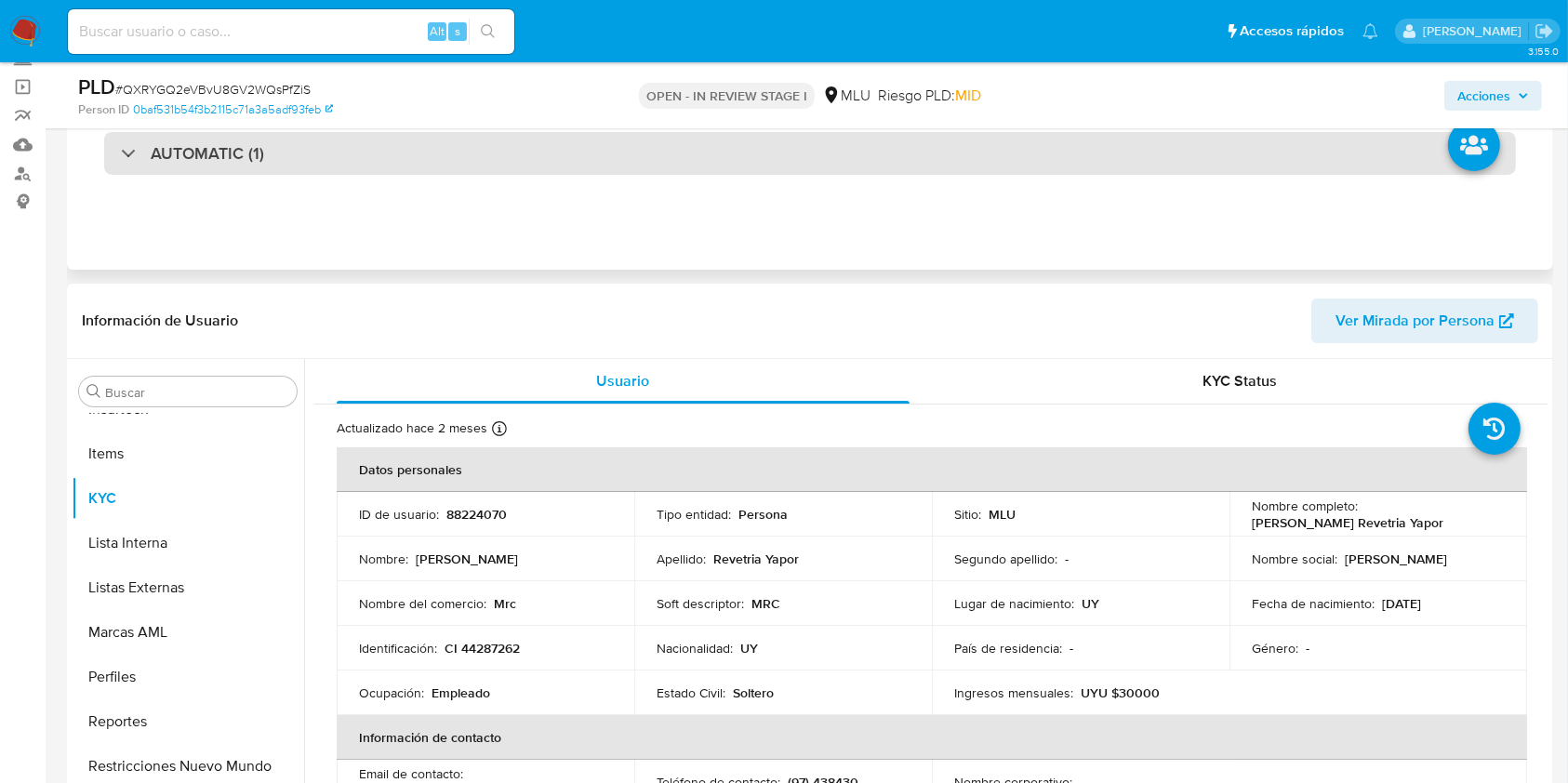
click at [264, 138] on div "AUTOMATIC (1)" at bounding box center [810, 153] width 1411 height 43
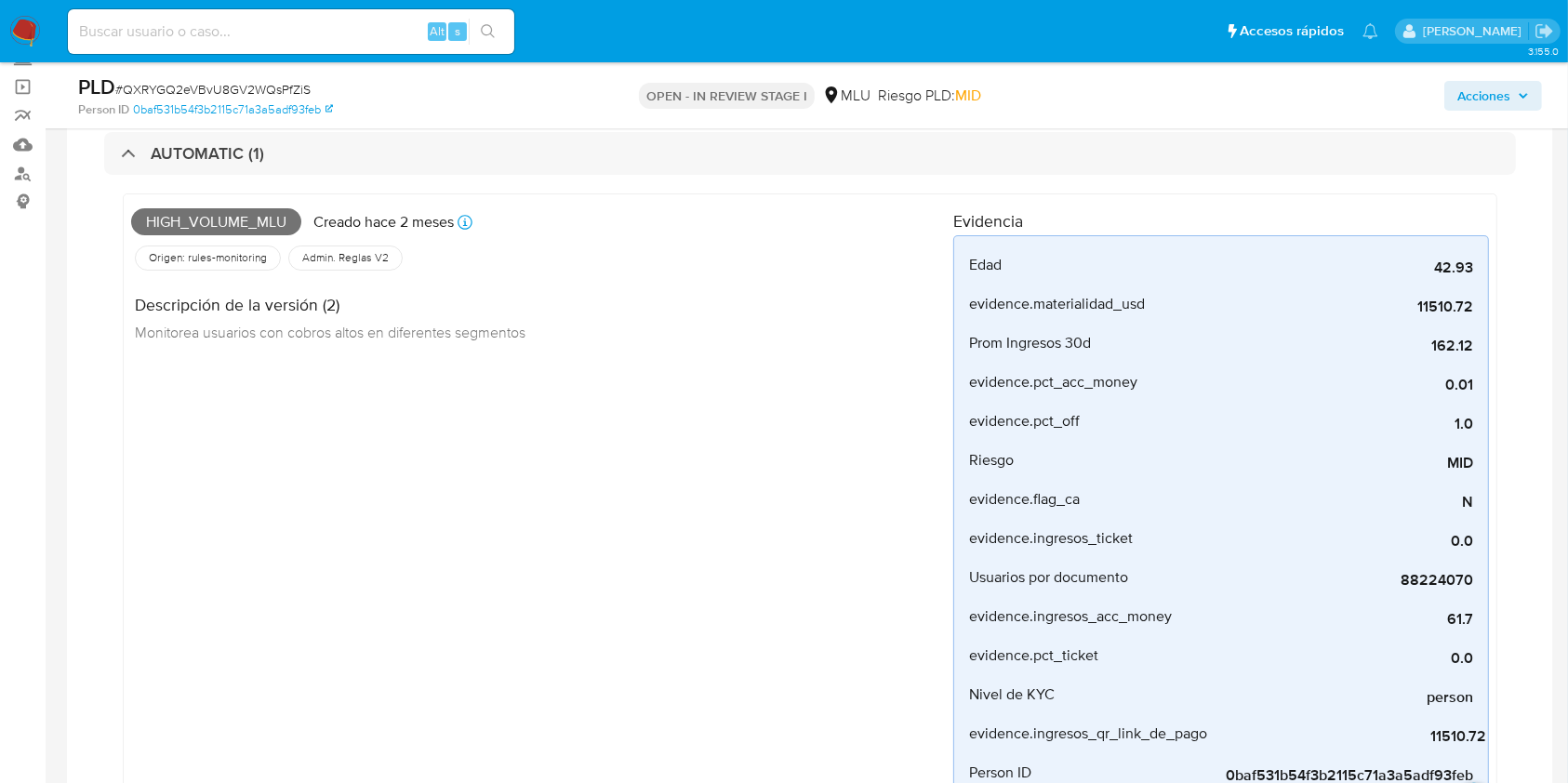
click at [232, 216] on span "High_volume_mlu" at bounding box center [216, 222] width 170 height 28
copy span "High_volume_mlu"
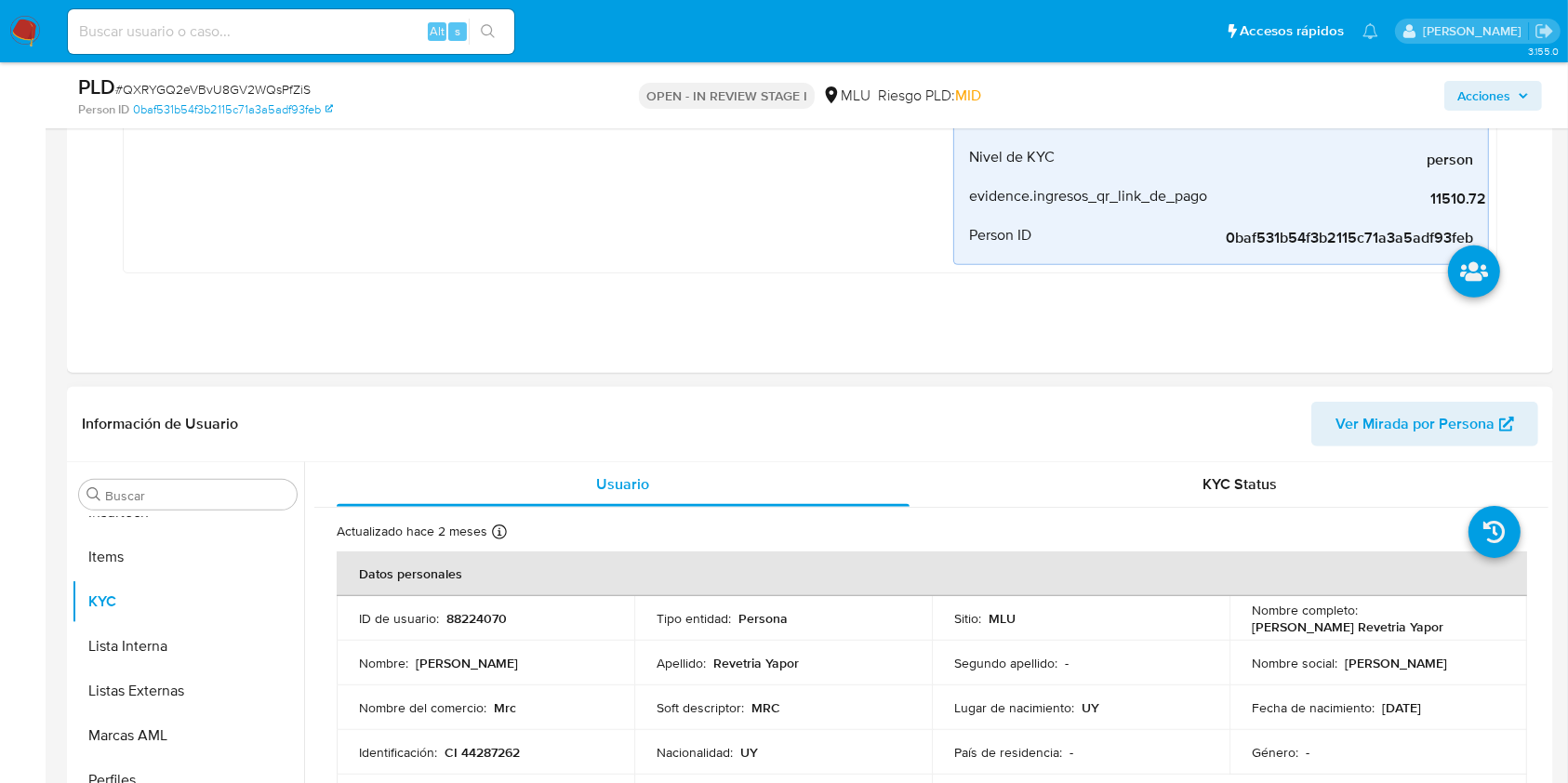
scroll to position [991, 0]
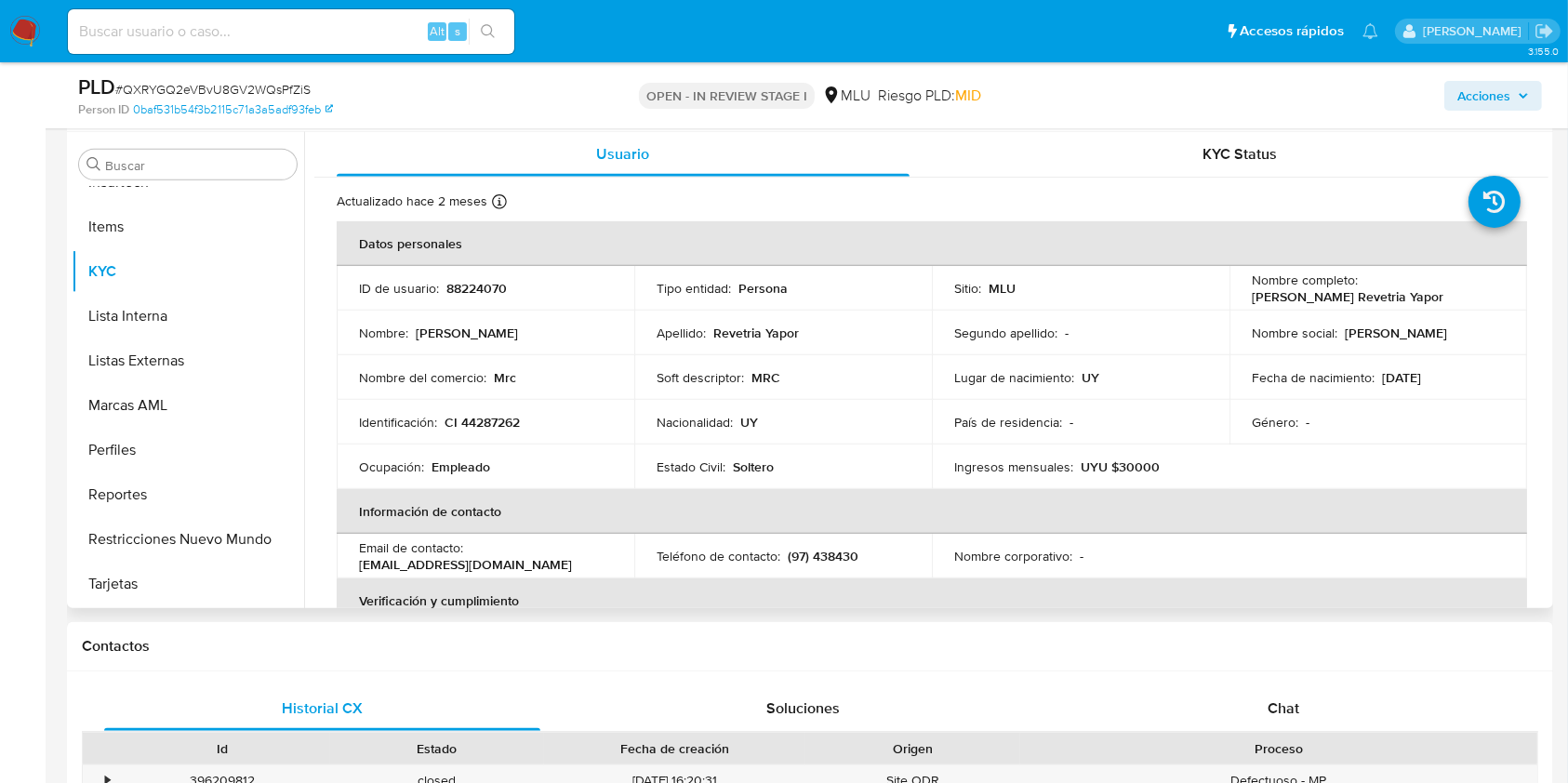
click at [483, 416] on p "CI 44287262" at bounding box center [482, 421] width 75 height 17
copy p "44287262"
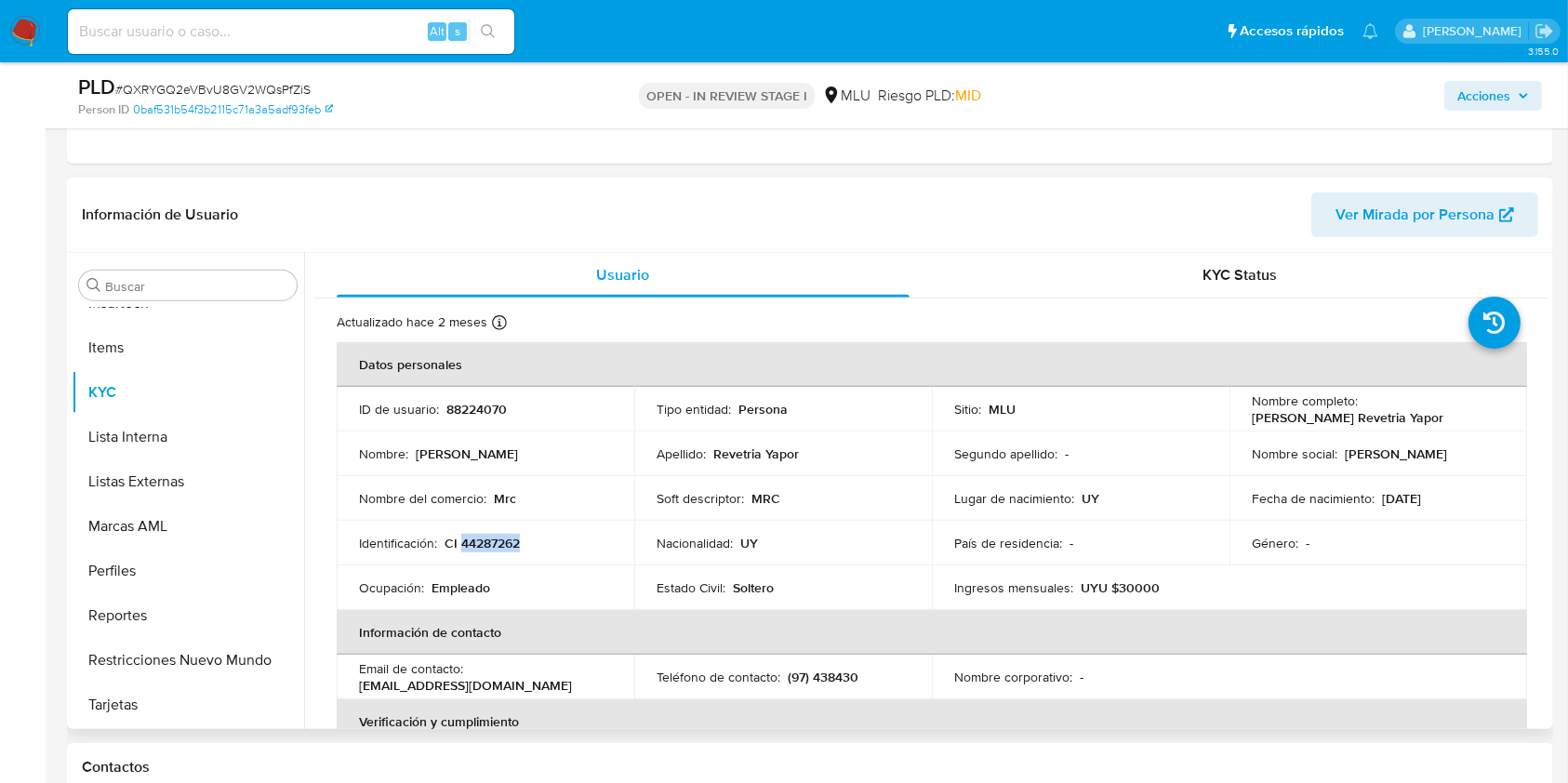
scroll to position [867, 0]
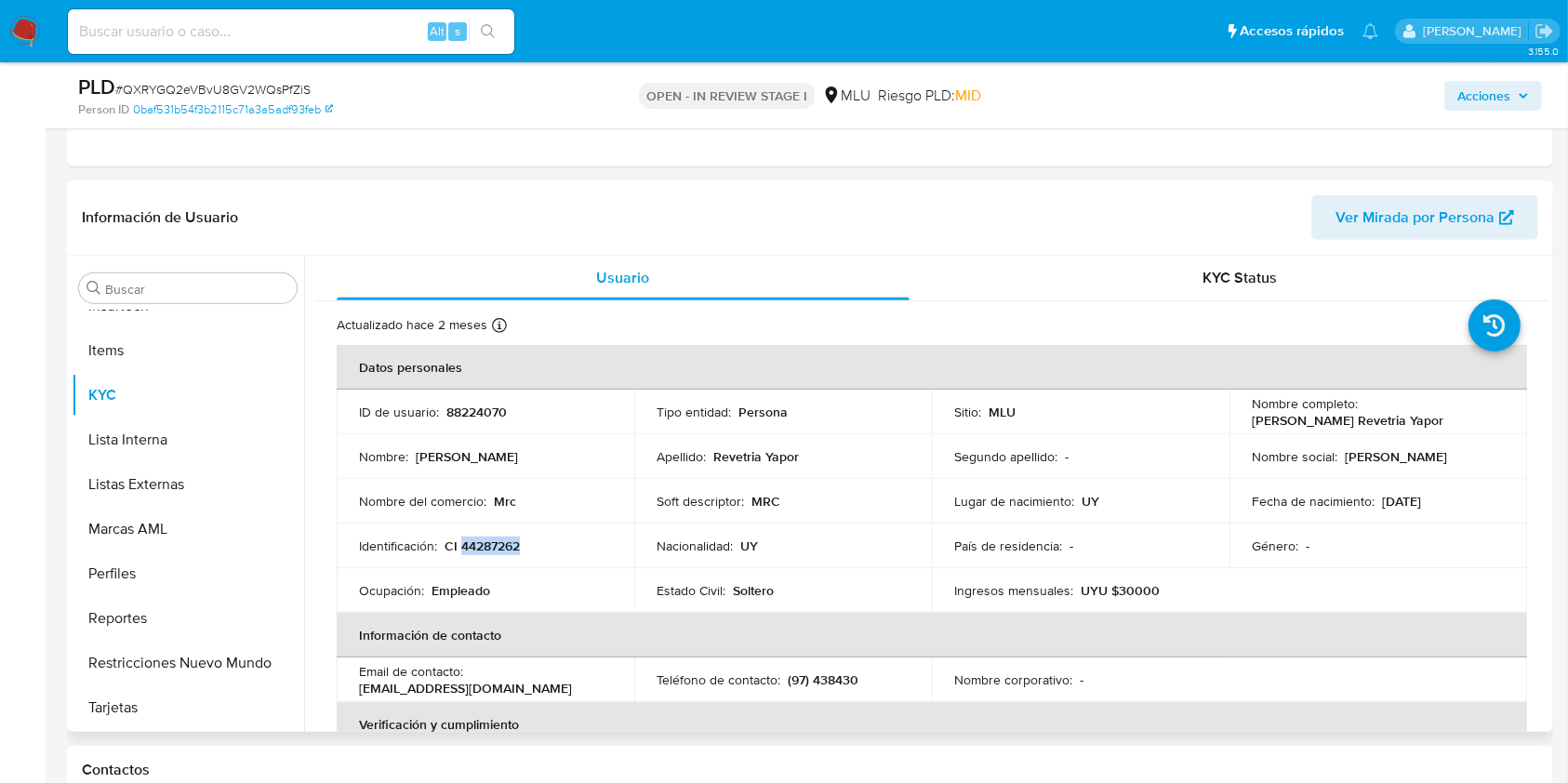
click at [1428, 216] on span "Ver Mirada por Persona" at bounding box center [1414, 217] width 159 height 45
click at [490, 403] on p "88224070" at bounding box center [476, 411] width 60 height 17
copy p "88224070"
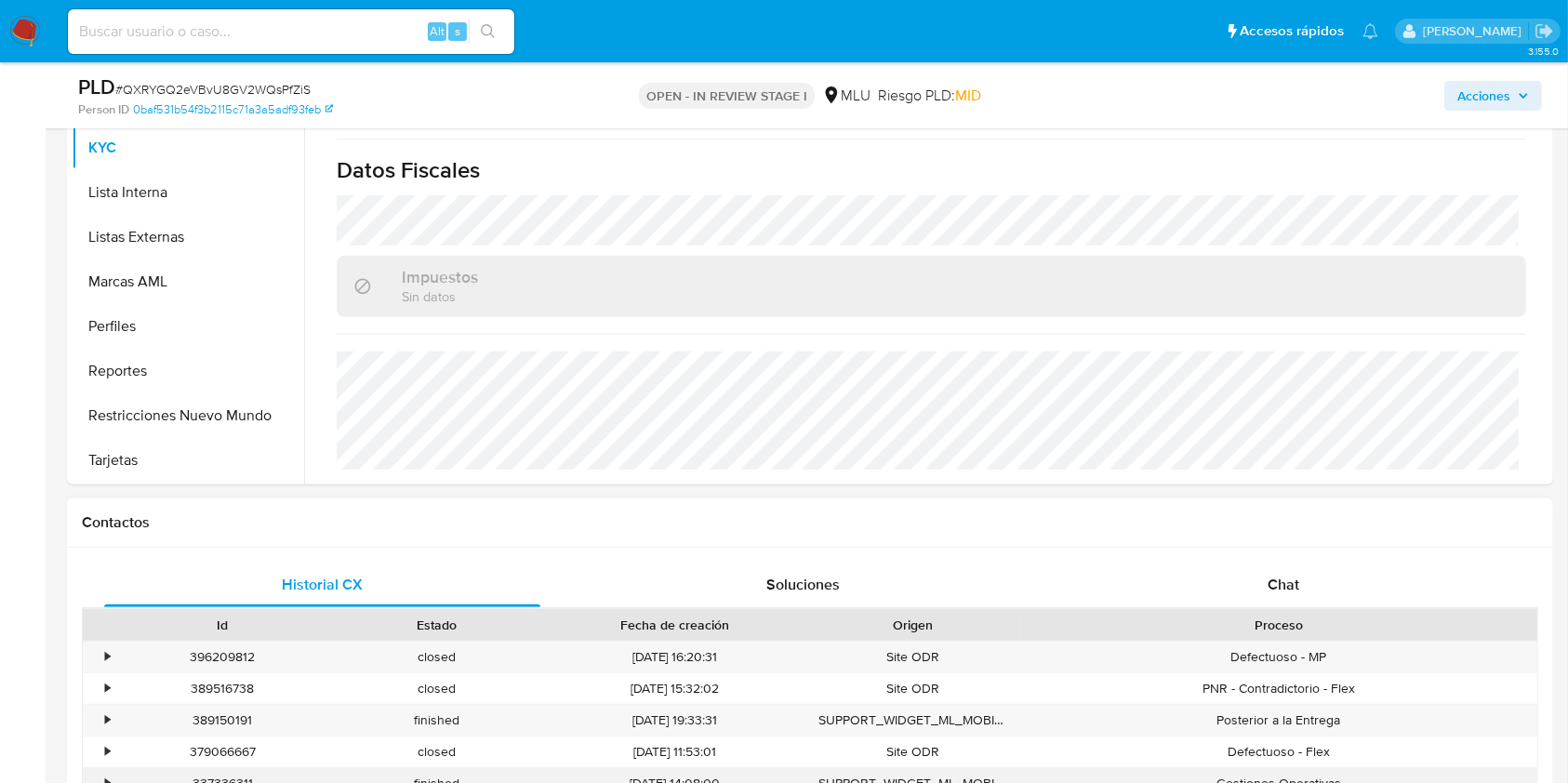
scroll to position [1363, 0]
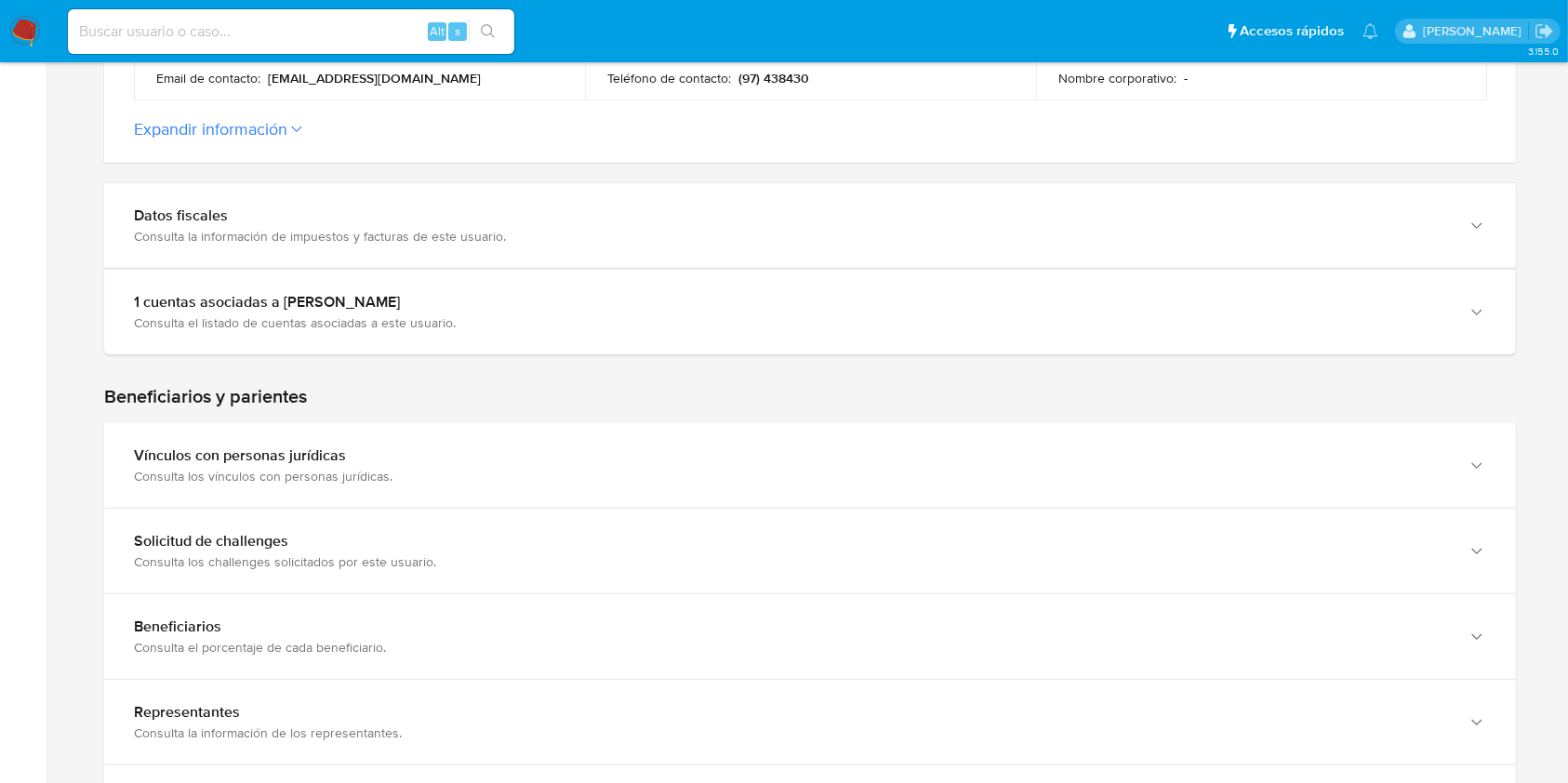
scroll to position [124, 0]
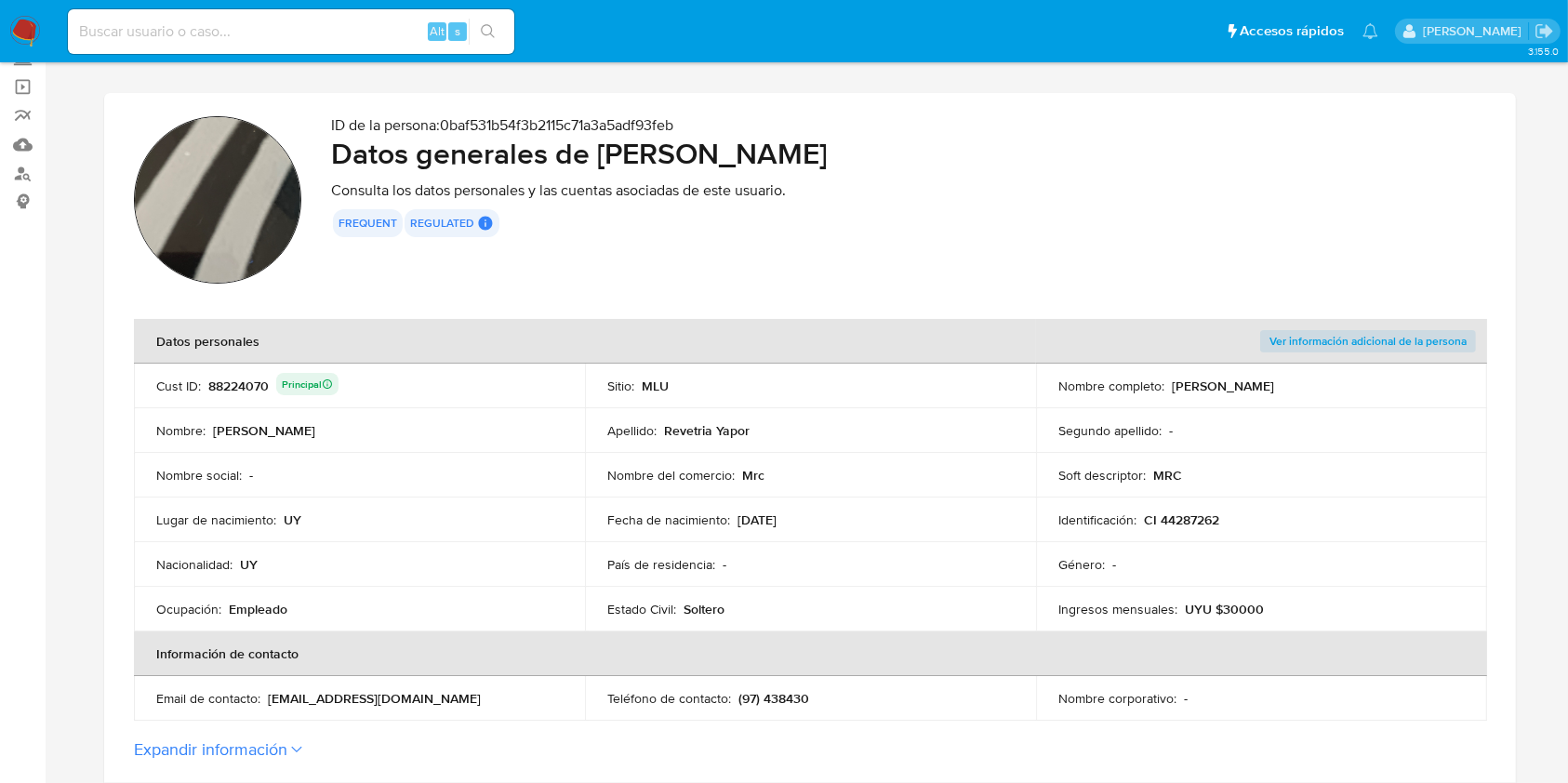
drag, startPoint x: 1360, startPoint y: 394, endPoint x: 1170, endPoint y: 384, distance: 190.3
click at [1170, 384] on td "Nombre completo : [PERSON_NAME]" at bounding box center [1261, 386] width 451 height 45
